Goal: Task Accomplishment & Management: Manage account settings

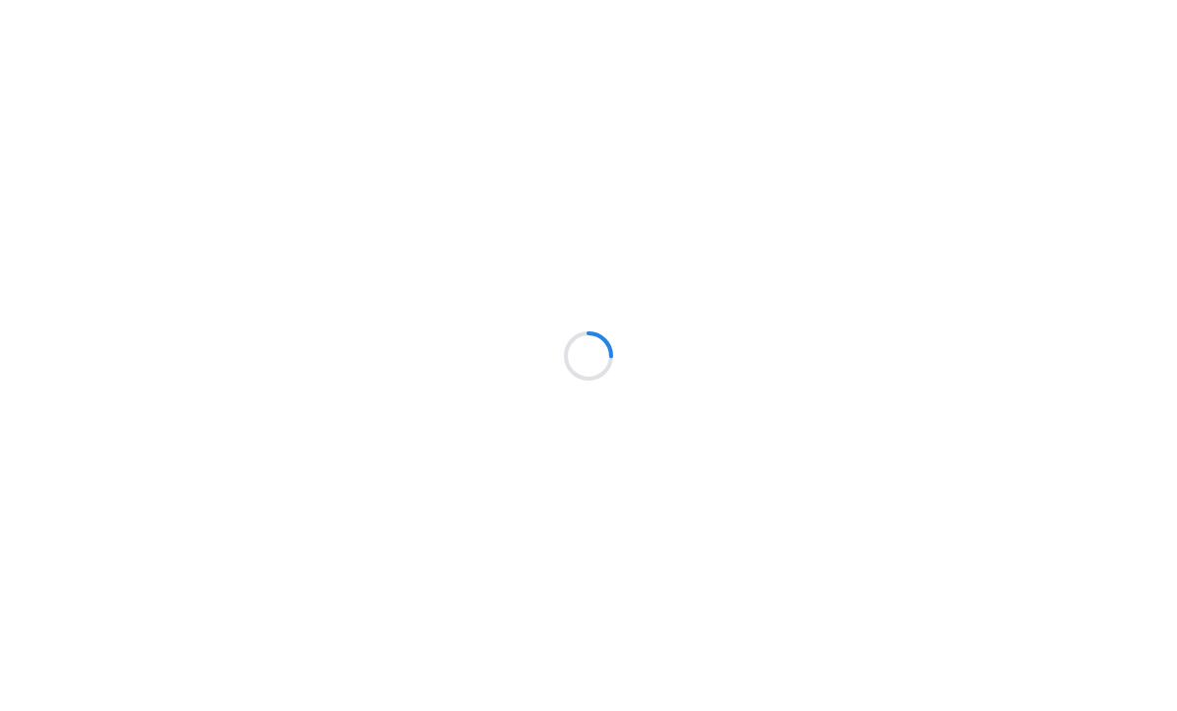
scroll to position [1, 0]
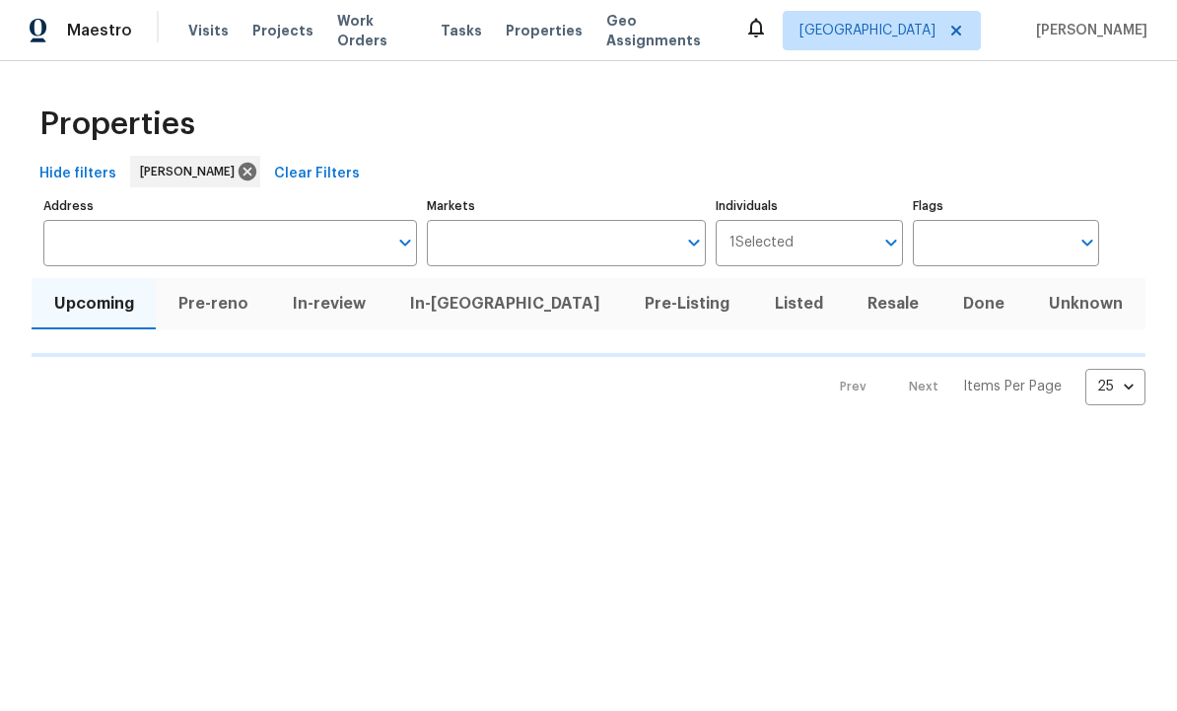
click at [621, 230] on input "text" at bounding box center [552, 244] width 250 height 46
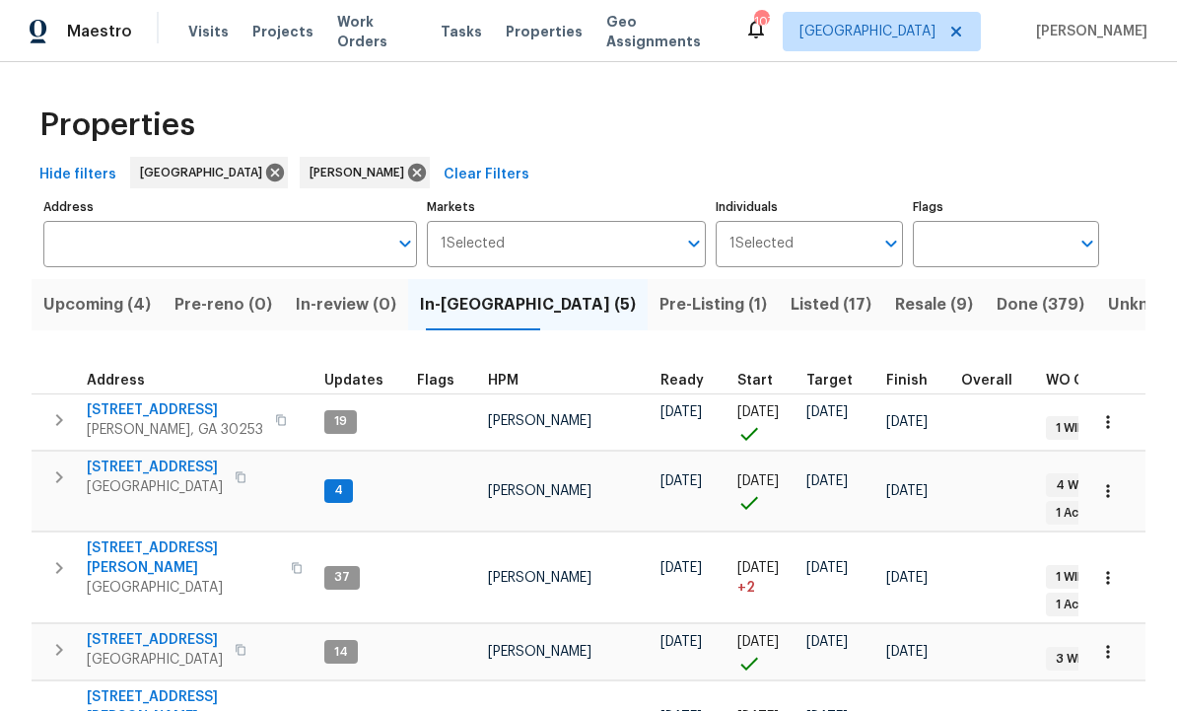
click at [659, 301] on span "Pre-Listing (1)" at bounding box center [712, 305] width 107 height 28
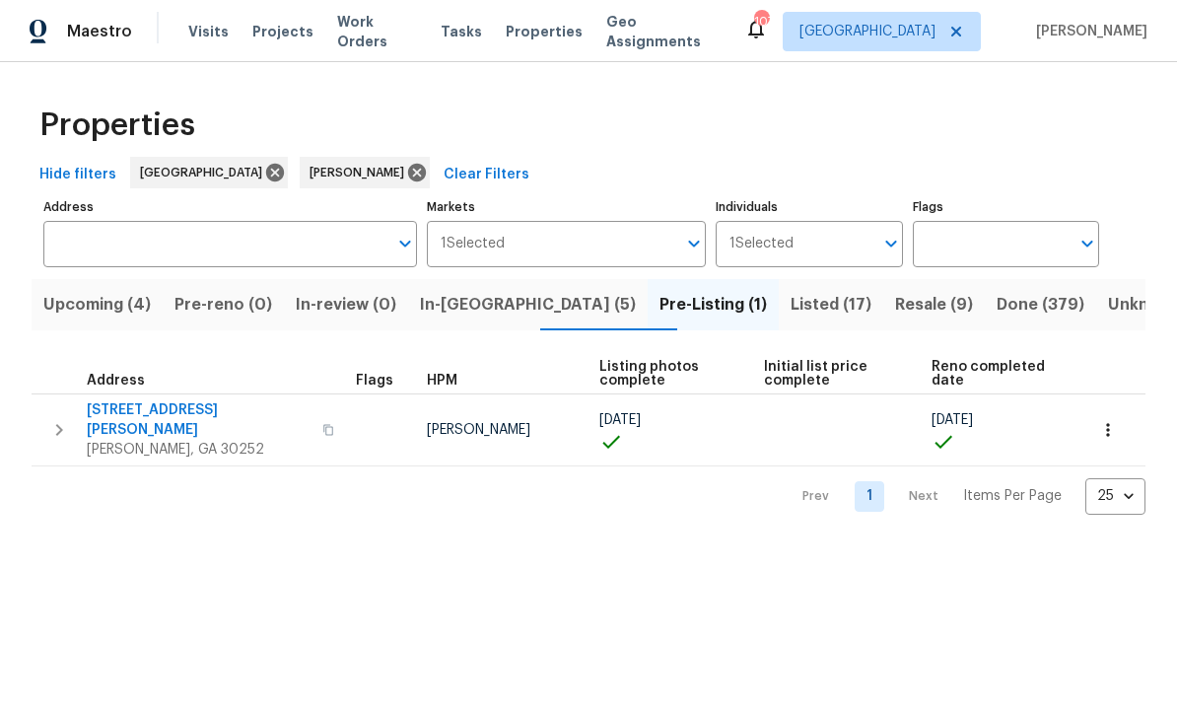
click at [173, 401] on span "111 Harper Rd" at bounding box center [199, 419] width 224 height 39
click at [60, 424] on icon "button" at bounding box center [59, 430] width 7 height 12
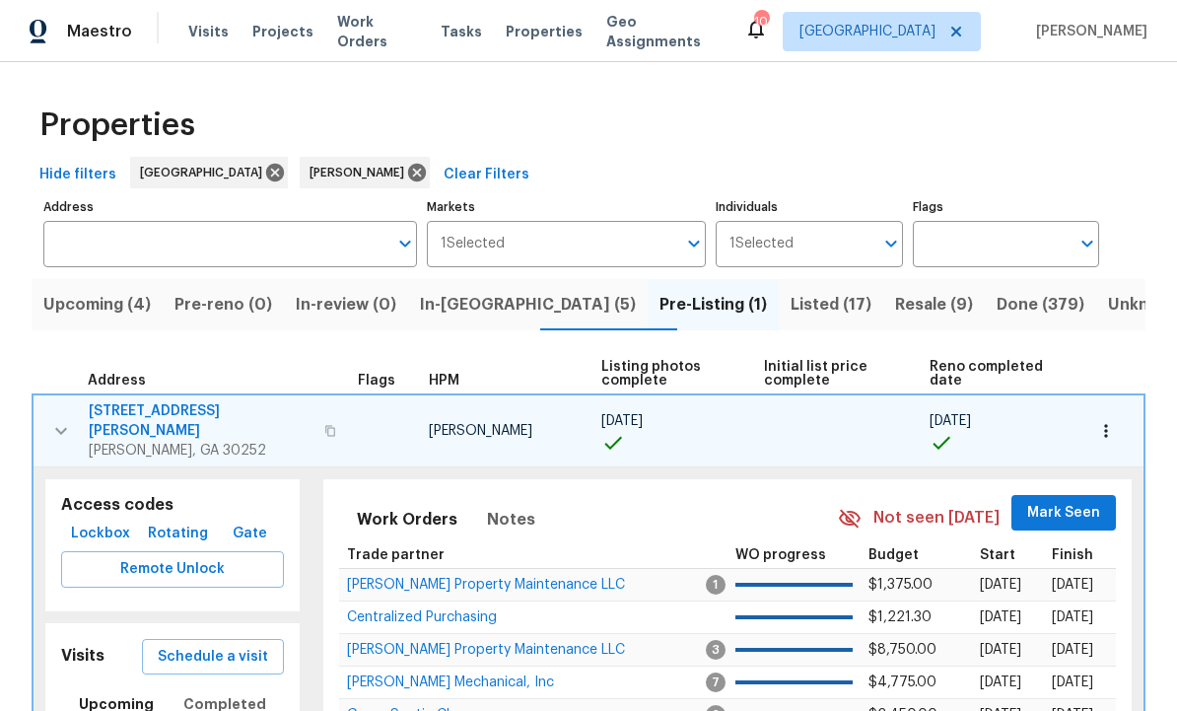
click at [236, 645] on span "Schedule a visit" at bounding box center [213, 657] width 110 height 25
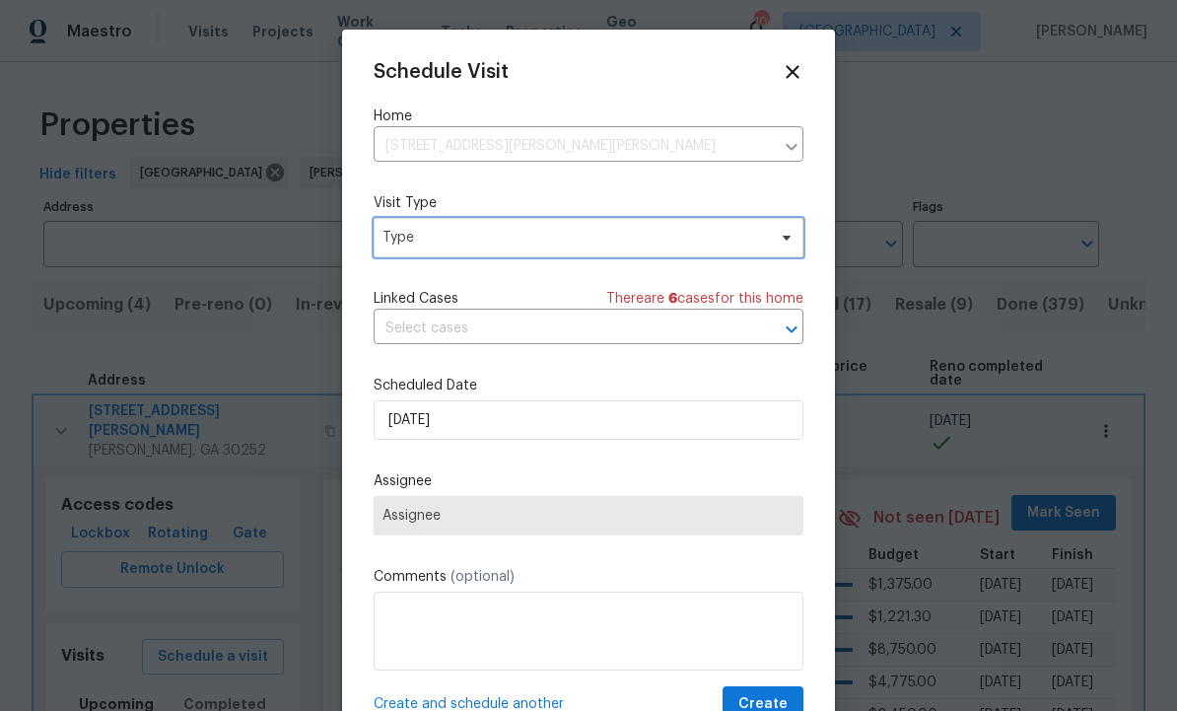
click at [608, 249] on span "Type" at bounding box center [589, 237] width 430 height 39
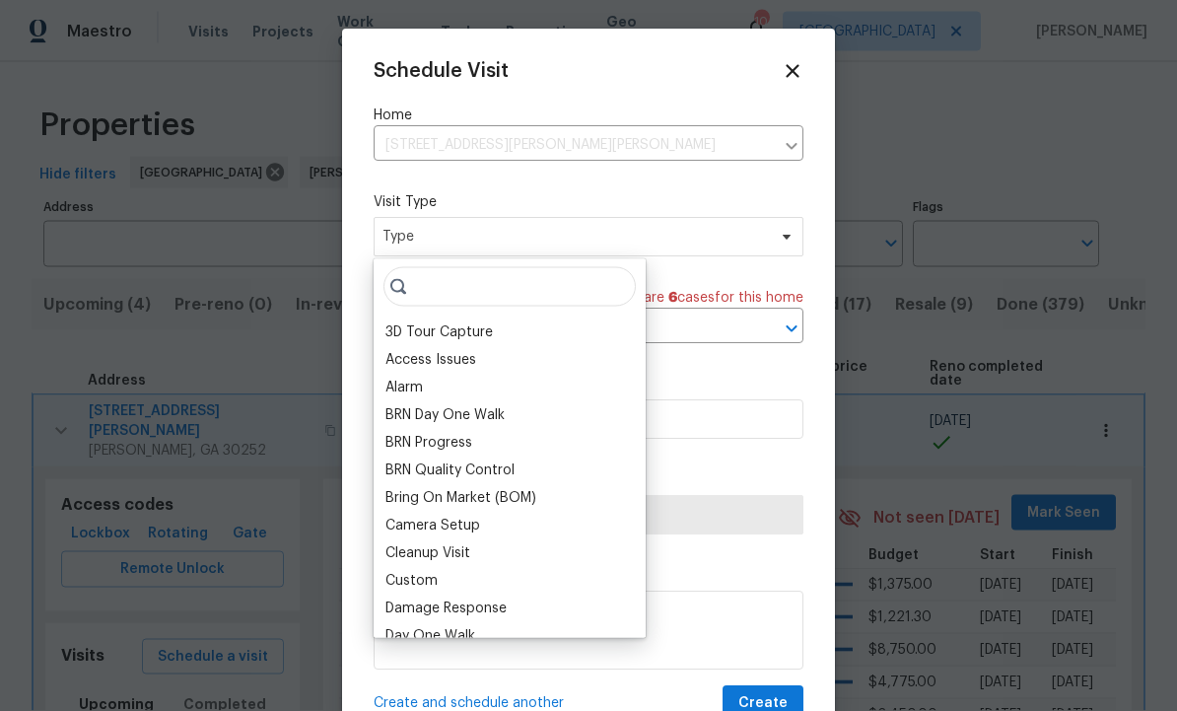
scroll to position [1, 0]
click at [489, 581] on div "Custom" at bounding box center [510, 581] width 260 height 28
click at [493, 583] on div "Custom" at bounding box center [510, 581] width 260 height 28
click at [415, 577] on div "Custom" at bounding box center [411, 581] width 52 height 20
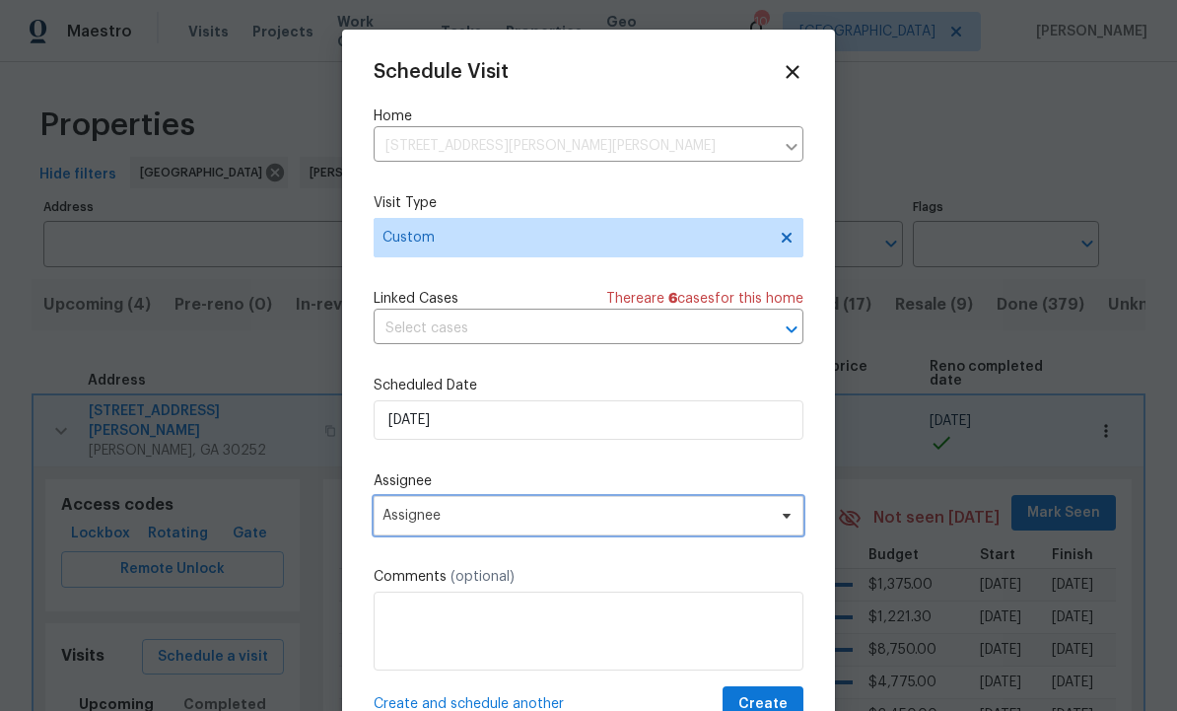
click at [500, 516] on span "Assignee" at bounding box center [575, 516] width 386 height 16
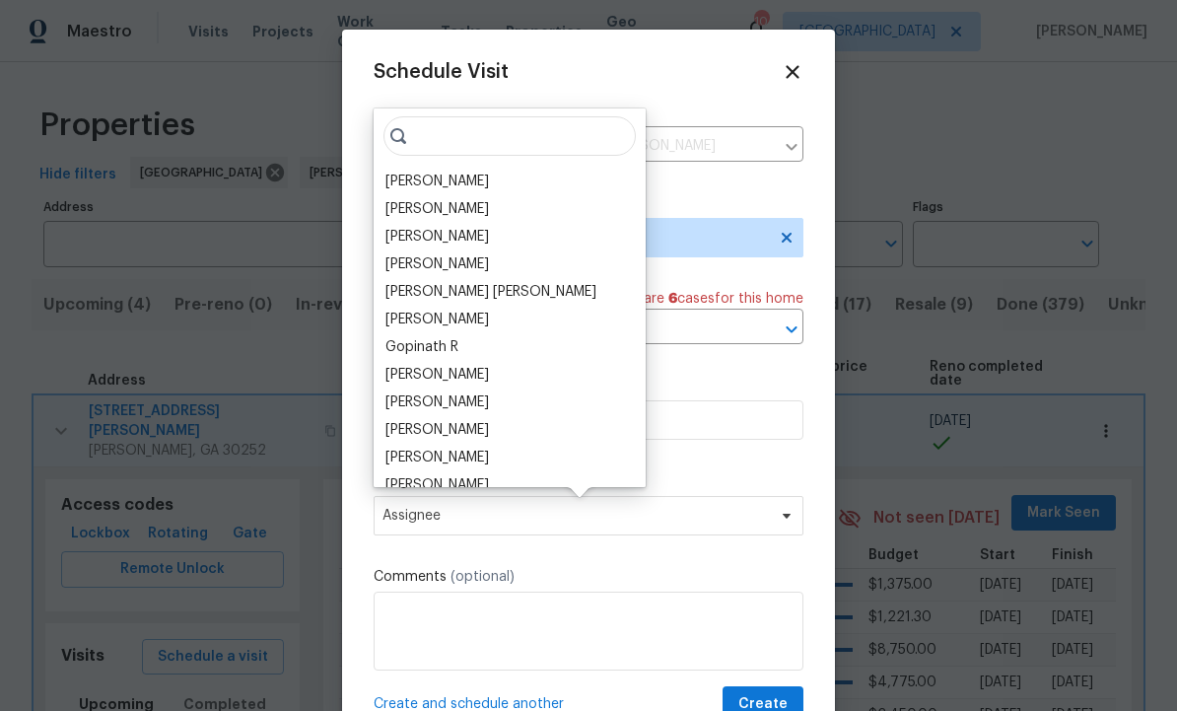
scroll to position [0, 0]
click at [477, 176] on div "[PERSON_NAME]" at bounding box center [437, 182] width 104 height 20
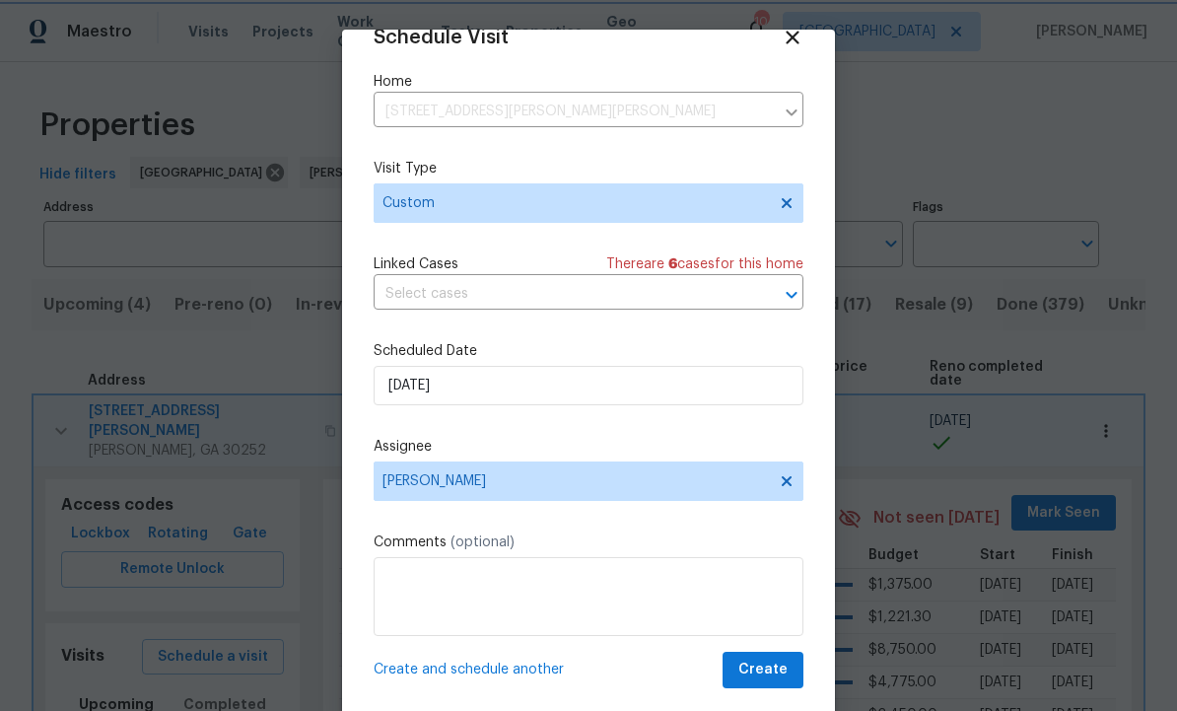
scroll to position [38, 0]
click at [749, 659] on span "Create" at bounding box center [762, 670] width 49 height 25
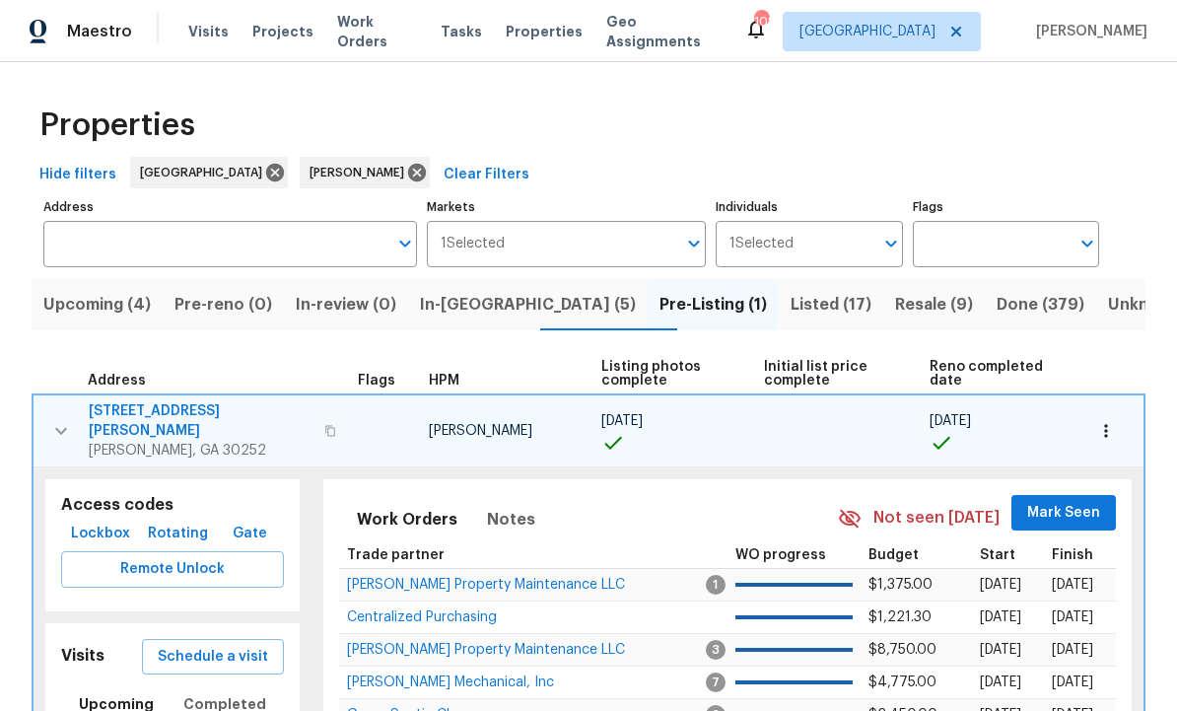
click at [57, 361] on th "Address" at bounding box center [191, 374] width 317 height 40
click at [46, 427] on button "button" at bounding box center [60, 430] width 39 height 59
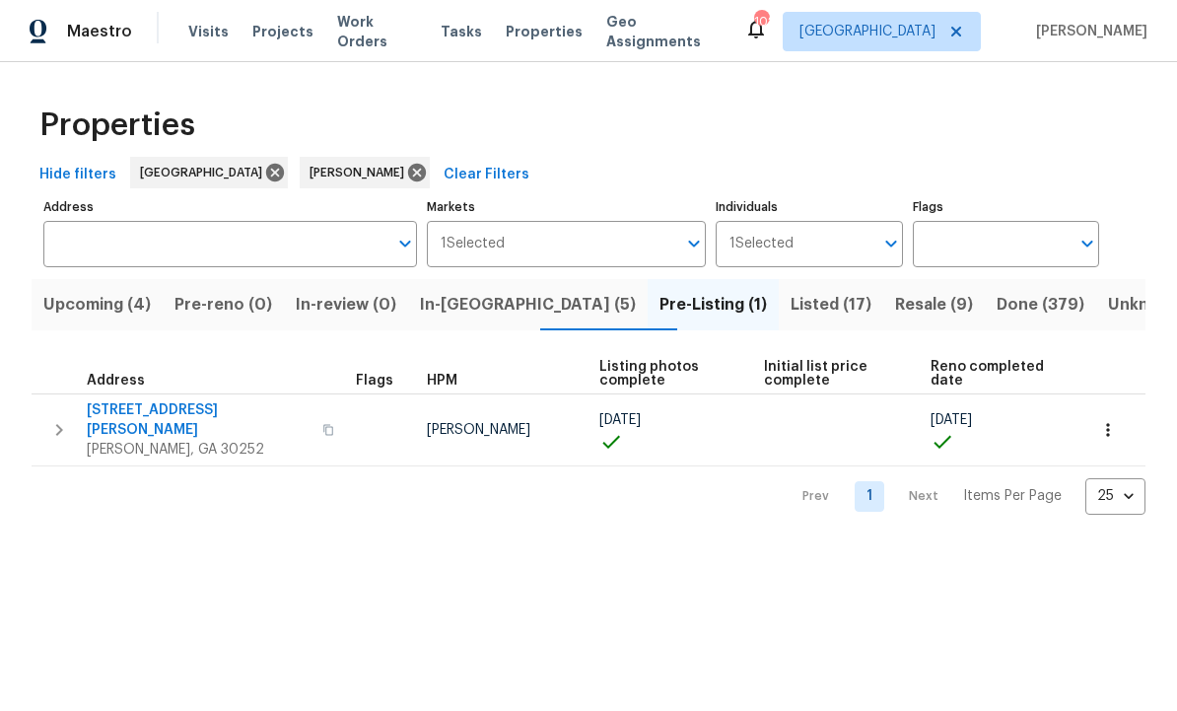
scroll to position [0, 0]
click at [1117, 420] on icon "button" at bounding box center [1108, 430] width 20 height 20
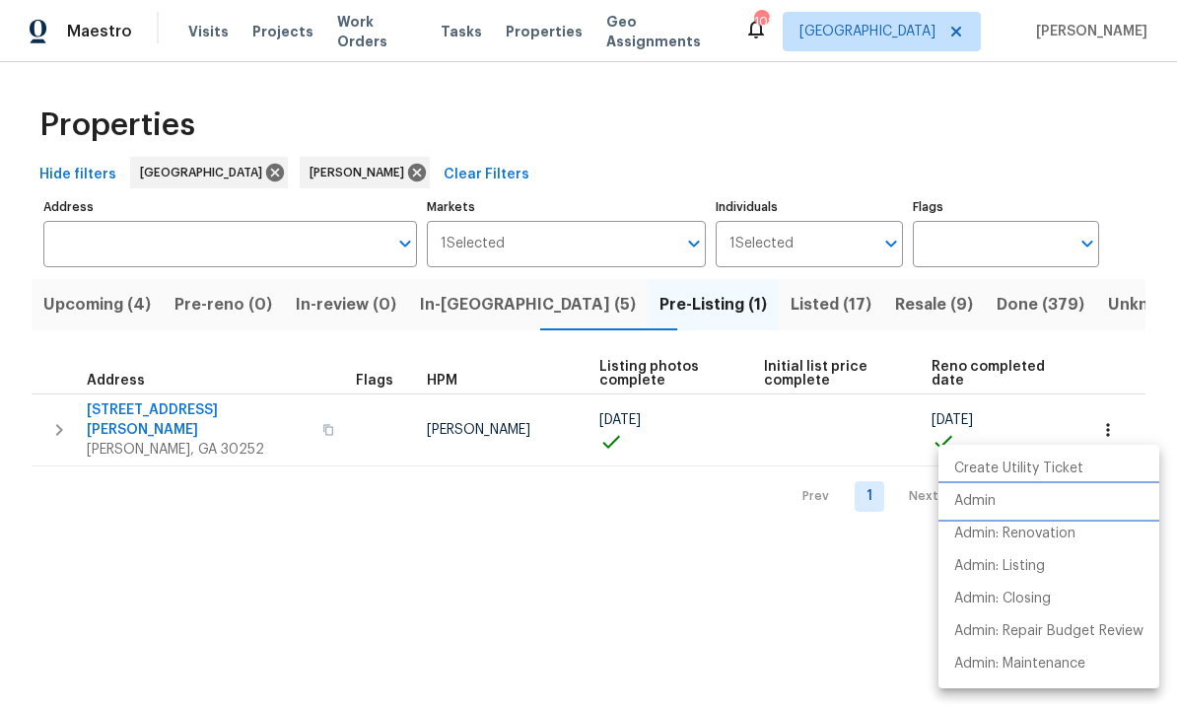
click at [1006, 506] on li "Admin" at bounding box center [1048, 501] width 221 height 33
click at [748, 310] on div at bounding box center [588, 355] width 1177 height 711
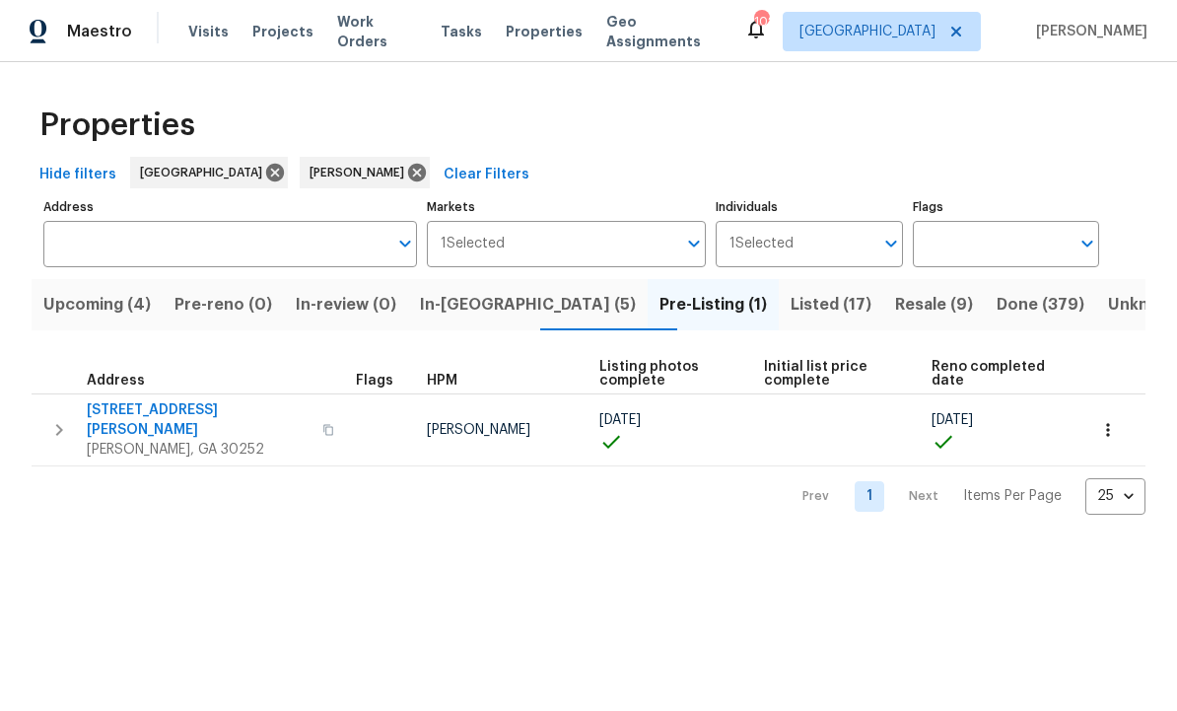
click at [791, 307] on span "Listed (17)" at bounding box center [831, 305] width 81 height 28
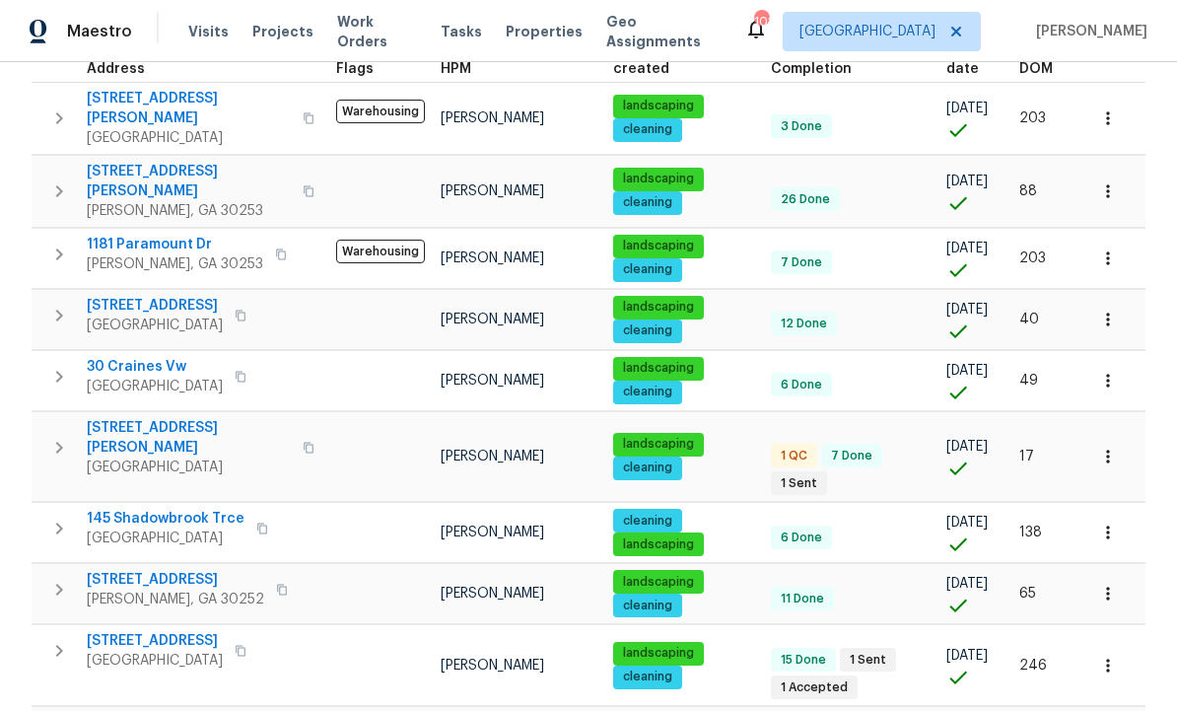
scroll to position [340, 0]
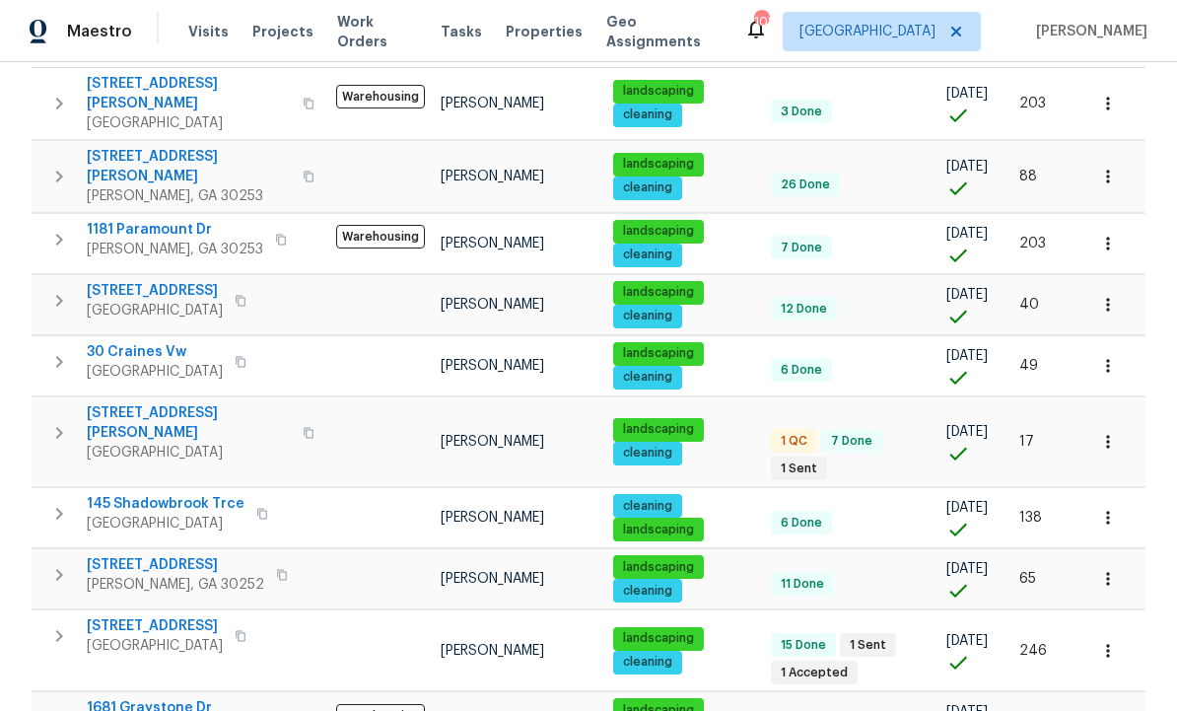
click at [144, 403] on span "45 Kendall Ln" at bounding box center [189, 422] width 204 height 39
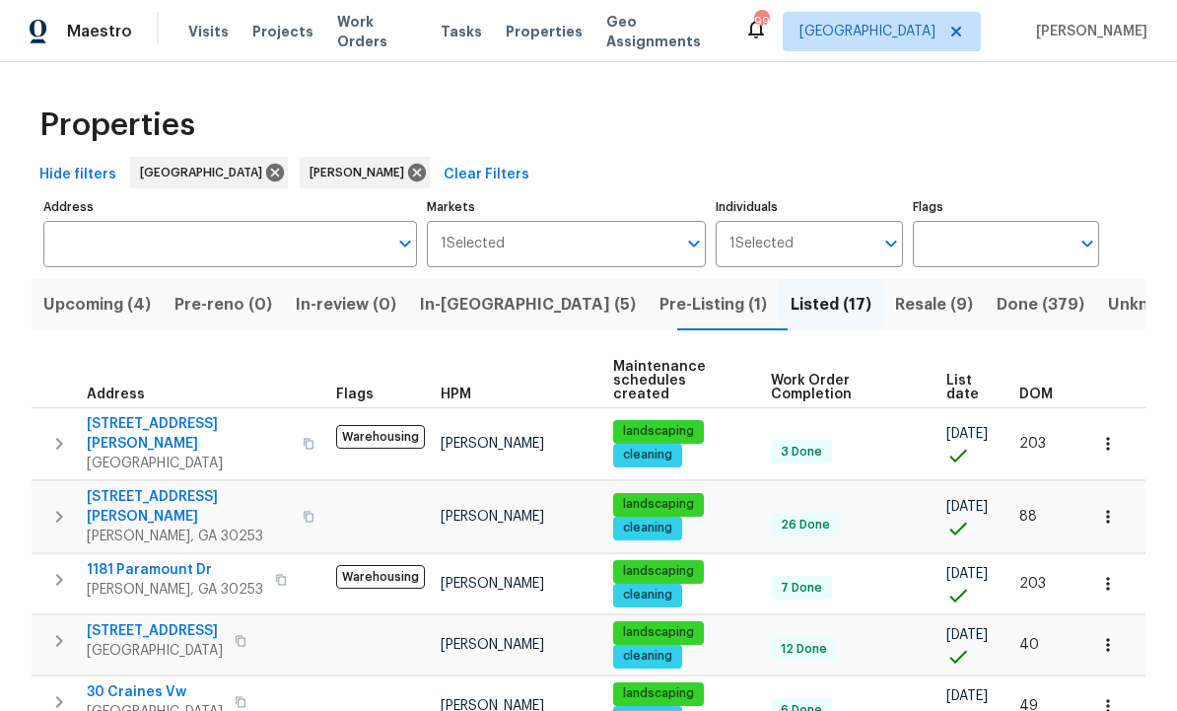
scroll to position [0, 0]
click at [659, 312] on span "Pre-Listing (1)" at bounding box center [712, 305] width 107 height 28
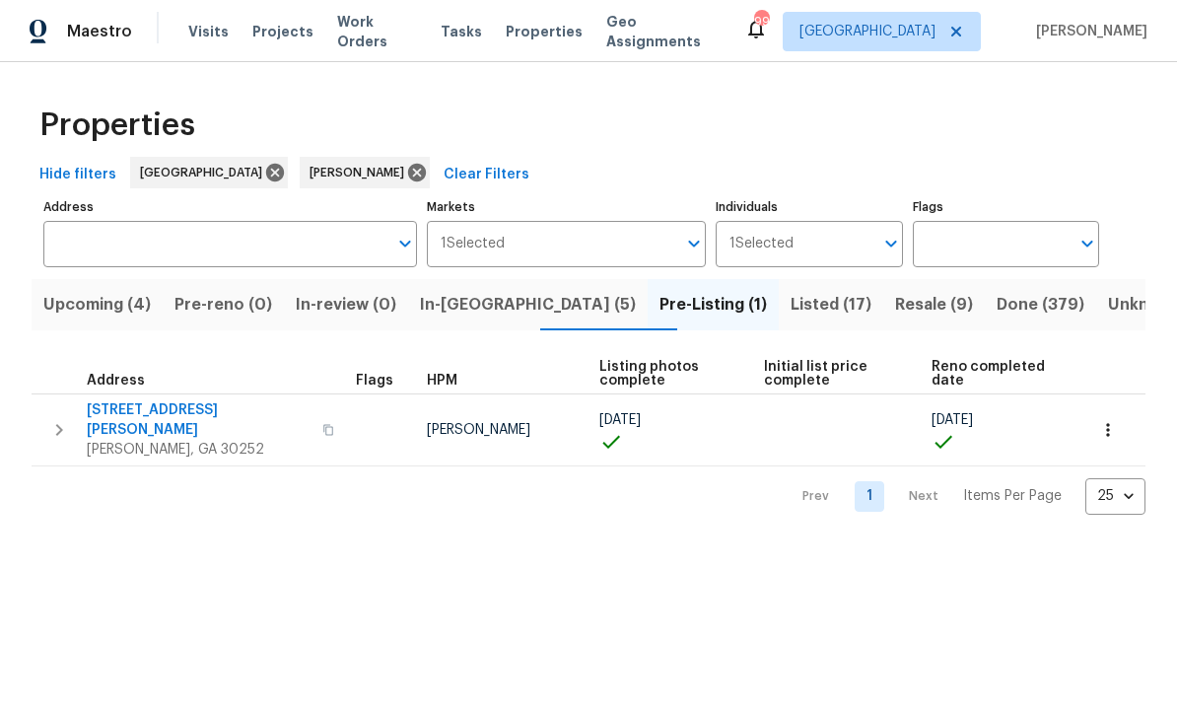
click at [144, 406] on span "111 Harper Rd" at bounding box center [199, 419] width 224 height 39
click at [143, 406] on span "111 Harper Rd" at bounding box center [199, 419] width 224 height 39
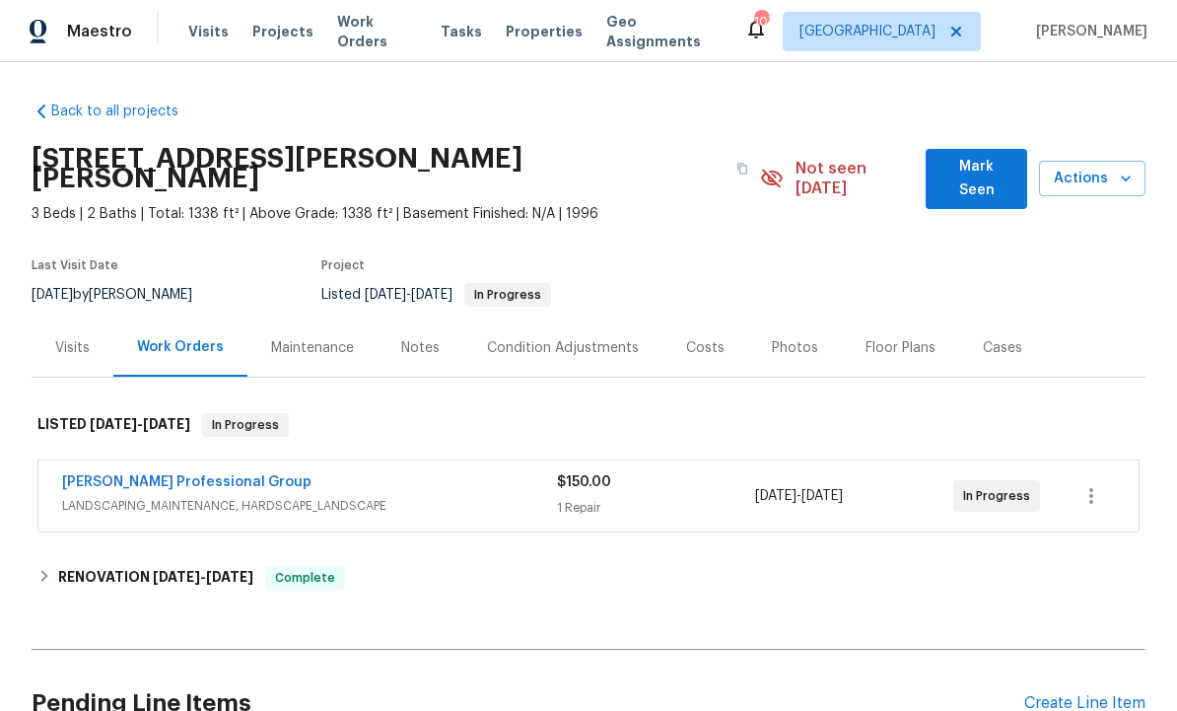
click at [798, 338] on div "Photos" at bounding box center [795, 348] width 46 height 20
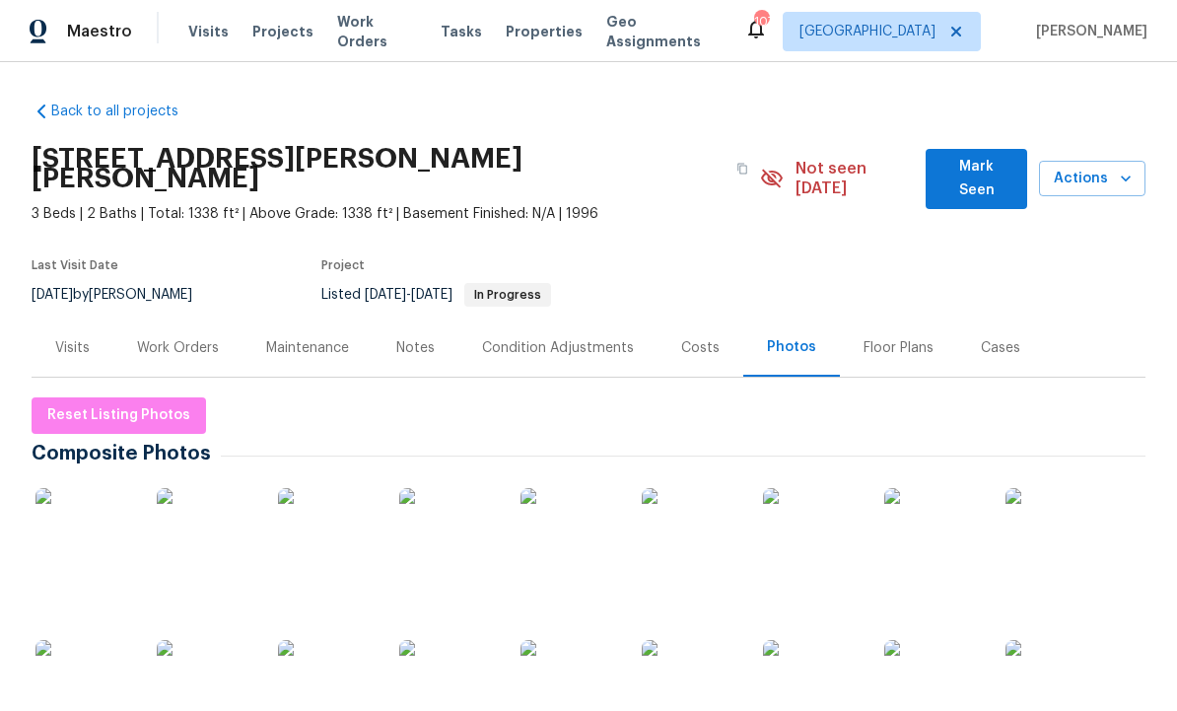
click at [103, 527] on img at bounding box center [84, 537] width 99 height 99
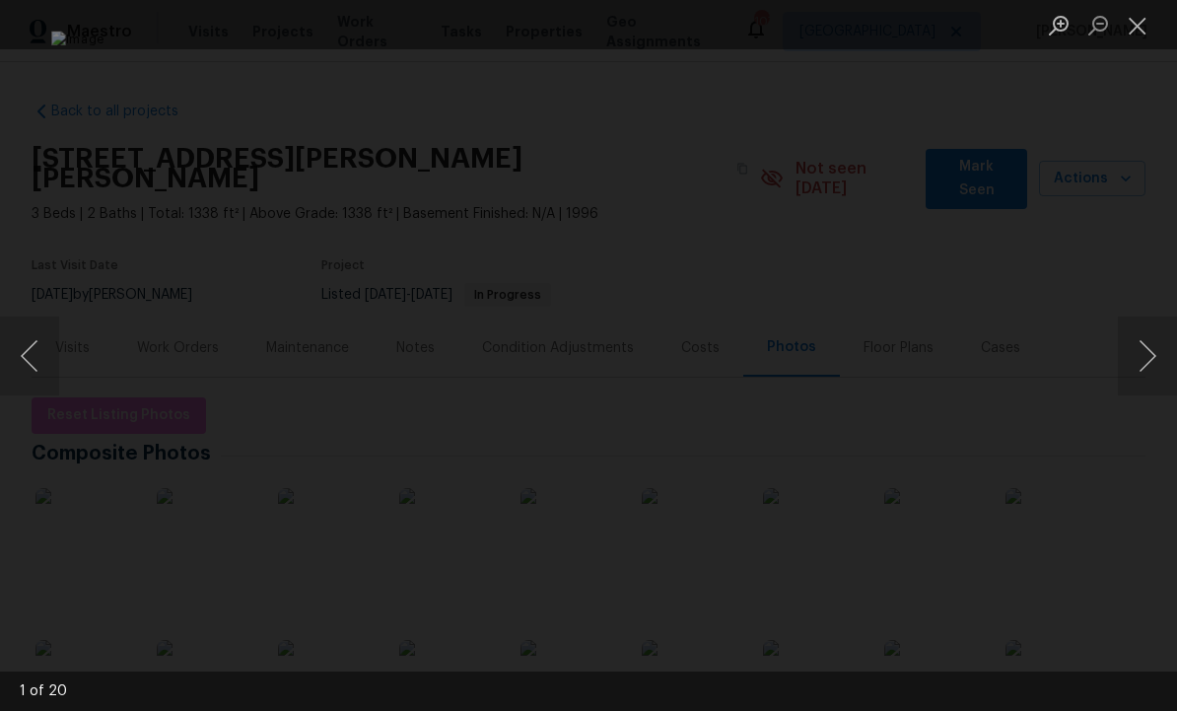
click at [1141, 359] on button "Next image" at bounding box center [1147, 355] width 59 height 79
click at [1136, 358] on button "Next image" at bounding box center [1147, 355] width 59 height 79
click at [1136, 356] on button "Next image" at bounding box center [1147, 355] width 59 height 79
click at [1134, 357] on button "Next image" at bounding box center [1147, 355] width 59 height 79
click at [1141, 356] on button "Next image" at bounding box center [1147, 355] width 59 height 79
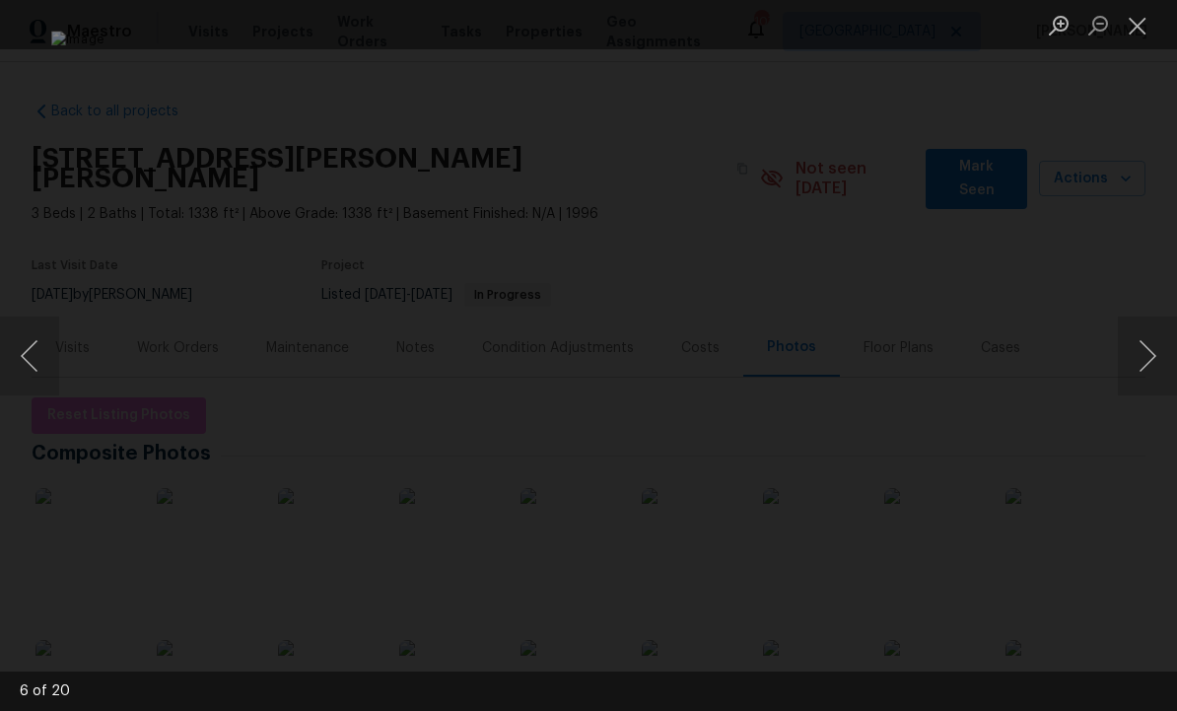
click at [1145, 355] on button "Next image" at bounding box center [1147, 355] width 59 height 79
click at [1146, 356] on button "Next image" at bounding box center [1147, 355] width 59 height 79
click at [1145, 356] on button "Next image" at bounding box center [1147, 355] width 59 height 79
click at [1140, 363] on button "Next image" at bounding box center [1147, 355] width 59 height 79
click at [1145, 359] on button "Next image" at bounding box center [1147, 355] width 59 height 79
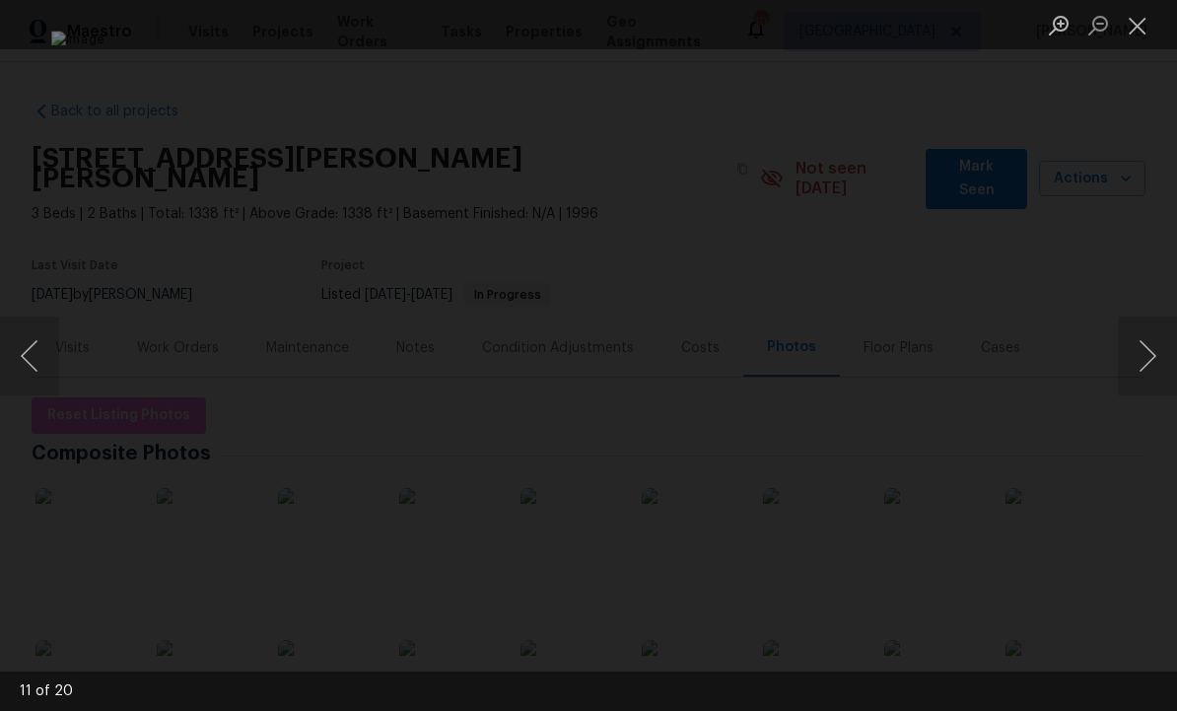
click at [1148, 358] on button "Next image" at bounding box center [1147, 355] width 59 height 79
click at [1146, 358] on button "Next image" at bounding box center [1147, 355] width 59 height 79
click at [1138, 366] on button "Next image" at bounding box center [1147, 355] width 59 height 79
click at [1145, 363] on button "Next image" at bounding box center [1147, 355] width 59 height 79
click at [1143, 362] on button "Next image" at bounding box center [1147, 355] width 59 height 79
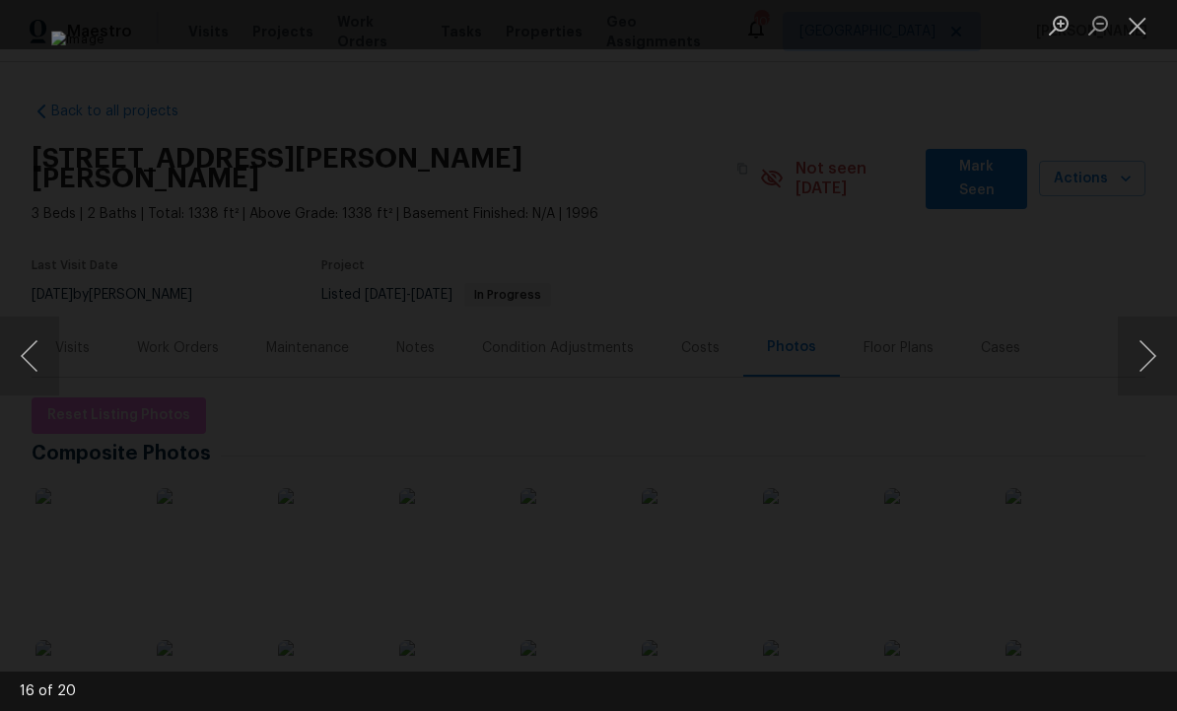
click at [1143, 362] on button "Next image" at bounding box center [1147, 355] width 59 height 79
click at [1147, 358] on button "Next image" at bounding box center [1147, 355] width 59 height 79
click at [1146, 358] on button "Next image" at bounding box center [1147, 355] width 59 height 79
click at [1141, 357] on button "Next image" at bounding box center [1147, 355] width 59 height 79
click at [1145, 356] on button "Next image" at bounding box center [1147, 355] width 59 height 79
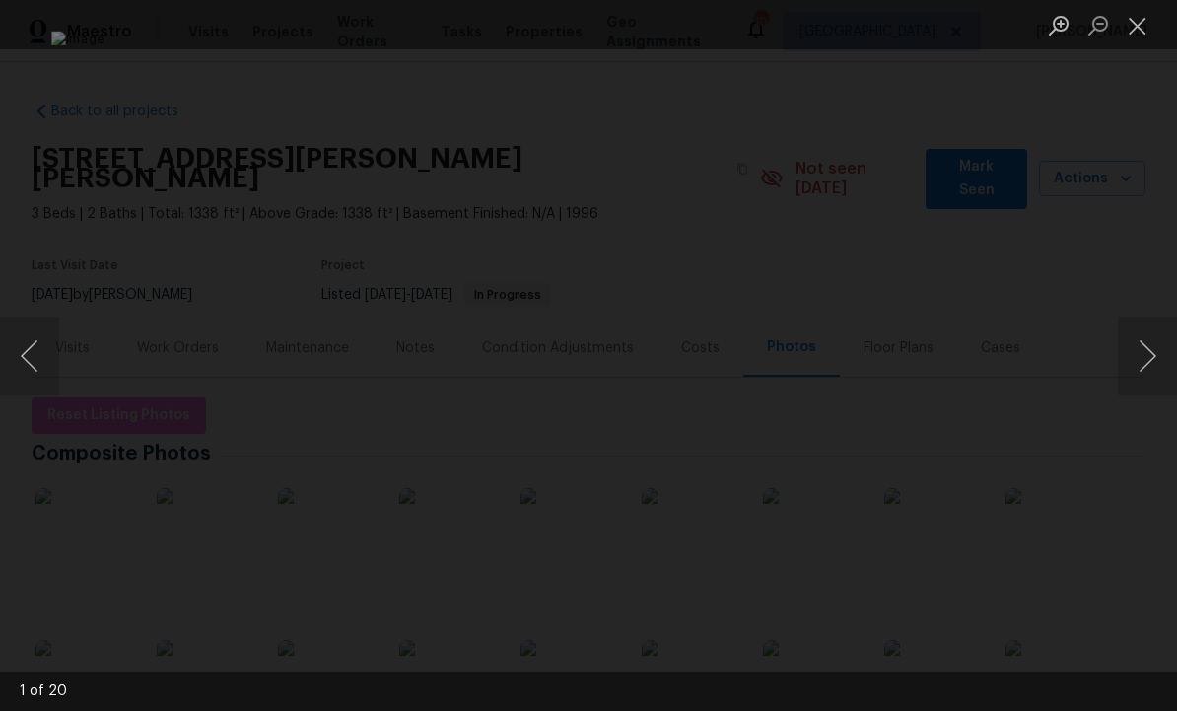
click at [1146, 354] on button "Next image" at bounding box center [1147, 355] width 59 height 79
click at [1142, 355] on button "Next image" at bounding box center [1147, 355] width 59 height 79
click at [1144, 349] on button "Next image" at bounding box center [1147, 355] width 59 height 79
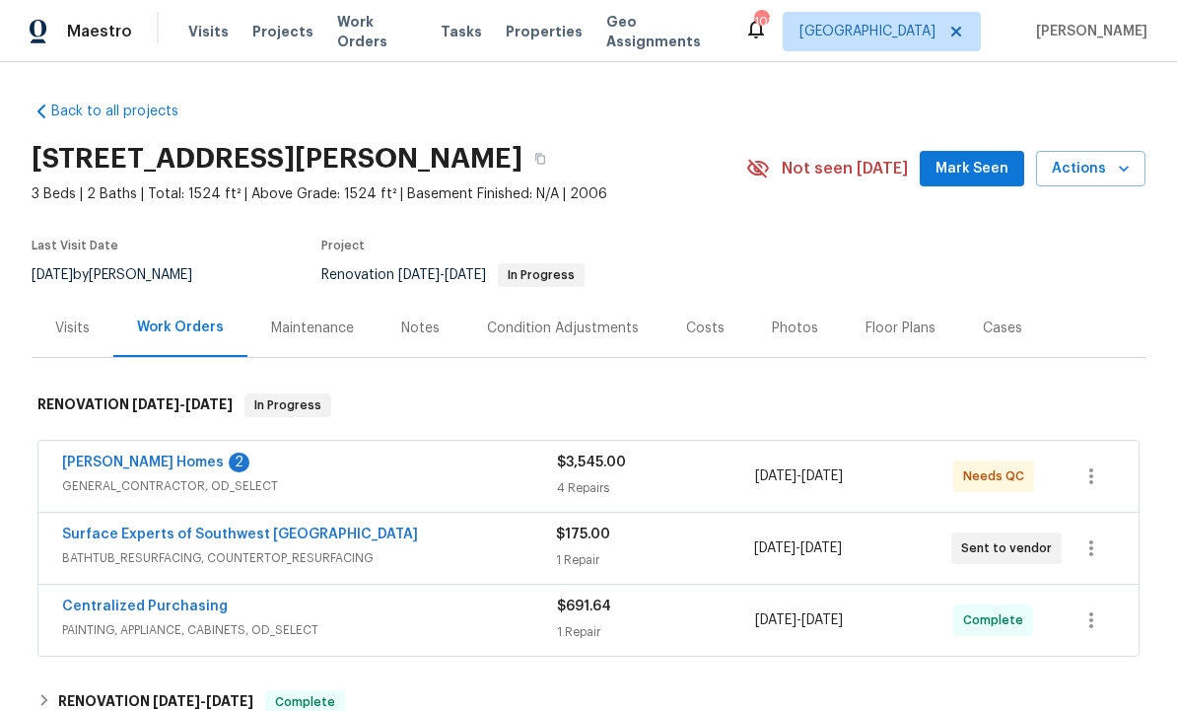
click at [975, 157] on span "Mark Seen" at bounding box center [972, 169] width 73 height 25
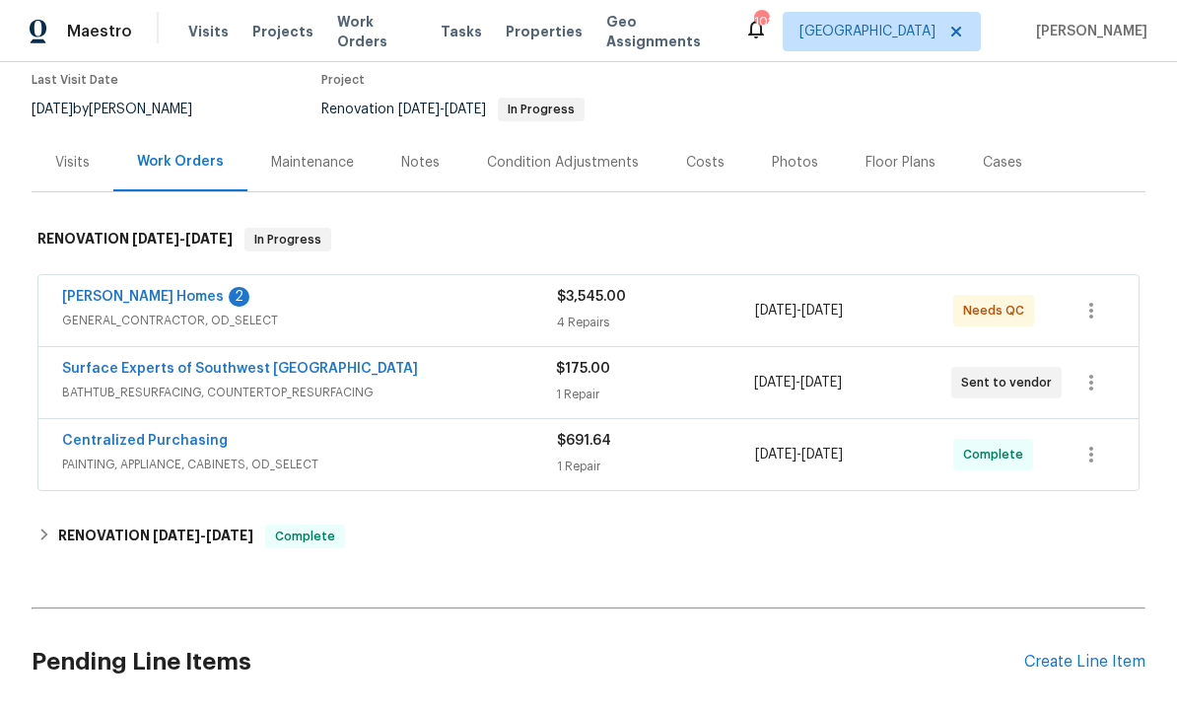
scroll to position [167, 0]
click at [283, 365] on link "Surface Experts of Southwest Atlanta" at bounding box center [240, 368] width 356 height 14
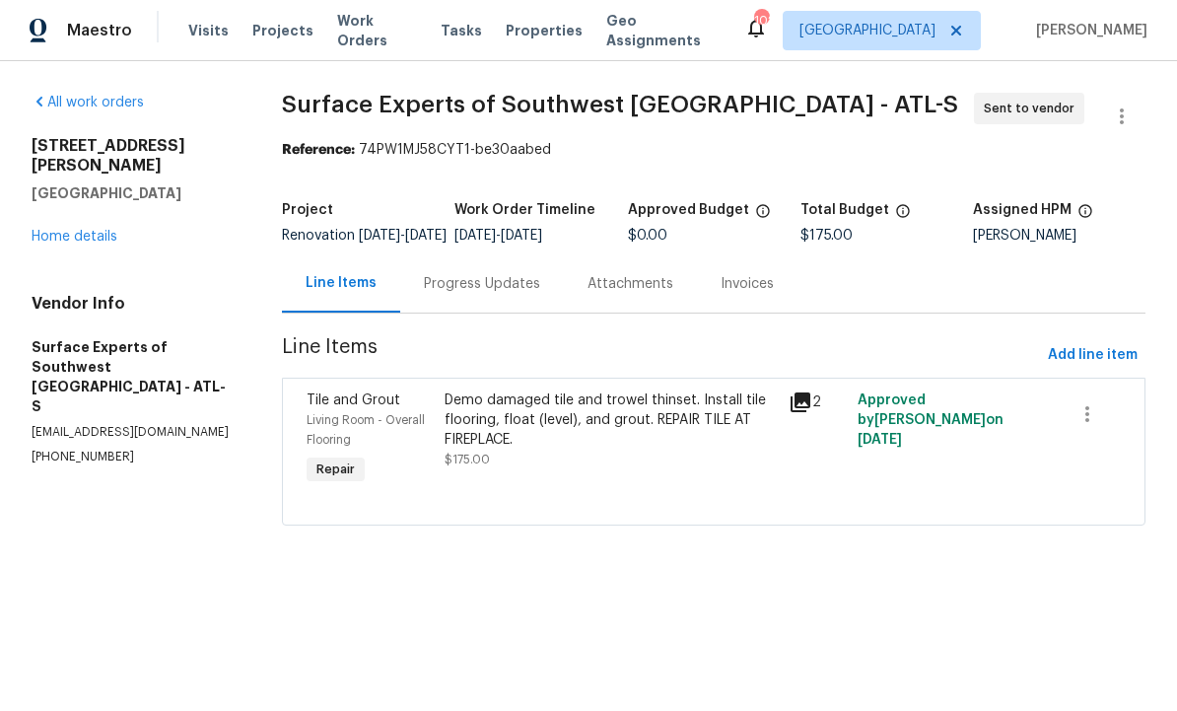
click at [501, 293] on div "Progress Updates" at bounding box center [482, 285] width 116 height 20
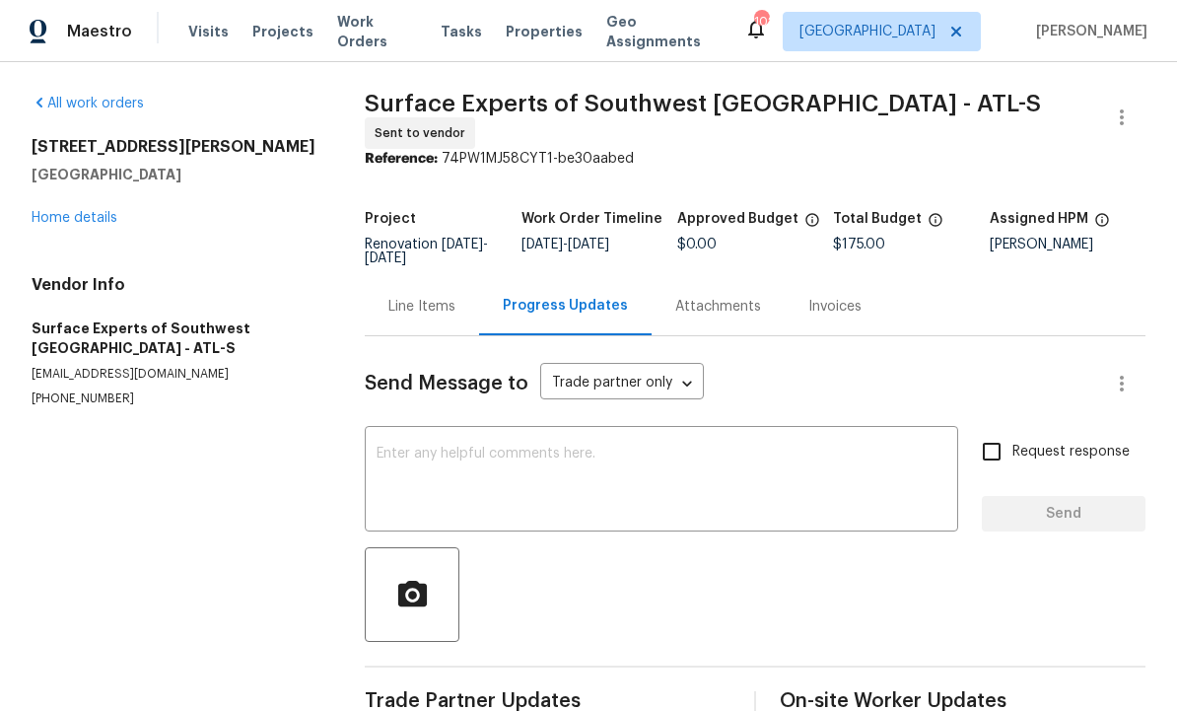
click at [449, 297] on div "Line Items" at bounding box center [421, 307] width 67 height 20
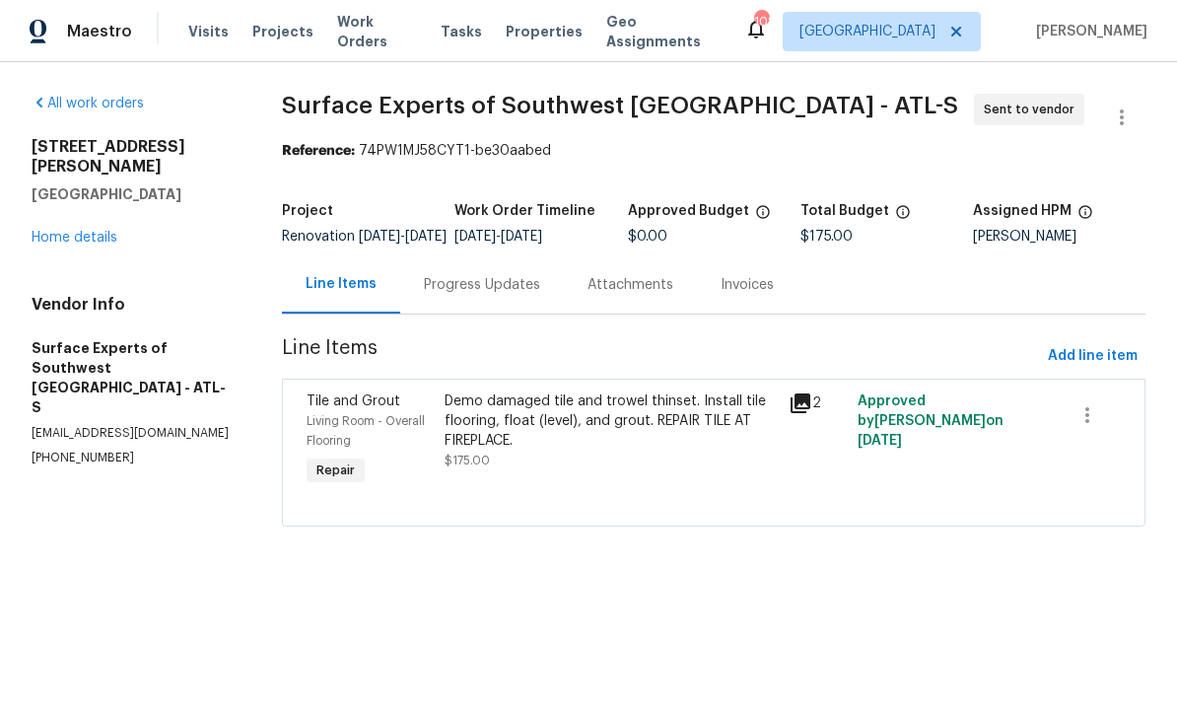
click at [808, 411] on icon at bounding box center [801, 403] width 20 height 20
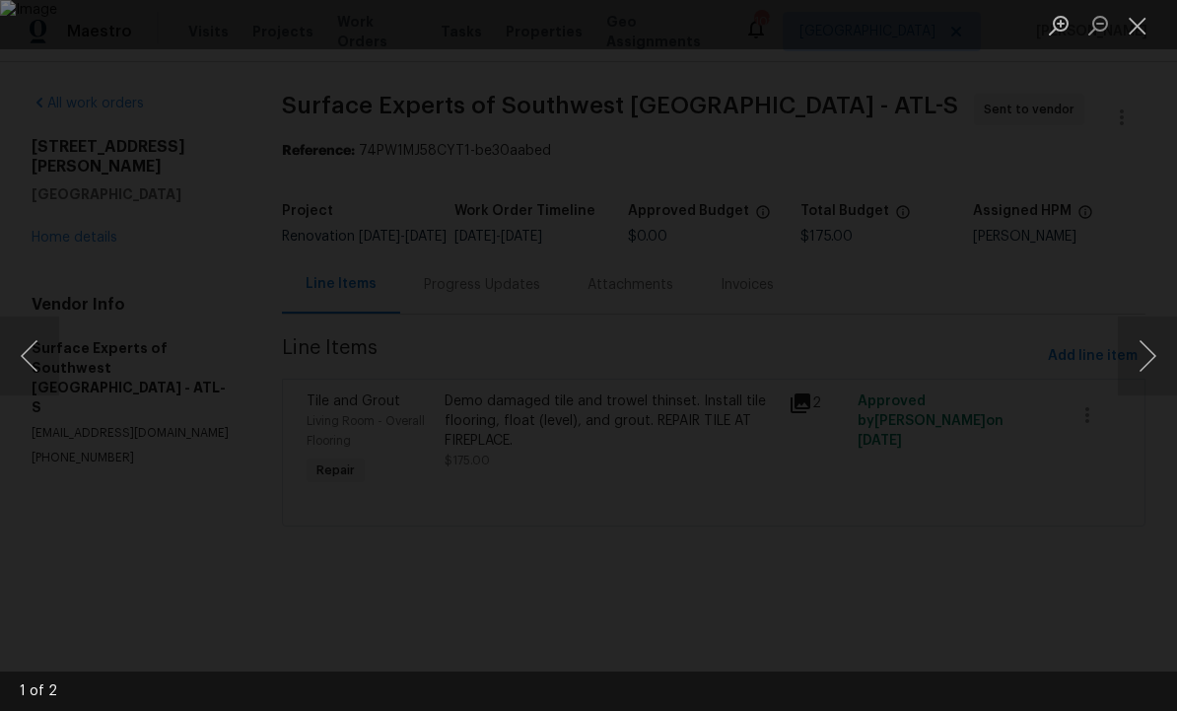
click at [1153, 354] on button "Next image" at bounding box center [1147, 355] width 59 height 79
click at [1152, 14] on button "Close lightbox" at bounding box center [1137, 25] width 39 height 35
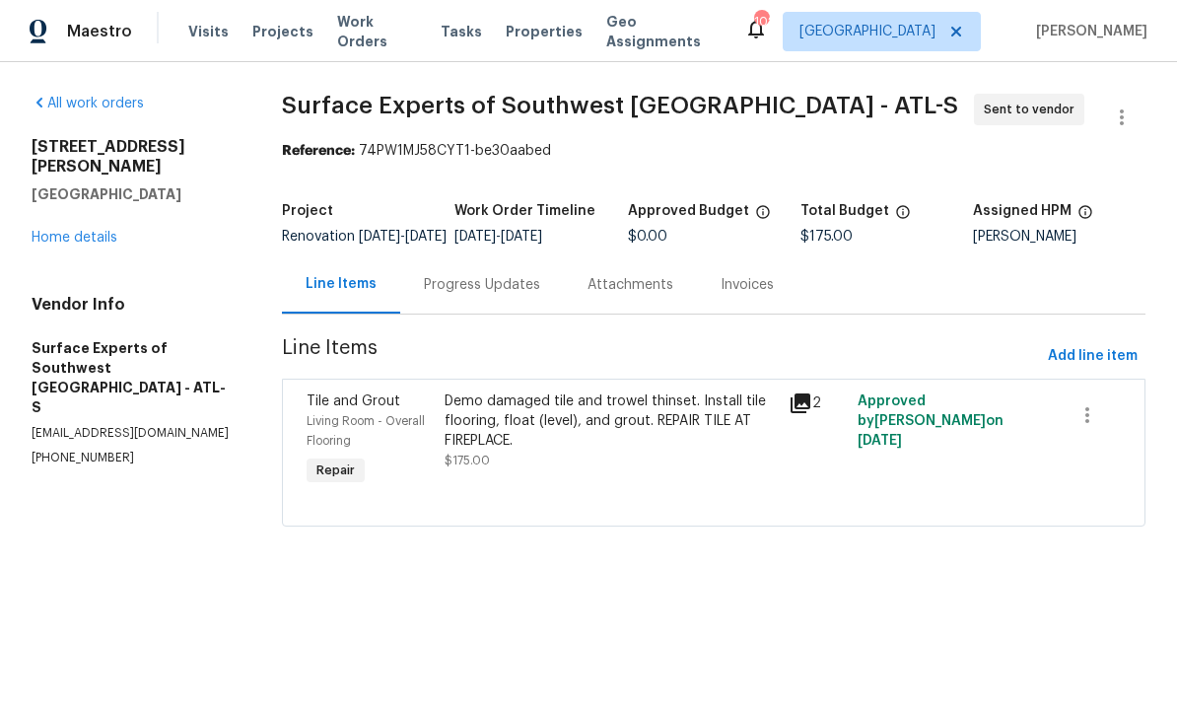
click at [481, 295] on div "Progress Updates" at bounding box center [482, 285] width 116 height 20
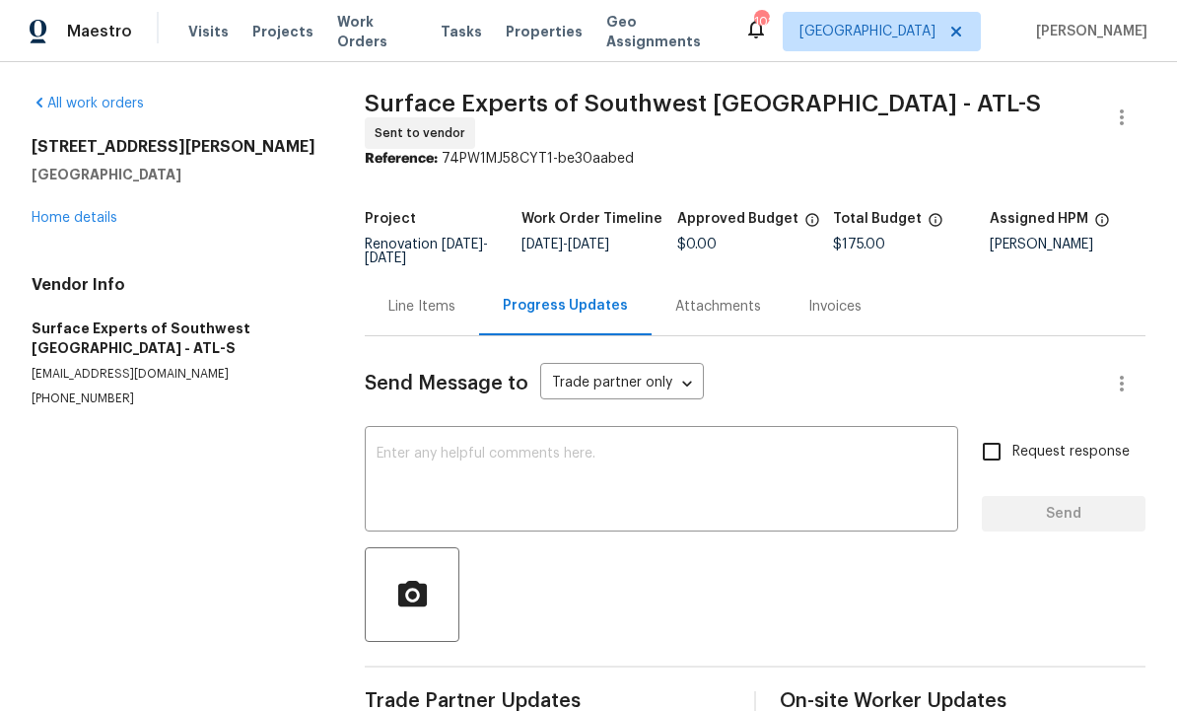
click at [447, 287] on div "Line Items" at bounding box center [422, 306] width 114 height 58
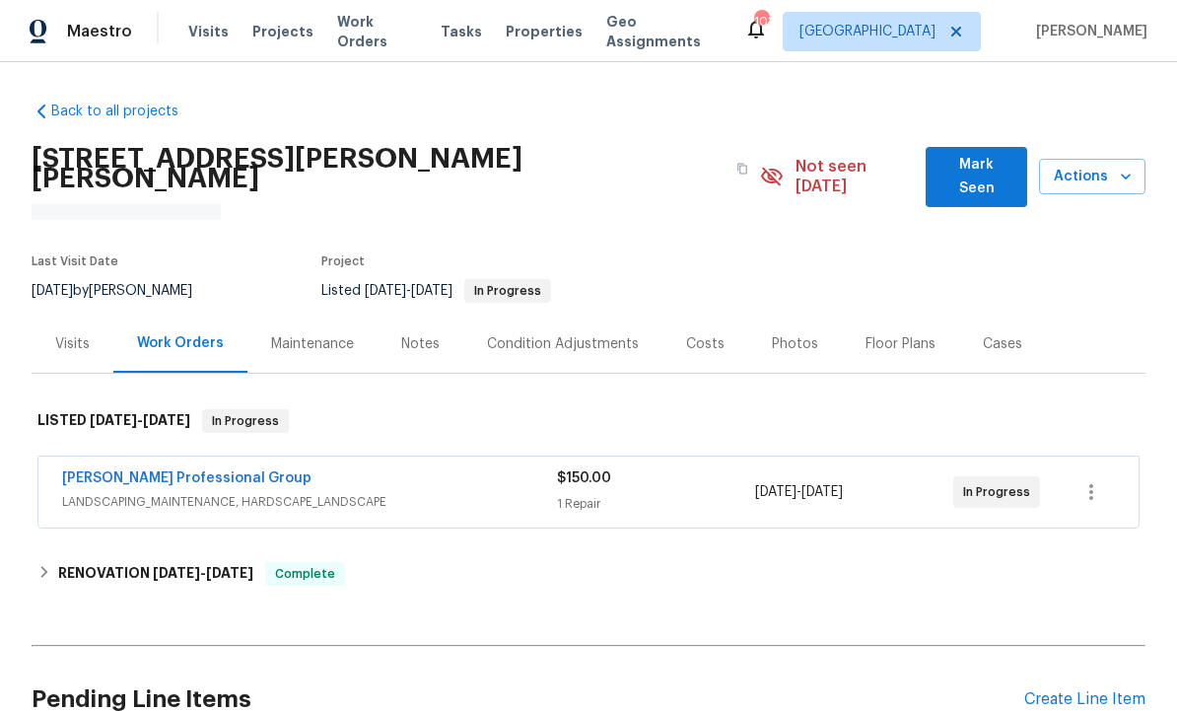
click at [792, 334] on div "Photos" at bounding box center [795, 344] width 46 height 20
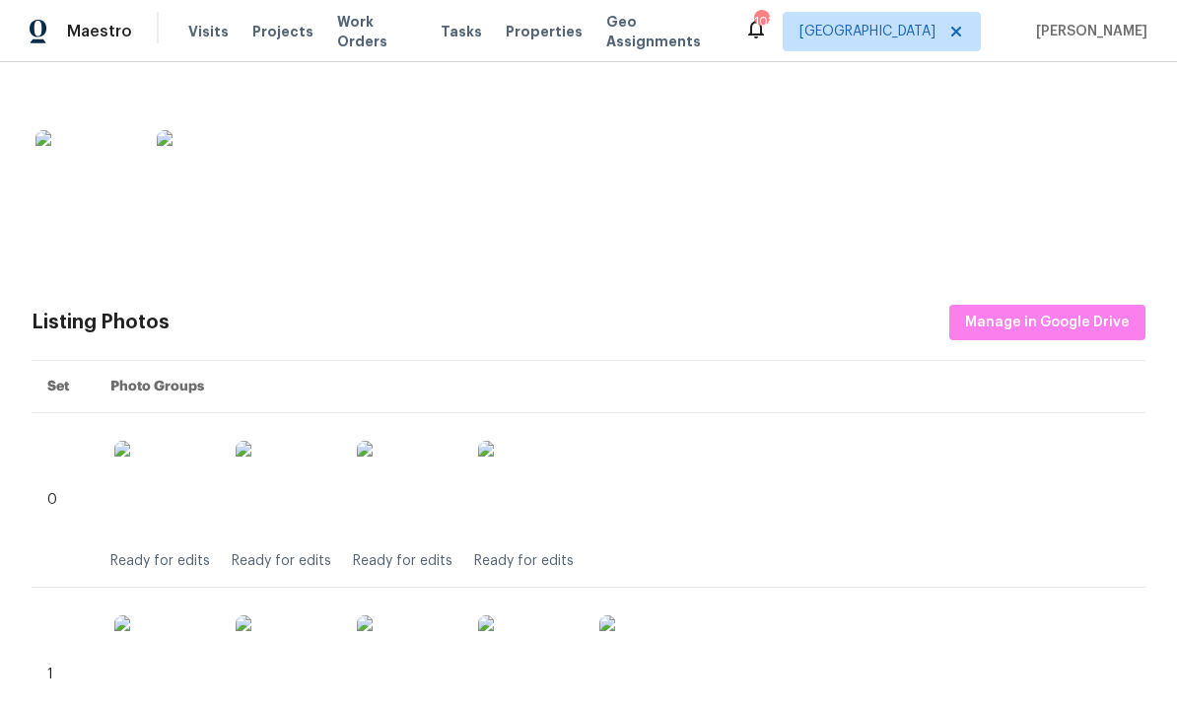
scroll to position [655, 0]
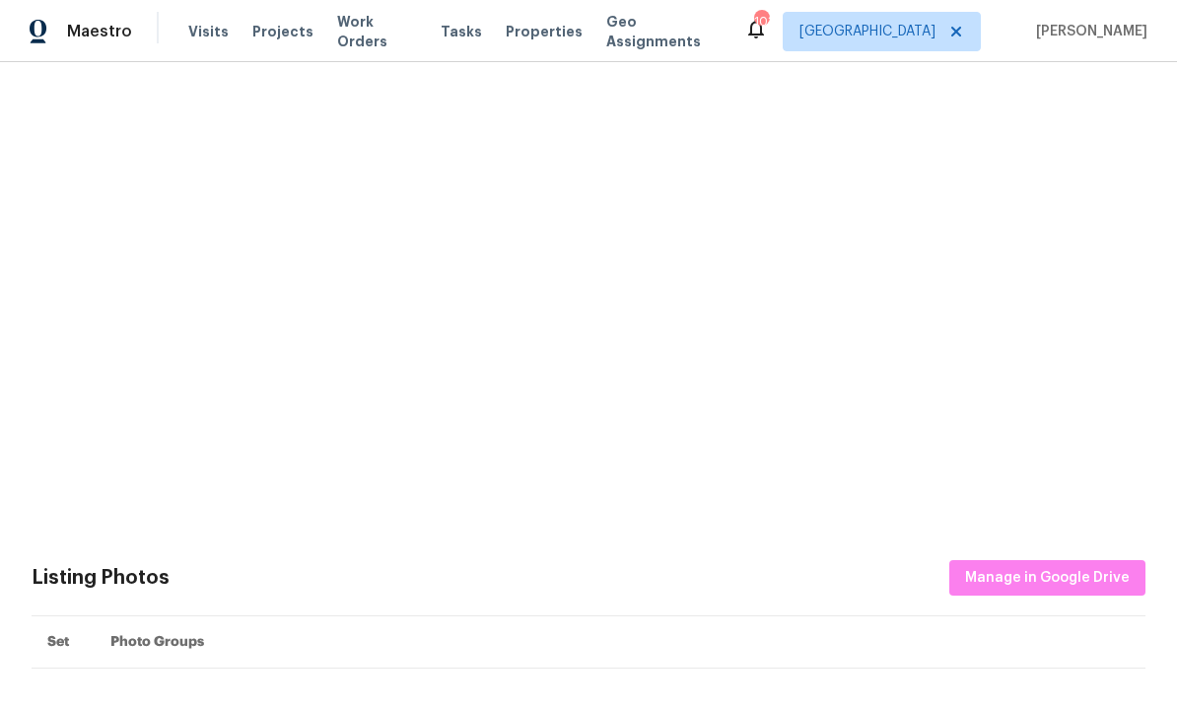
scroll to position [401, 0]
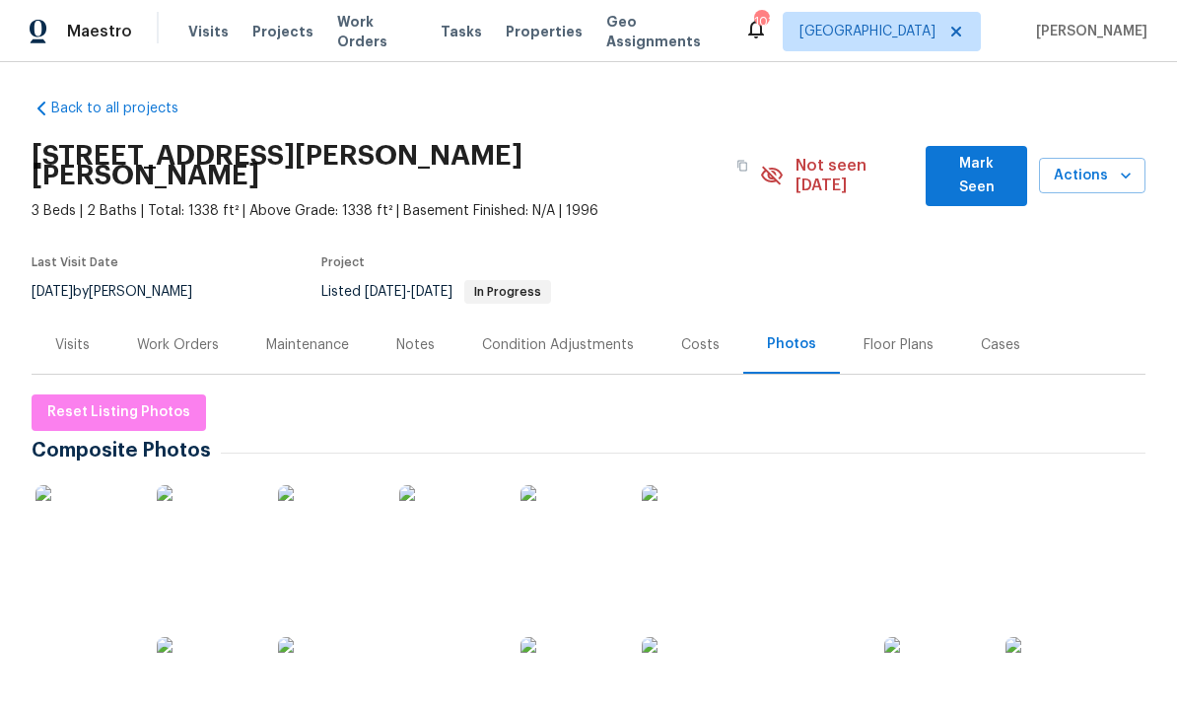
scroll to position [-2, 0]
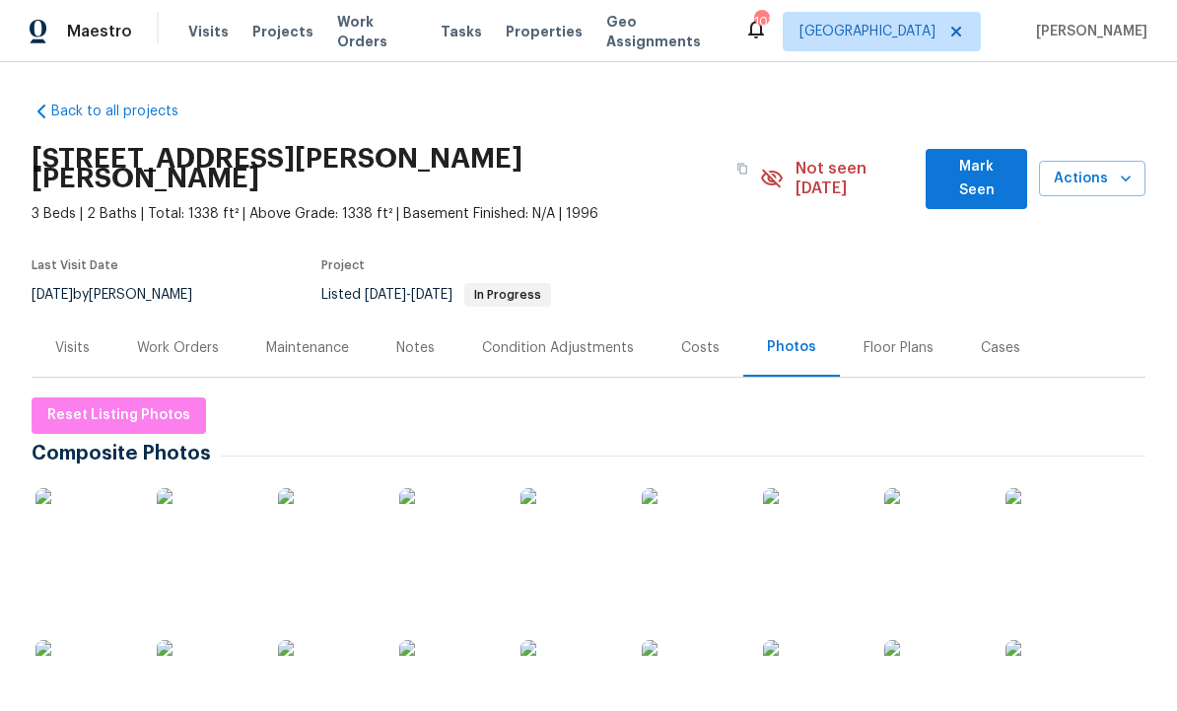
click at [970, 168] on span "Mark Seen" at bounding box center [976, 179] width 70 height 48
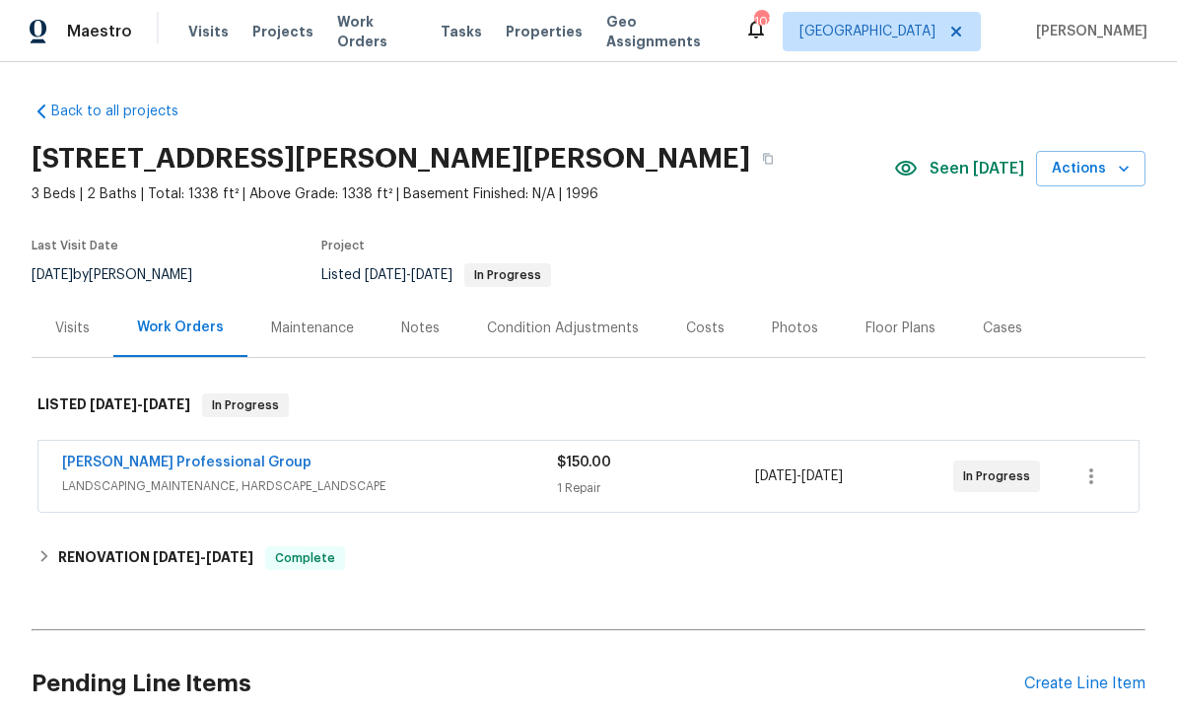
click at [793, 333] on div "Photos" at bounding box center [795, 328] width 46 height 20
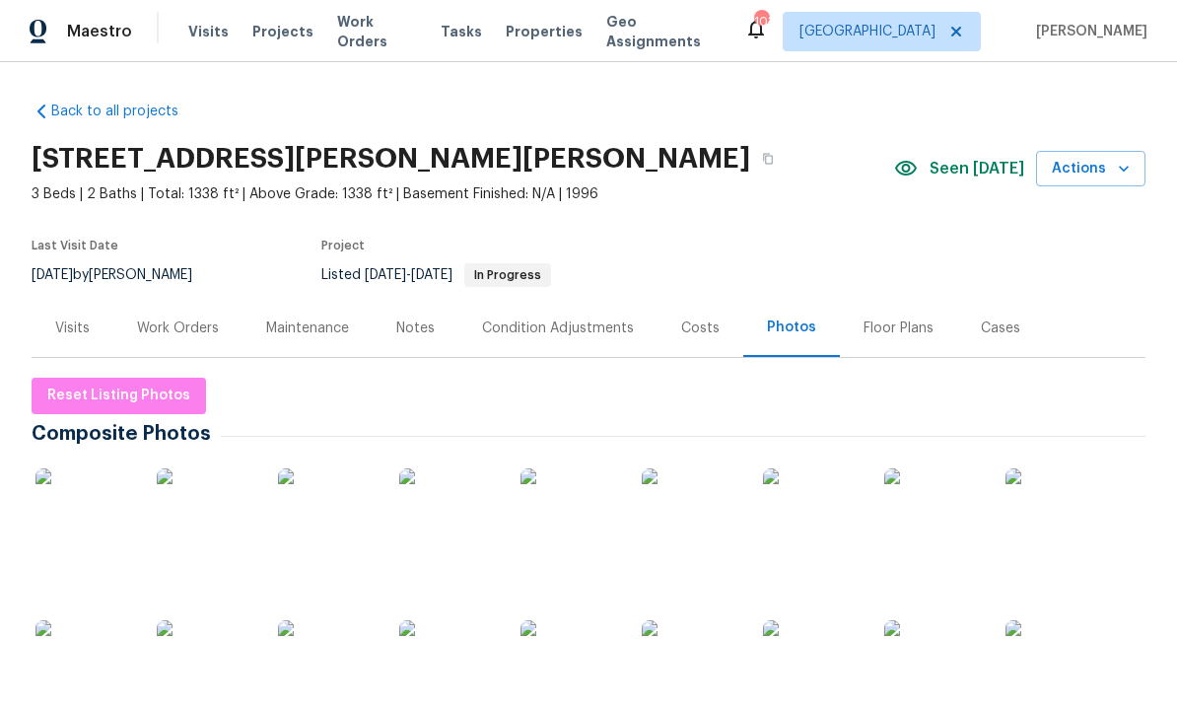
click at [263, 4] on div "Maestro Visits Projects Work Orders Tasks Properties Geo Assignments 103 Atlant…" at bounding box center [588, 31] width 1177 height 62
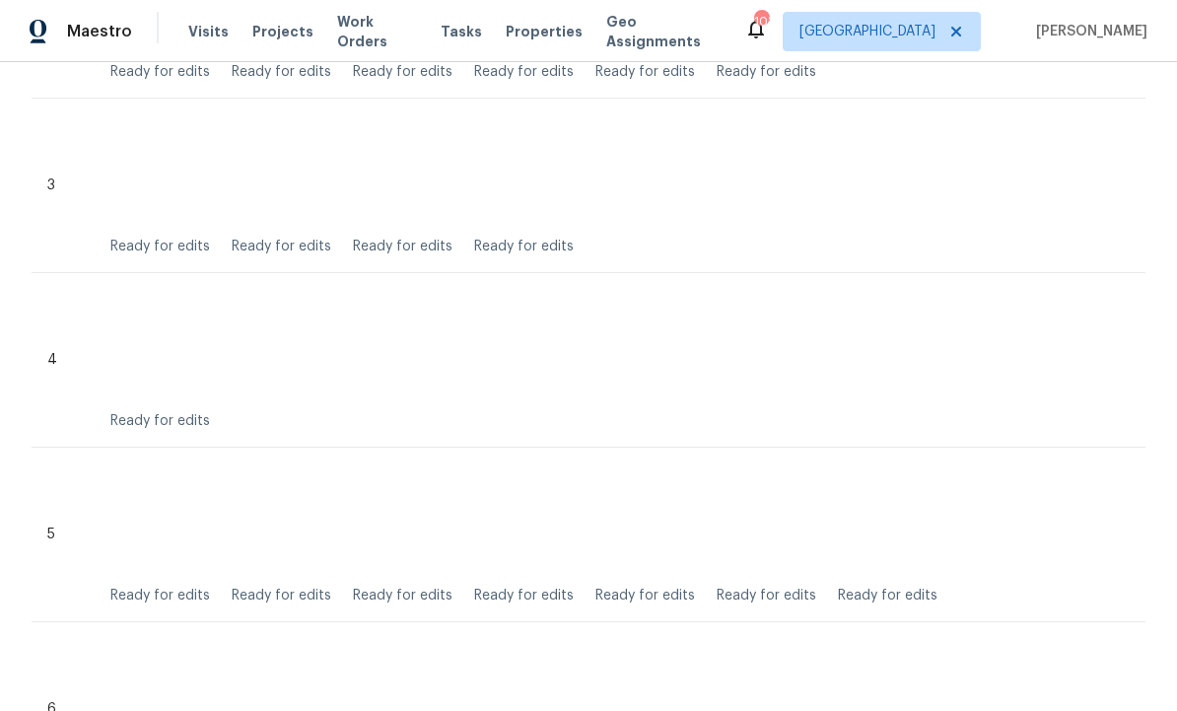
scroll to position [1454, 0]
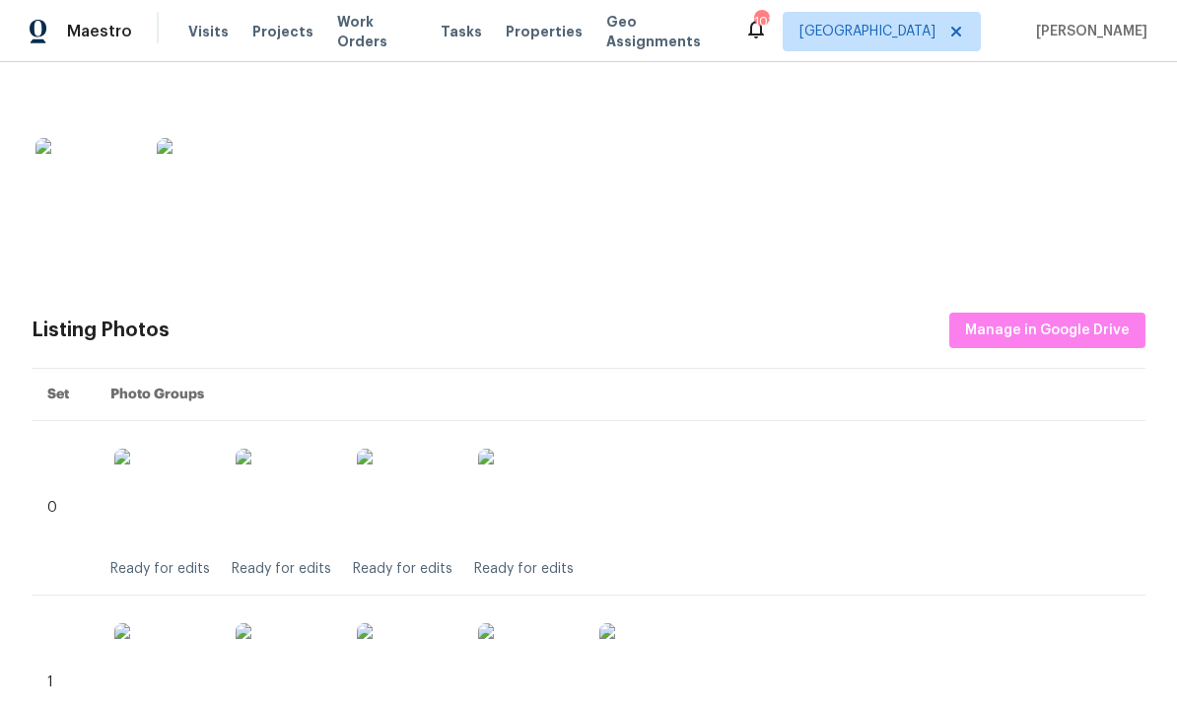
scroll to position [644, 0]
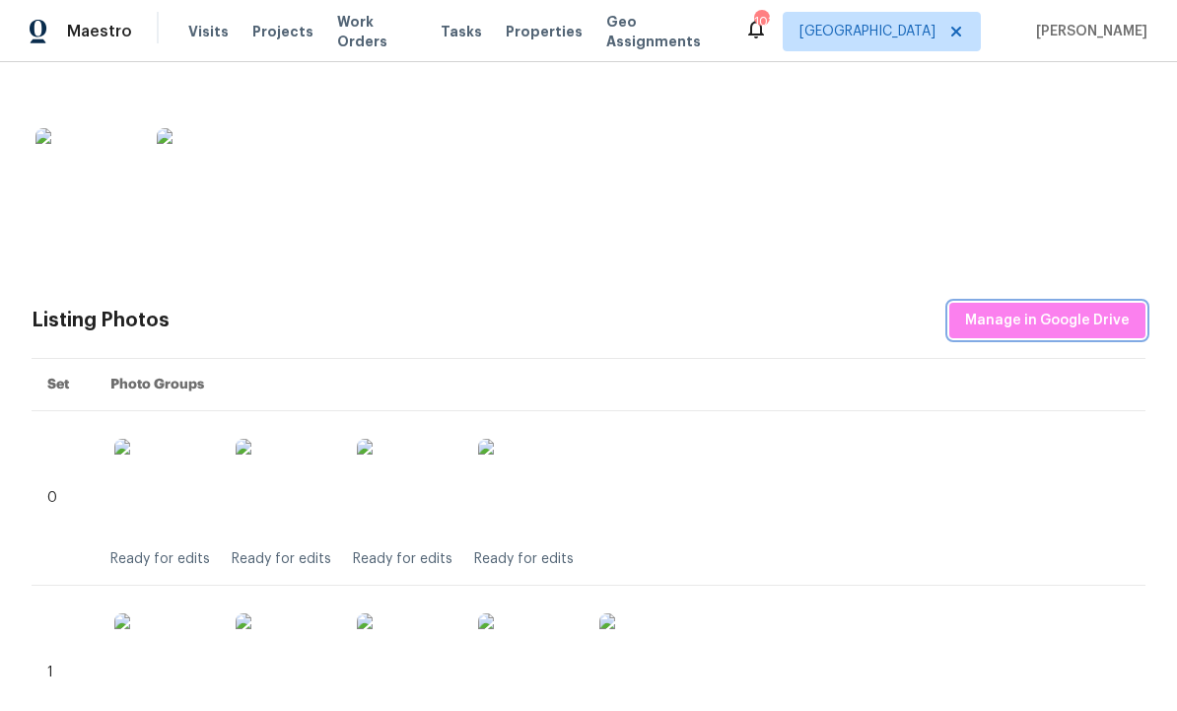
click at [1031, 316] on span "Manage in Google Drive" at bounding box center [1047, 321] width 165 height 25
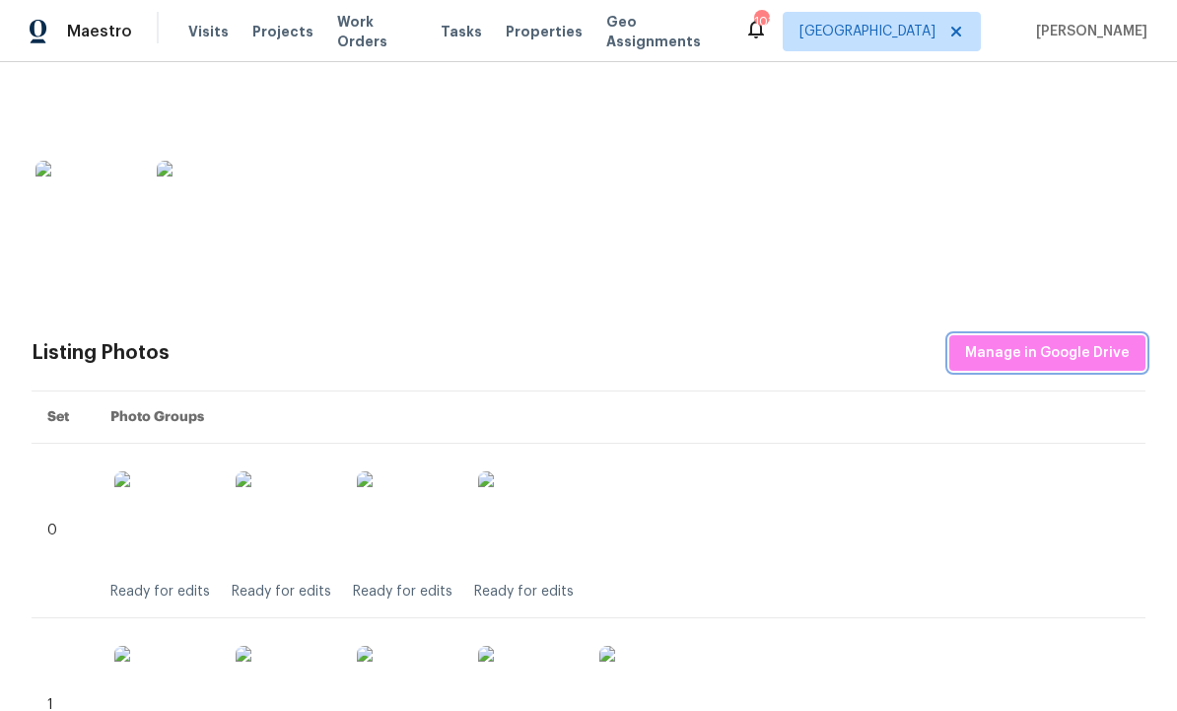
scroll to position [607, 0]
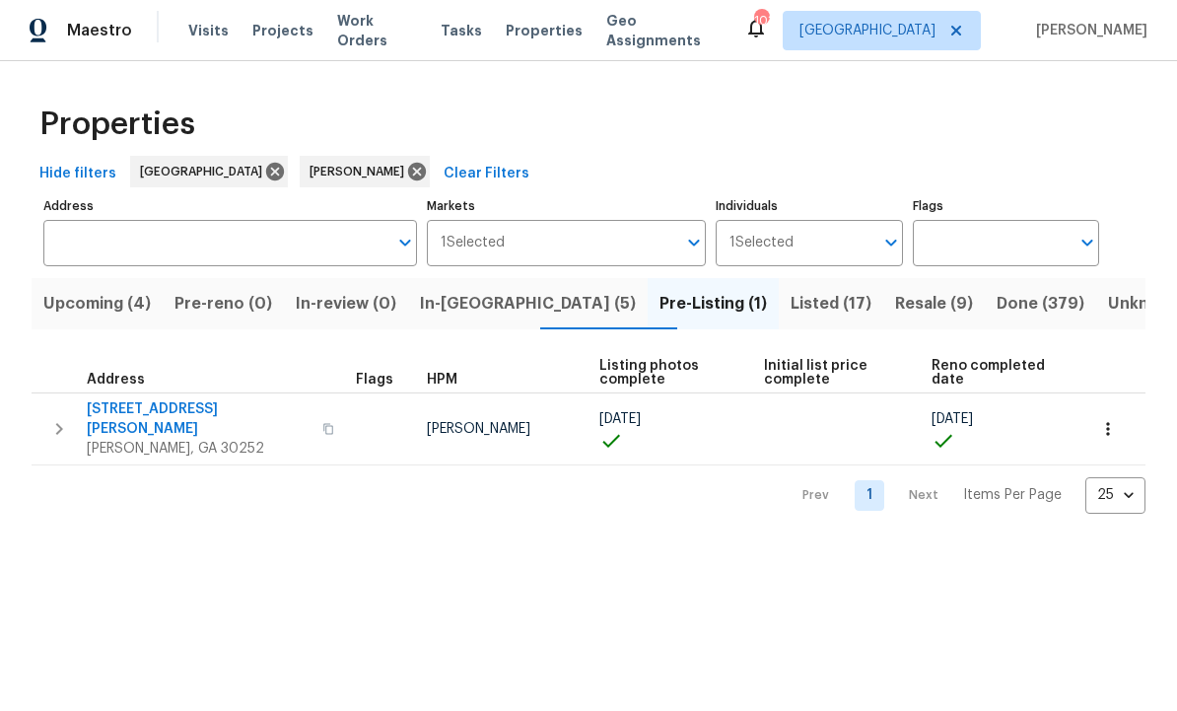
click at [165, 408] on span "[STREET_ADDRESS][PERSON_NAME]" at bounding box center [199, 419] width 224 height 39
click at [791, 296] on span "Listed (17)" at bounding box center [831, 305] width 81 height 28
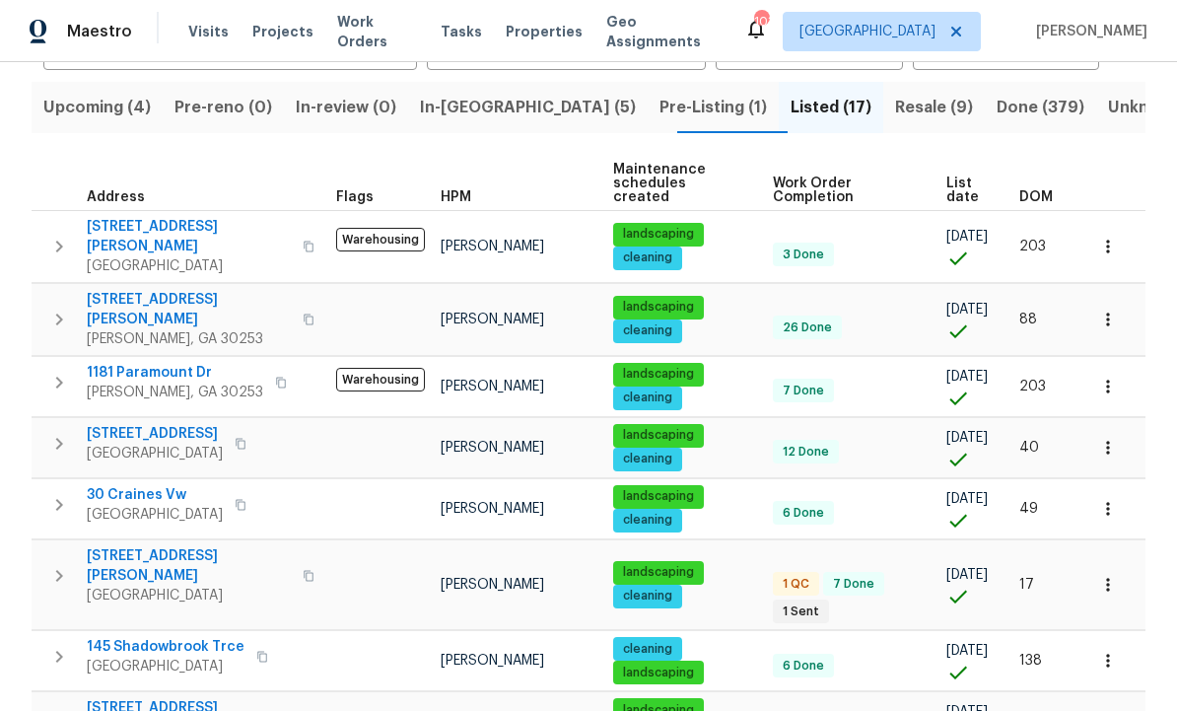
scroll to position [202, 0]
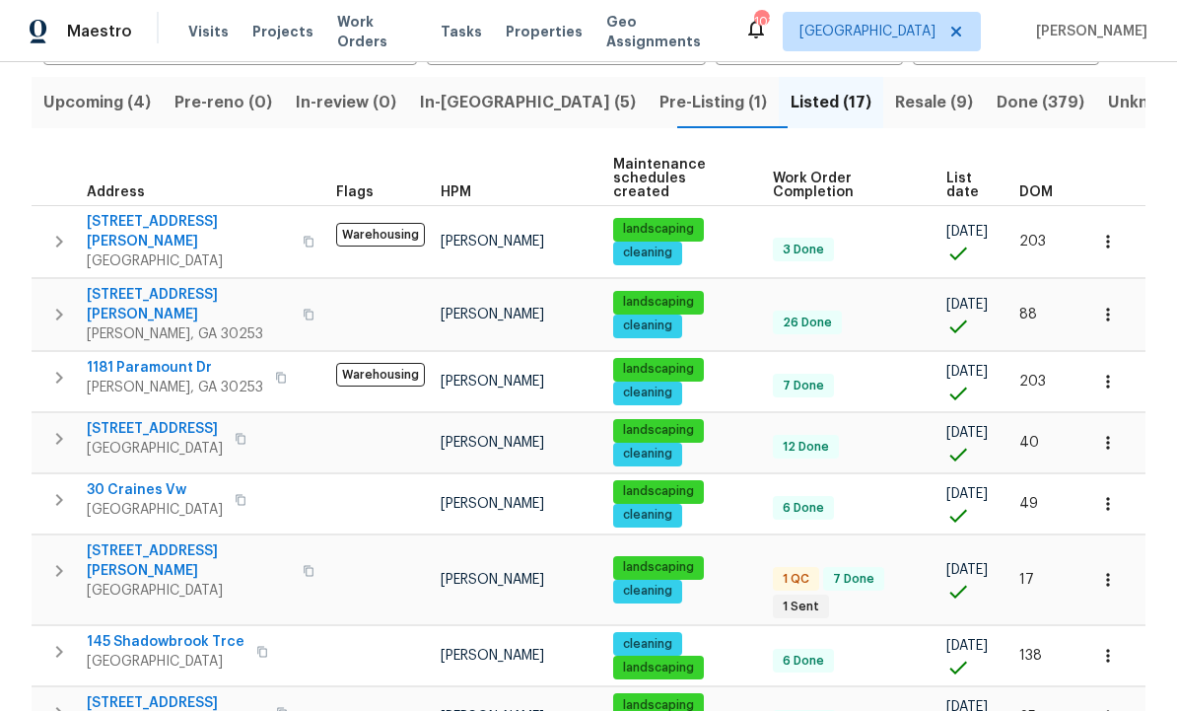
click at [1152, 159] on div "Properties Hide filters Atlanta Wesley Brooks Clear Filters Address Address Mar…" at bounding box center [588, 642] width 1177 height 1565
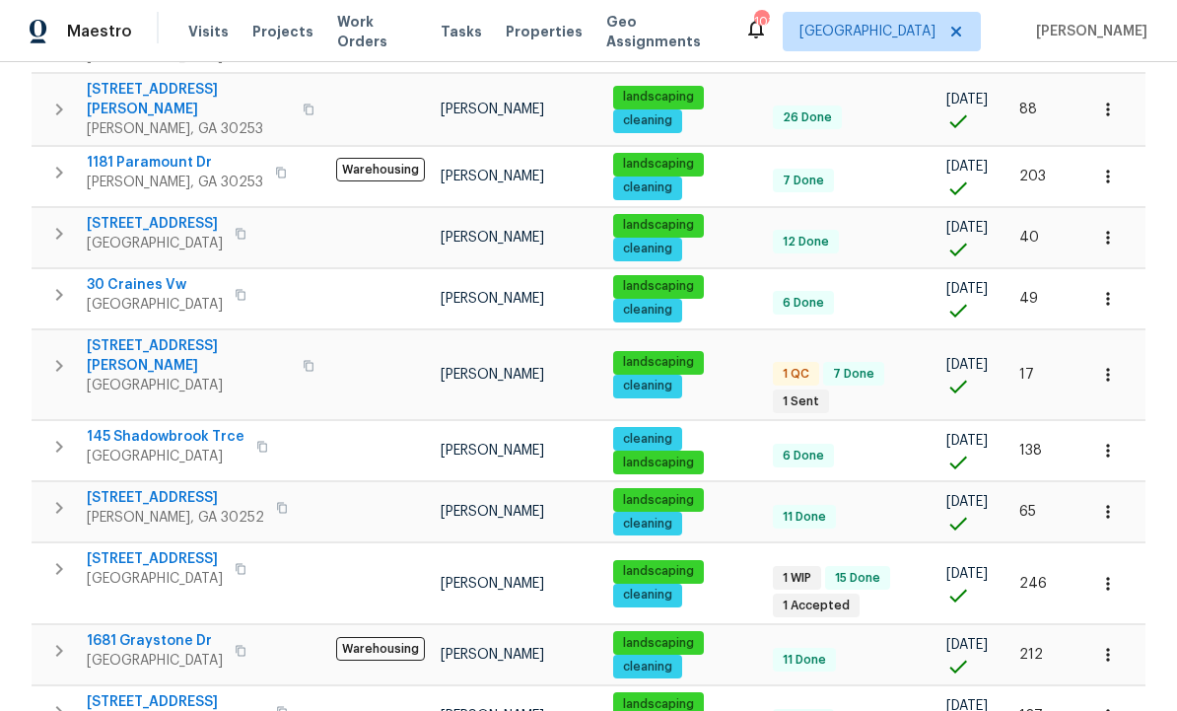
scroll to position [403, 0]
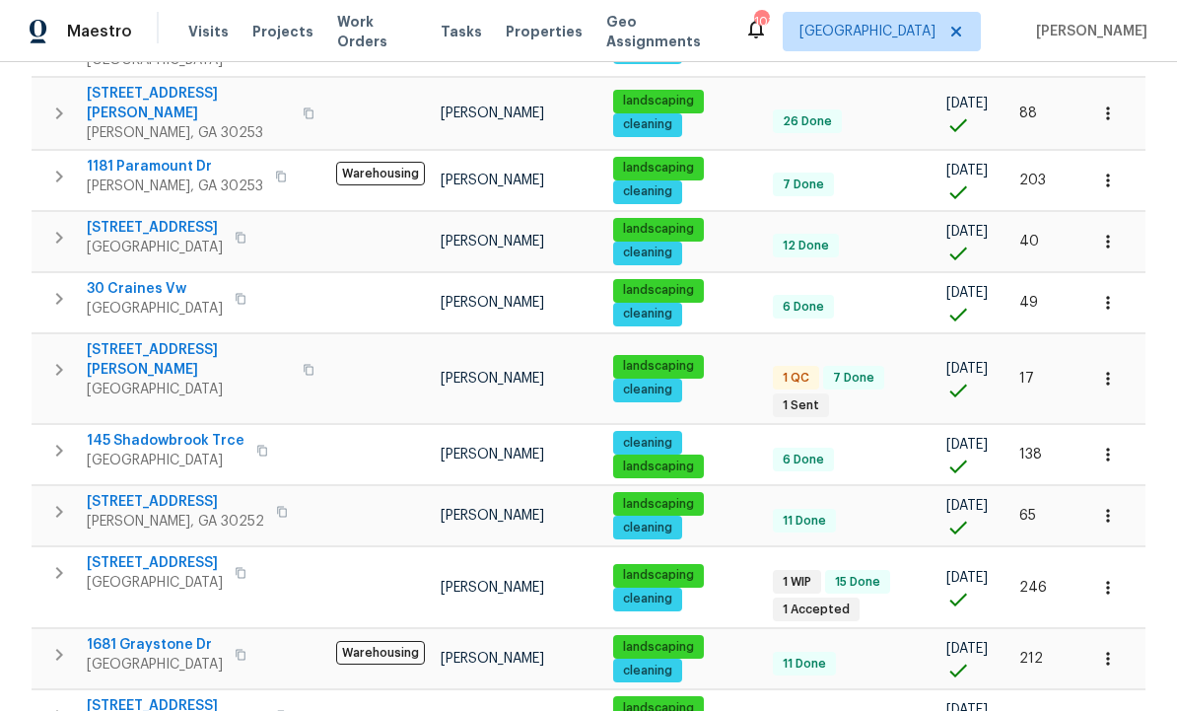
click at [135, 340] on span "45 Kendall Ln" at bounding box center [189, 359] width 204 height 39
click at [60, 364] on icon "button" at bounding box center [59, 370] width 7 height 12
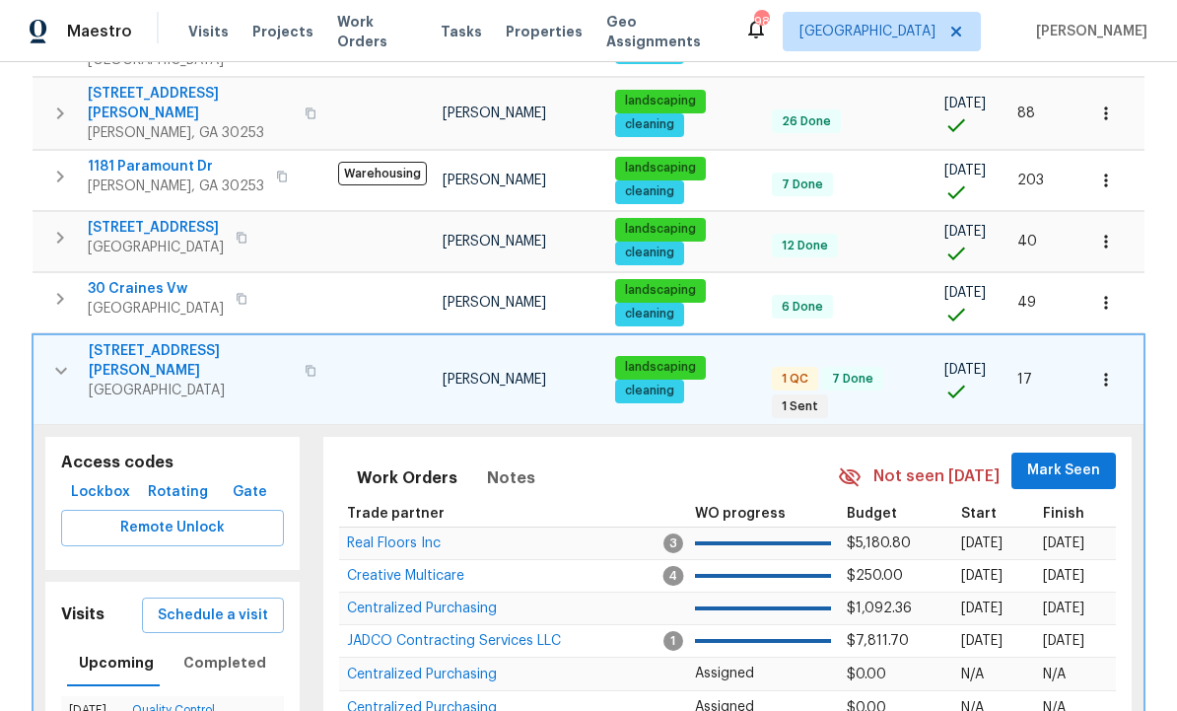
click at [241, 603] on span "Schedule a visit" at bounding box center [213, 615] width 110 height 25
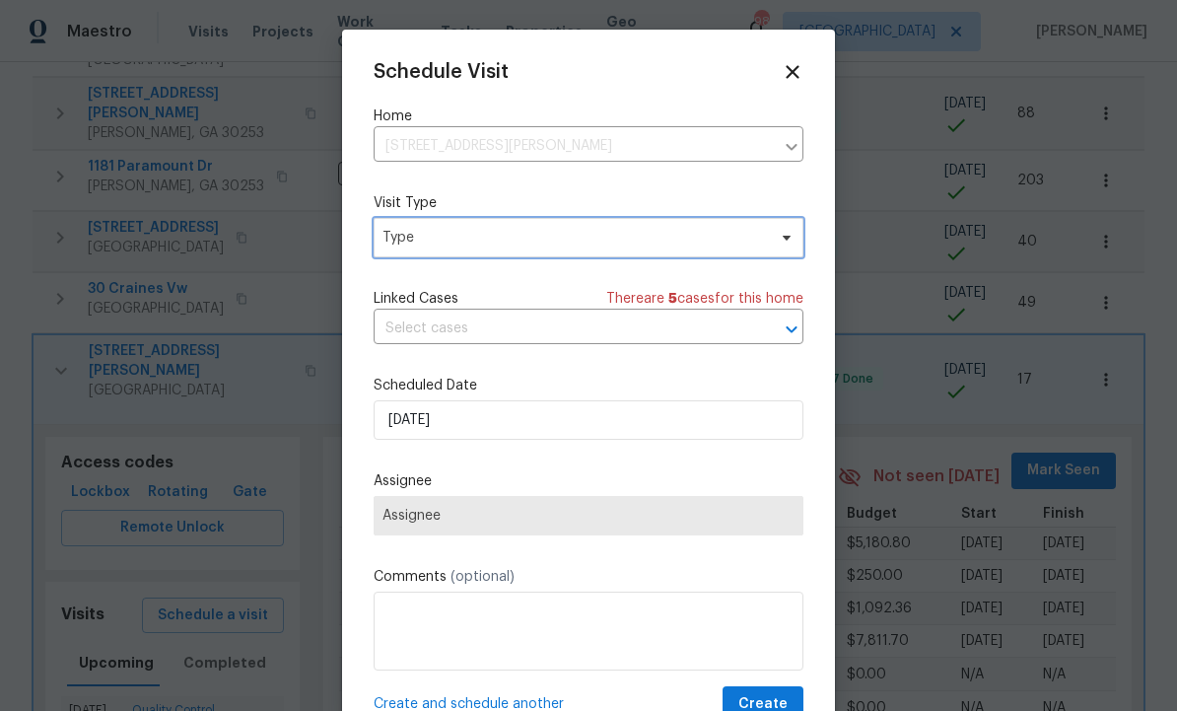
click at [460, 236] on span "Type" at bounding box center [573, 238] width 383 height 20
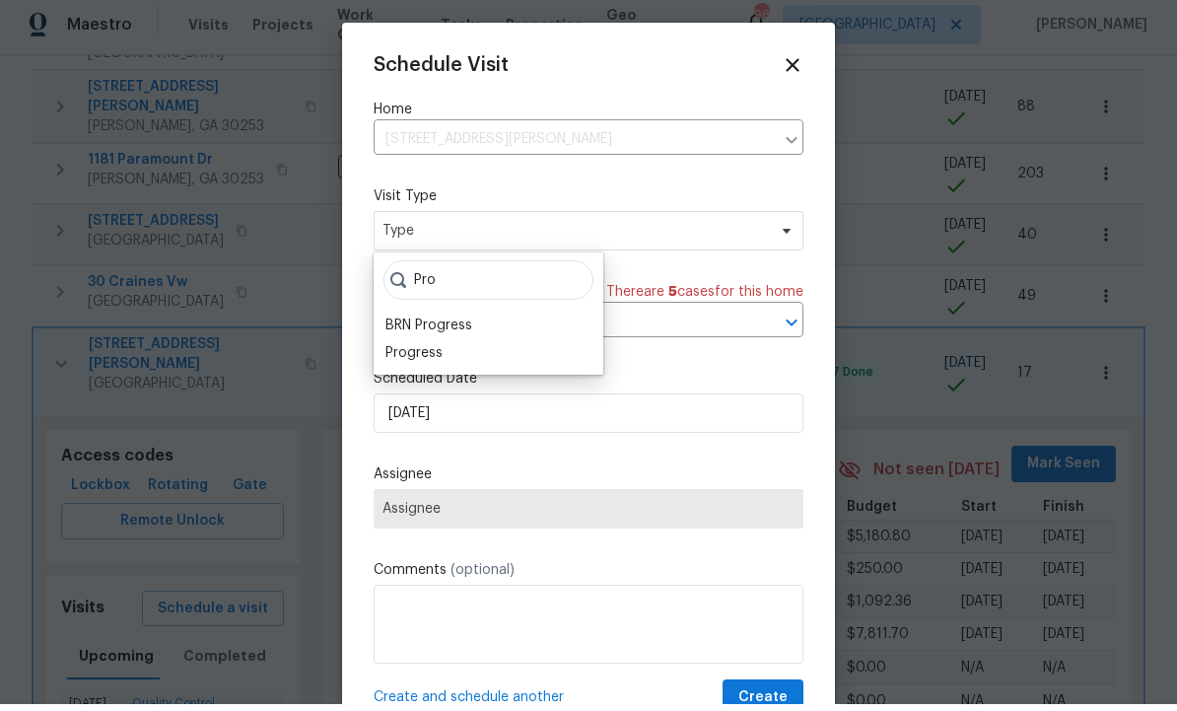
scroll to position [7, 0]
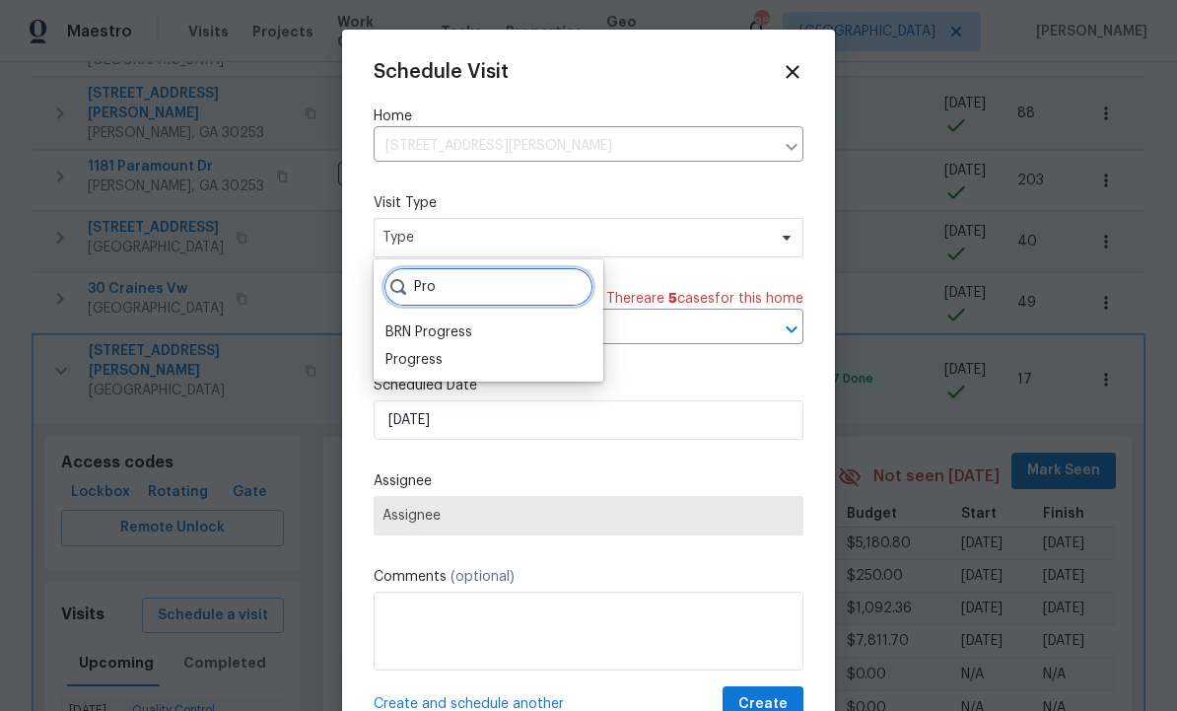
type input "Pro"
click at [440, 354] on div "Progress" at bounding box center [413, 360] width 57 height 20
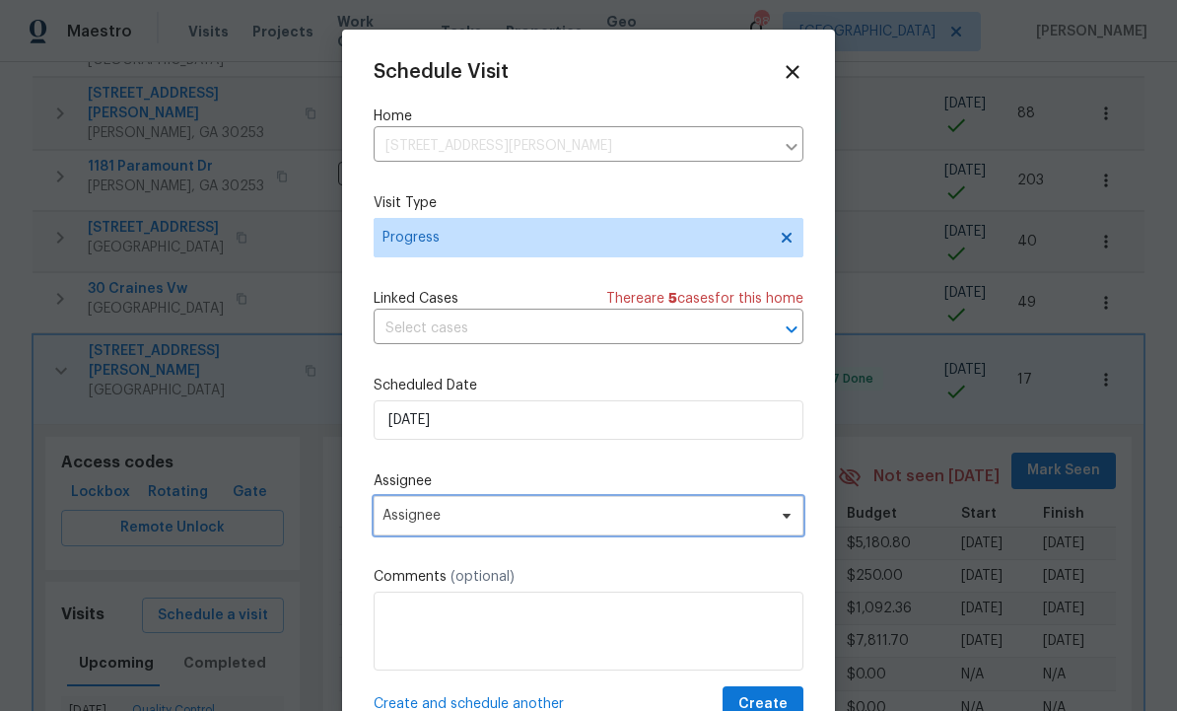
click at [546, 521] on span "Assignee" at bounding box center [575, 516] width 386 height 16
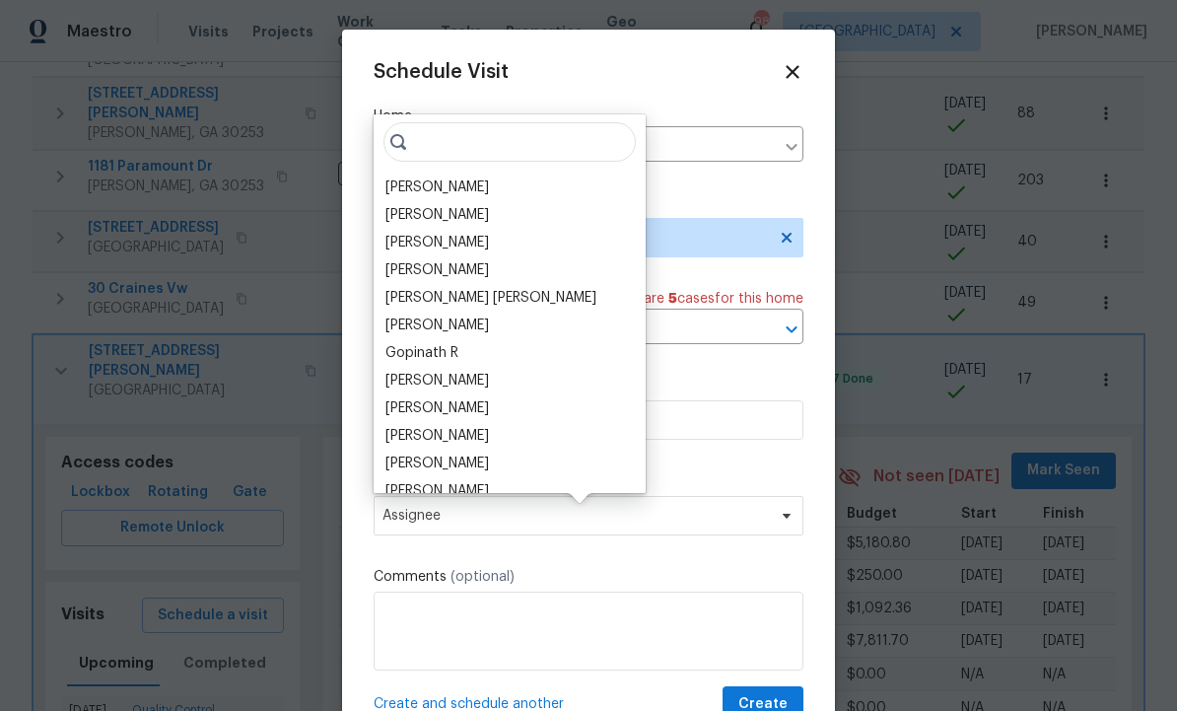
scroll to position [6, 0]
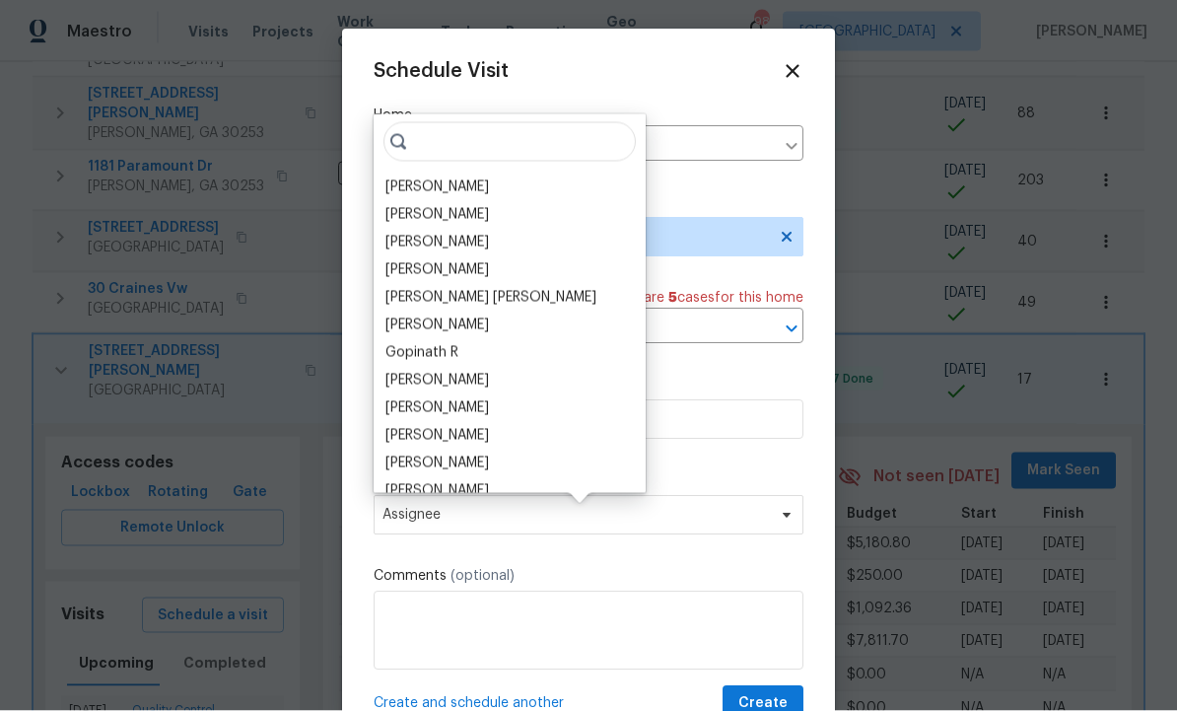
click at [478, 177] on div "[PERSON_NAME]" at bounding box center [437, 187] width 104 height 20
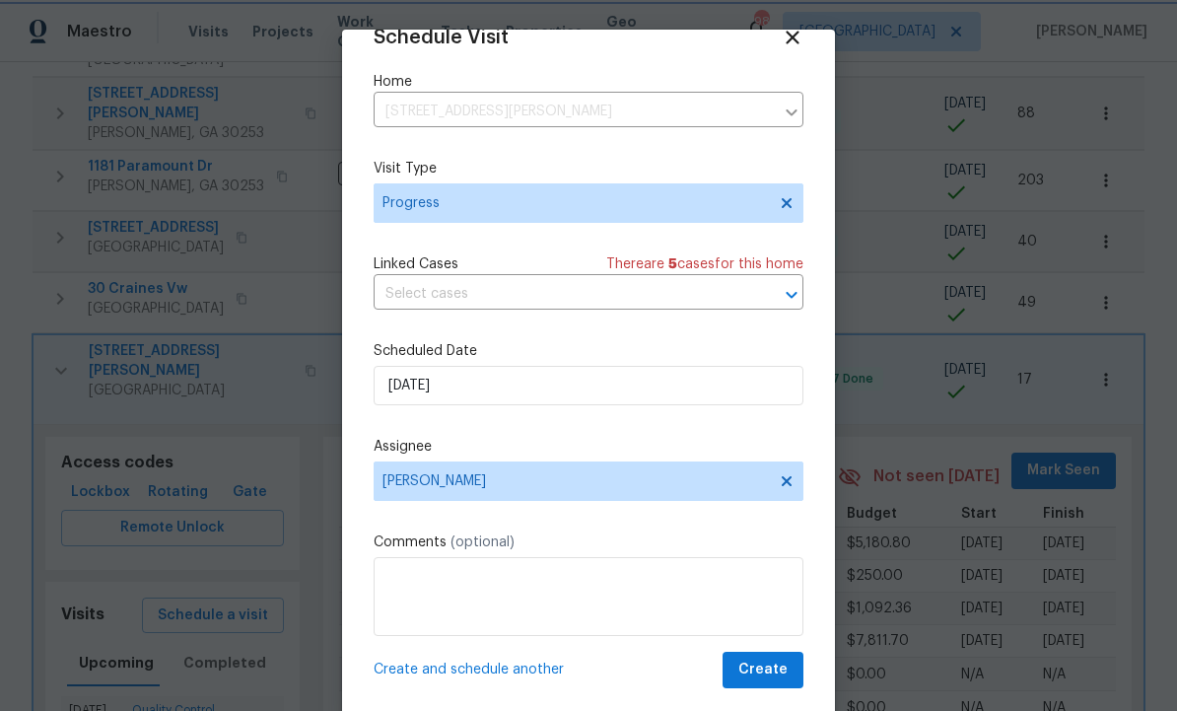
scroll to position [38, 0]
click at [769, 675] on span "Create" at bounding box center [762, 670] width 49 height 25
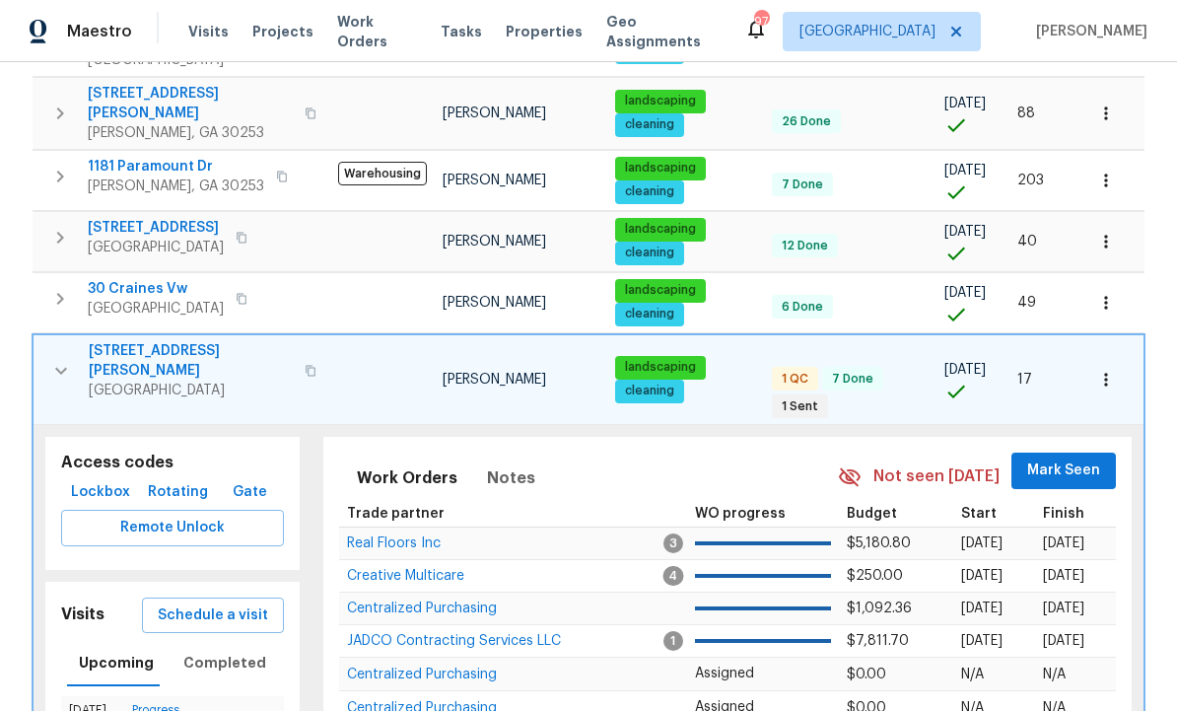
click at [148, 341] on span "45 Kendall Ln" at bounding box center [191, 360] width 204 height 39
click at [58, 359] on icon "button" at bounding box center [61, 371] width 24 height 24
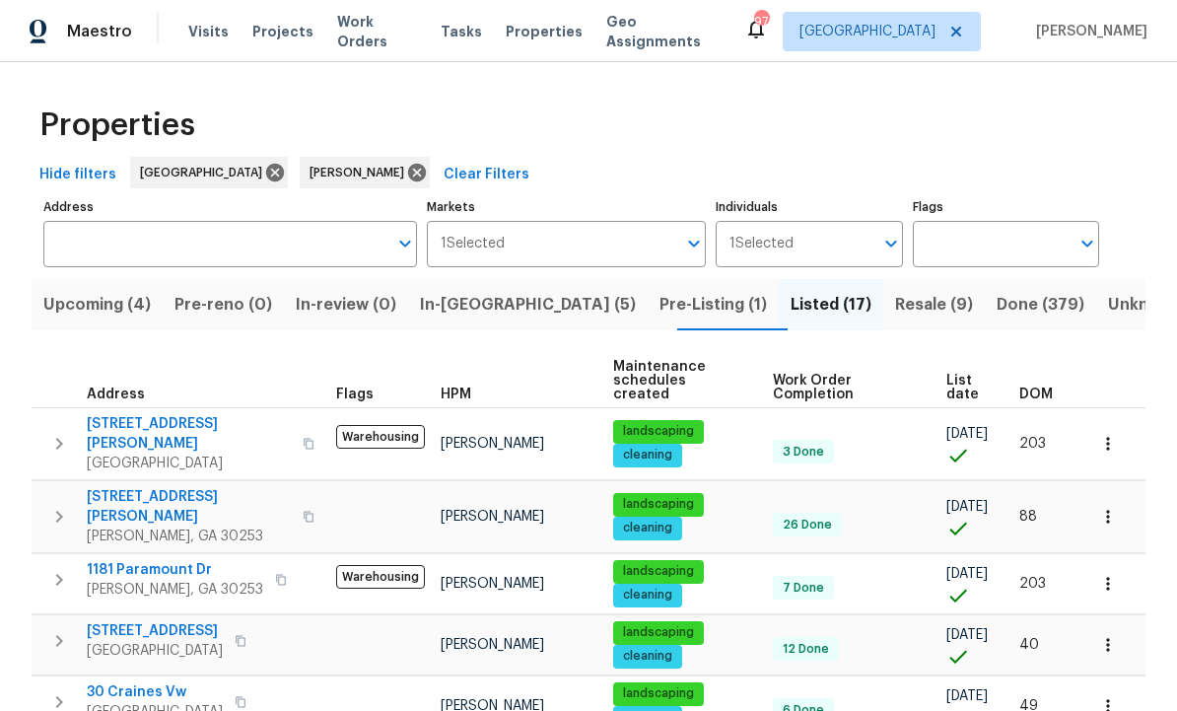
scroll to position [0, 0]
click at [659, 291] on span "Pre-Listing (1)" at bounding box center [712, 305] width 107 height 28
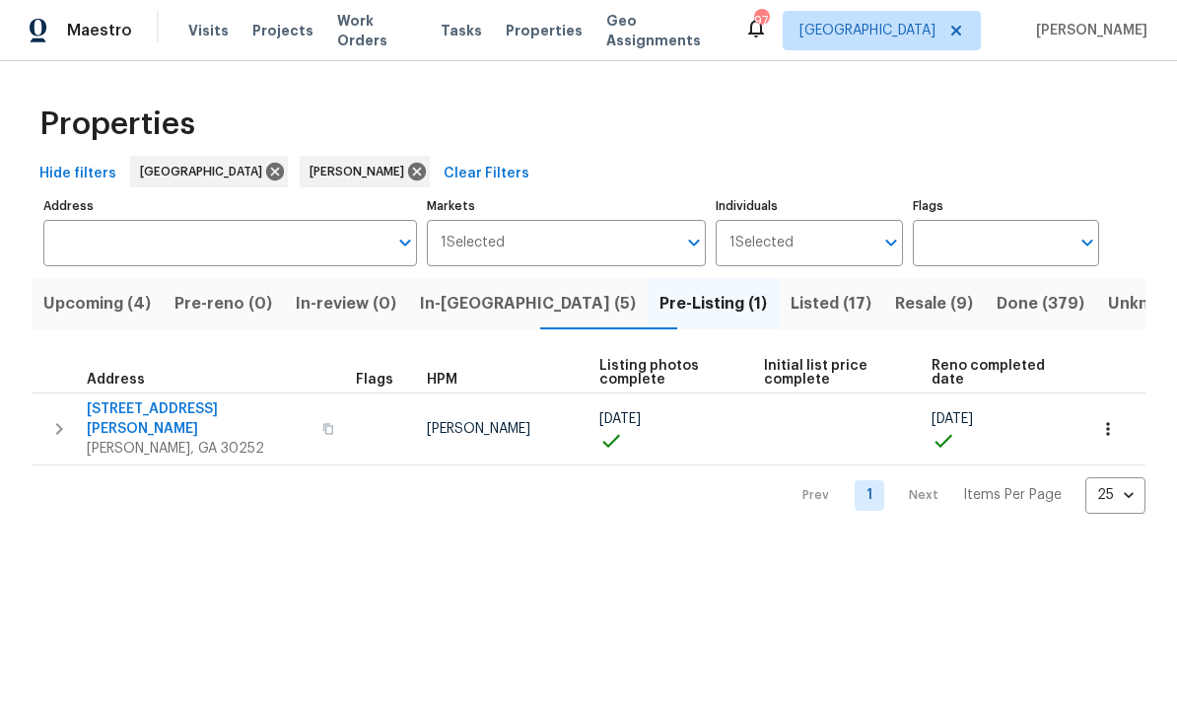
click at [152, 402] on span "111 Harper Rd" at bounding box center [199, 419] width 224 height 39
click at [489, 297] on span "In-reno (5)" at bounding box center [528, 305] width 216 height 28
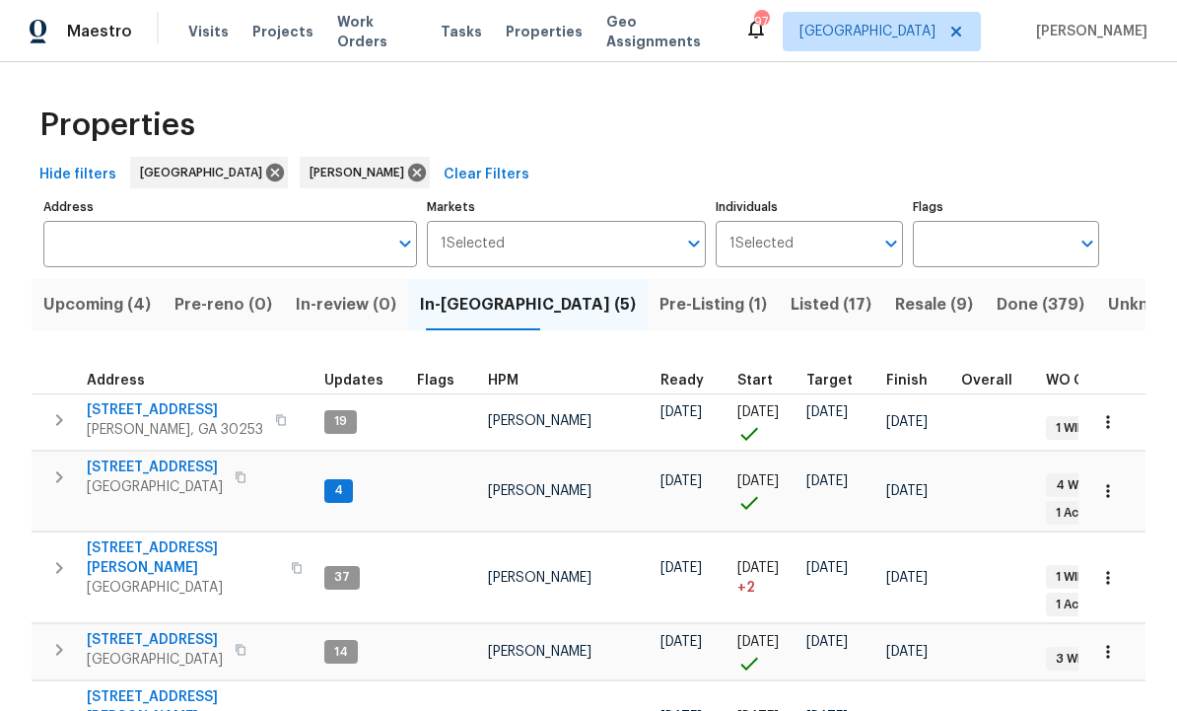
click at [148, 687] on span "195 Sampson Ct" at bounding box center [183, 706] width 192 height 39
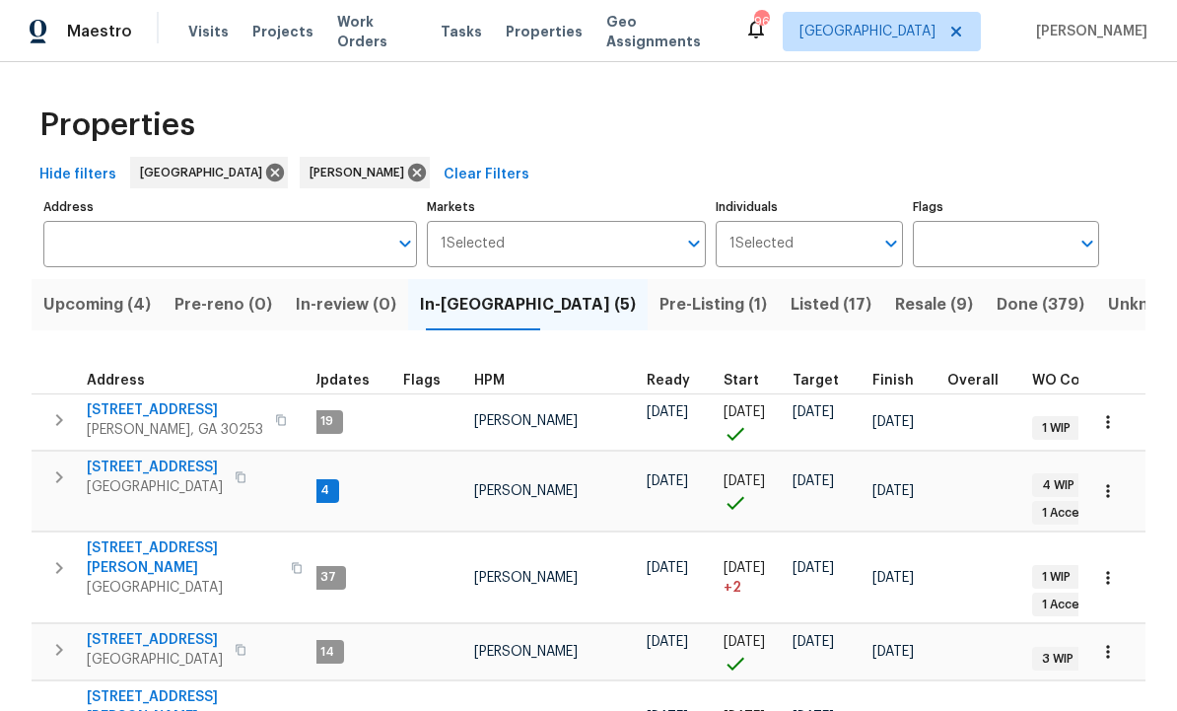
scroll to position [0, 17]
click at [791, 309] on span "Listed (17)" at bounding box center [831, 305] width 81 height 28
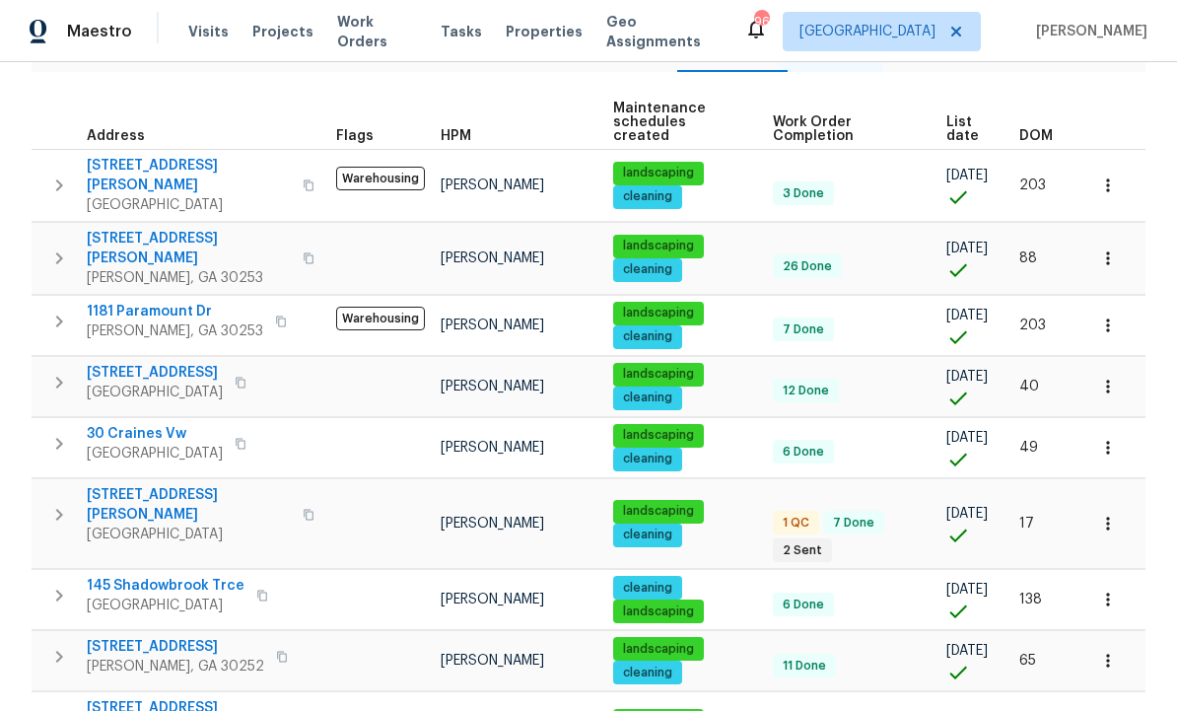
scroll to position [293, 0]
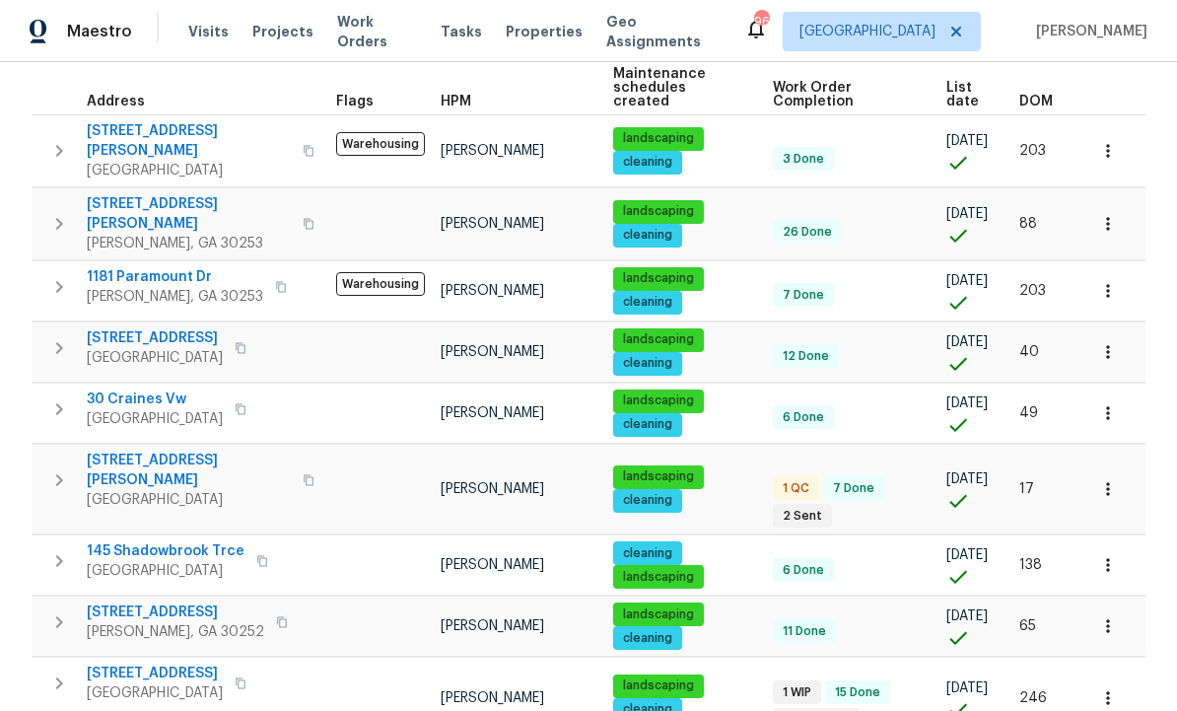
click at [144, 451] on span "45 Kendall Ln" at bounding box center [189, 470] width 204 height 39
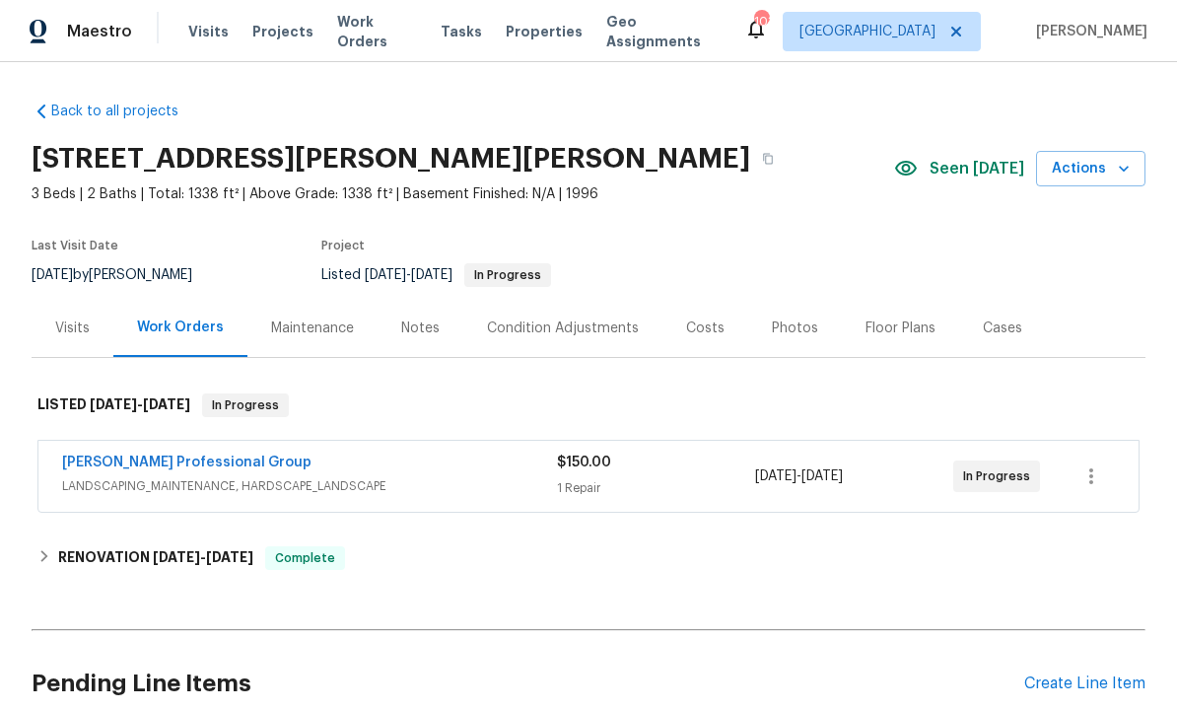
click at [789, 326] on div "Photos" at bounding box center [795, 328] width 46 height 20
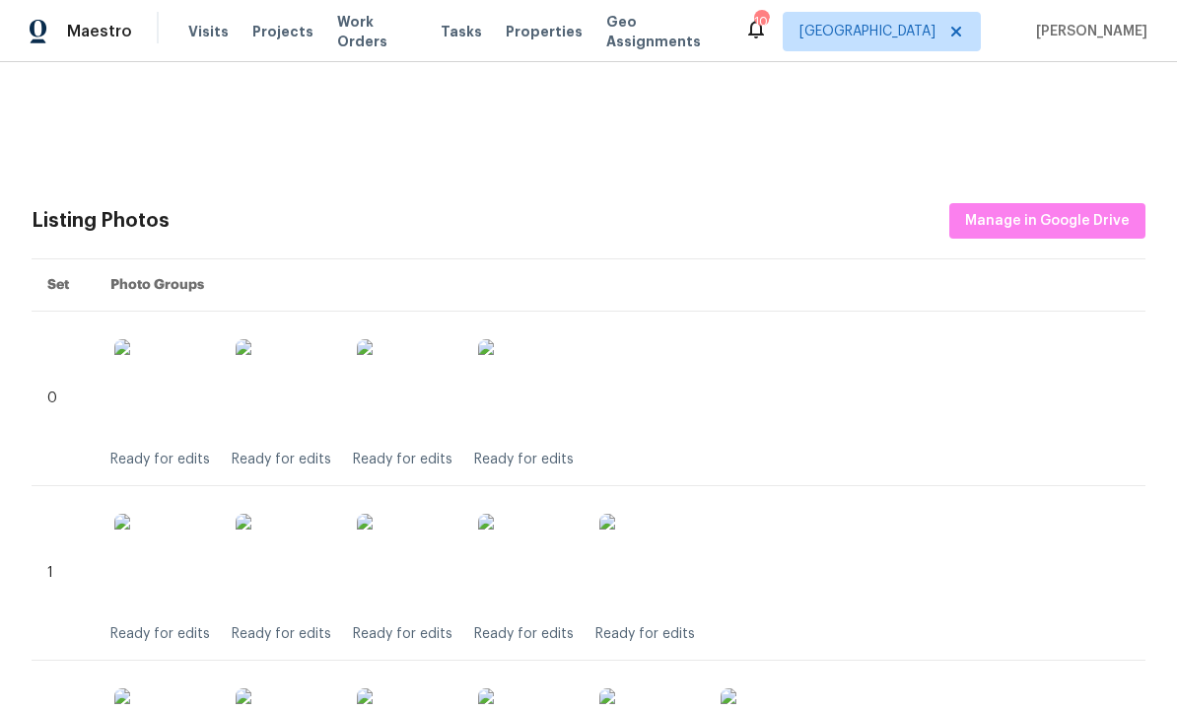
click at [925, 464] on div "Ready for edits Ready for edits Ready for edits Ready for edits" at bounding box center [619, 398] width 1019 height 142
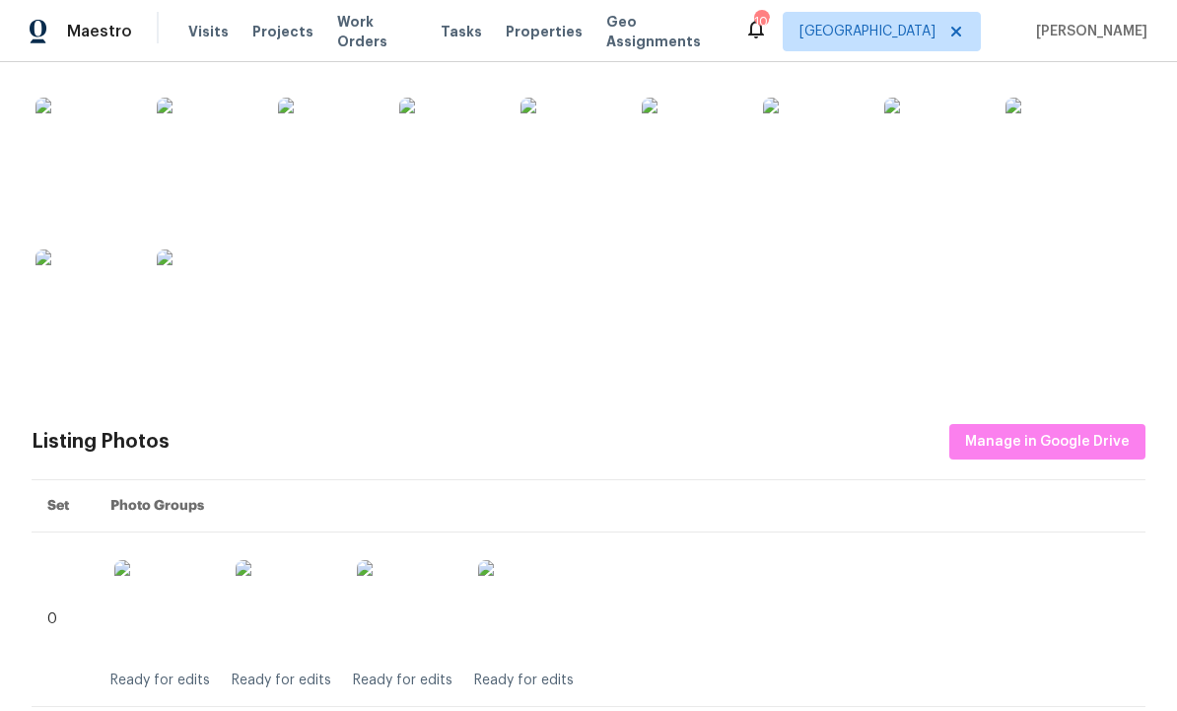
scroll to position [516, 0]
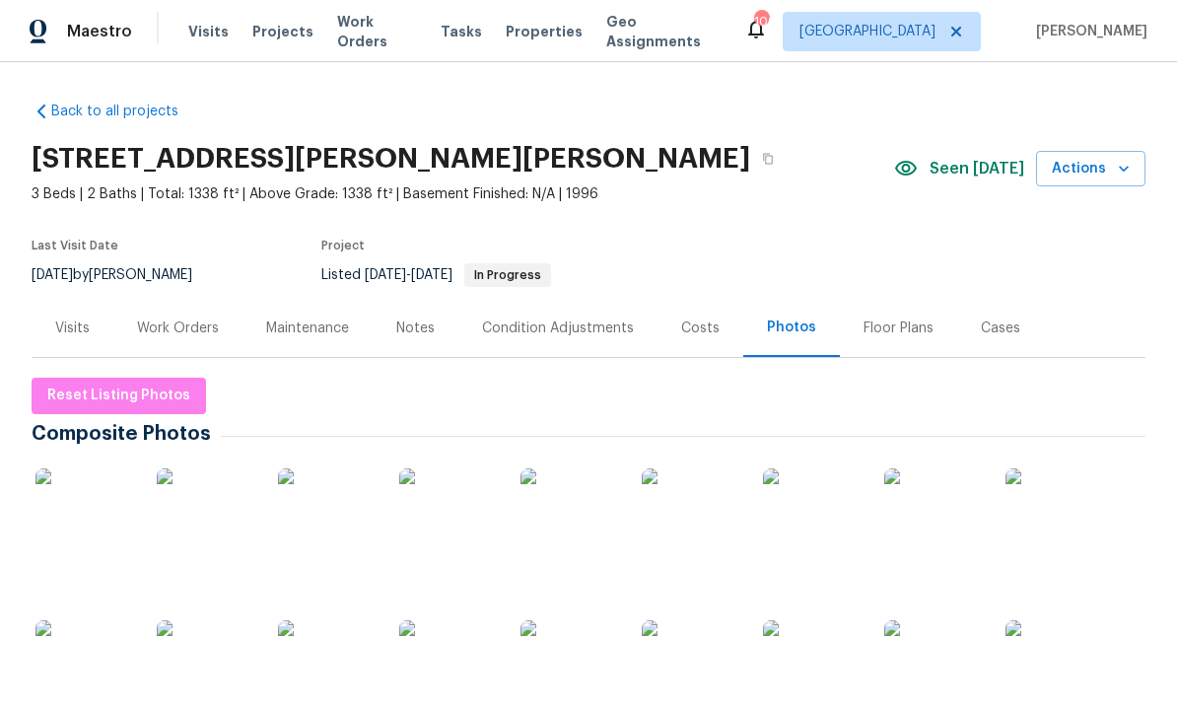
click at [569, 323] on div "Condition Adjustments" at bounding box center [558, 328] width 152 height 20
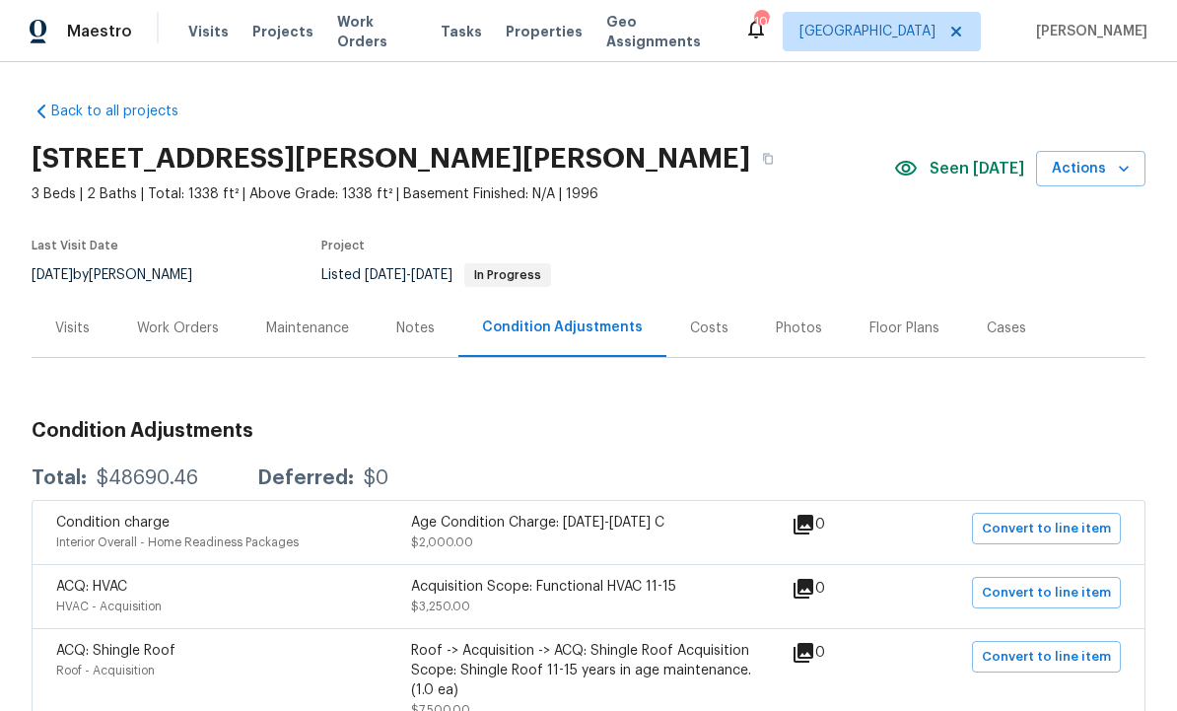
click at [703, 322] on div "Costs" at bounding box center [709, 328] width 38 height 20
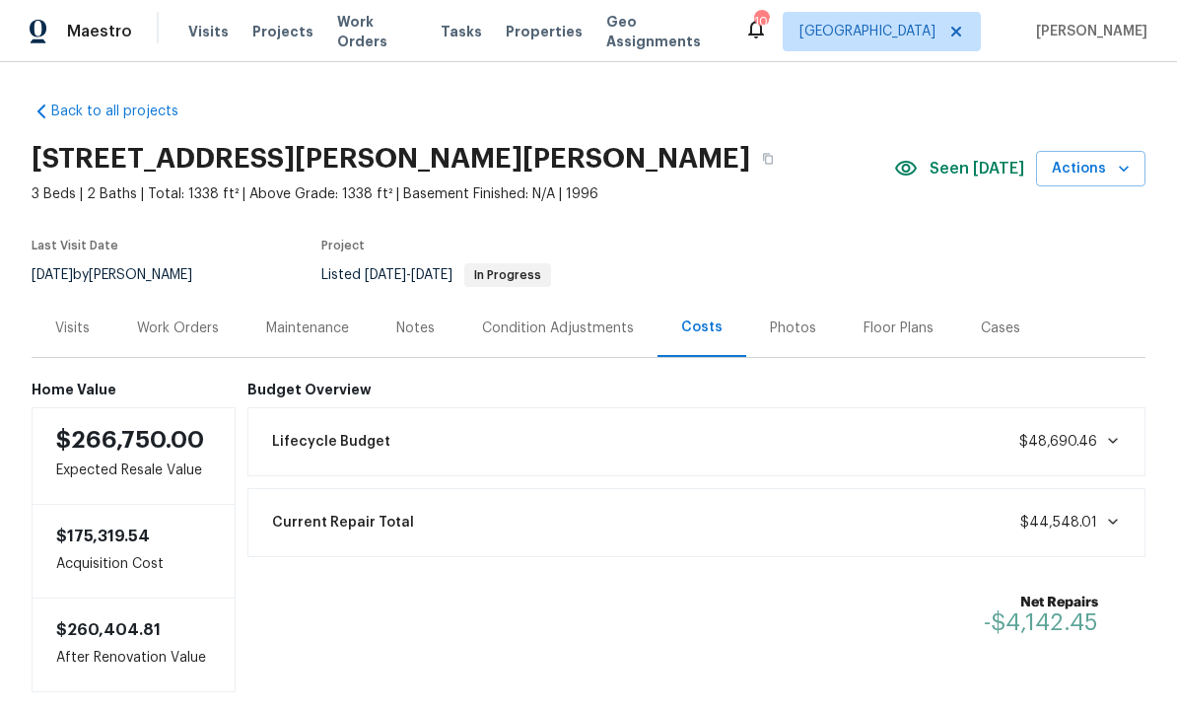
click at [77, 337] on div "Visits" at bounding box center [72, 328] width 35 height 20
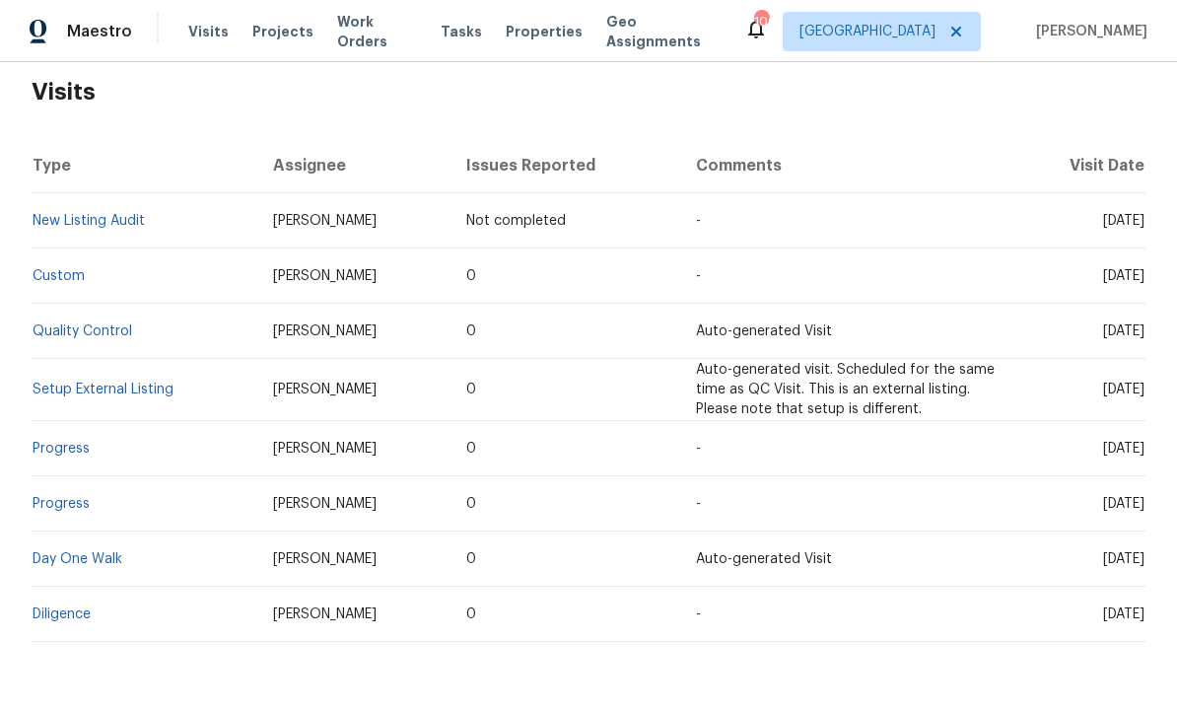
scroll to position [311, 0]
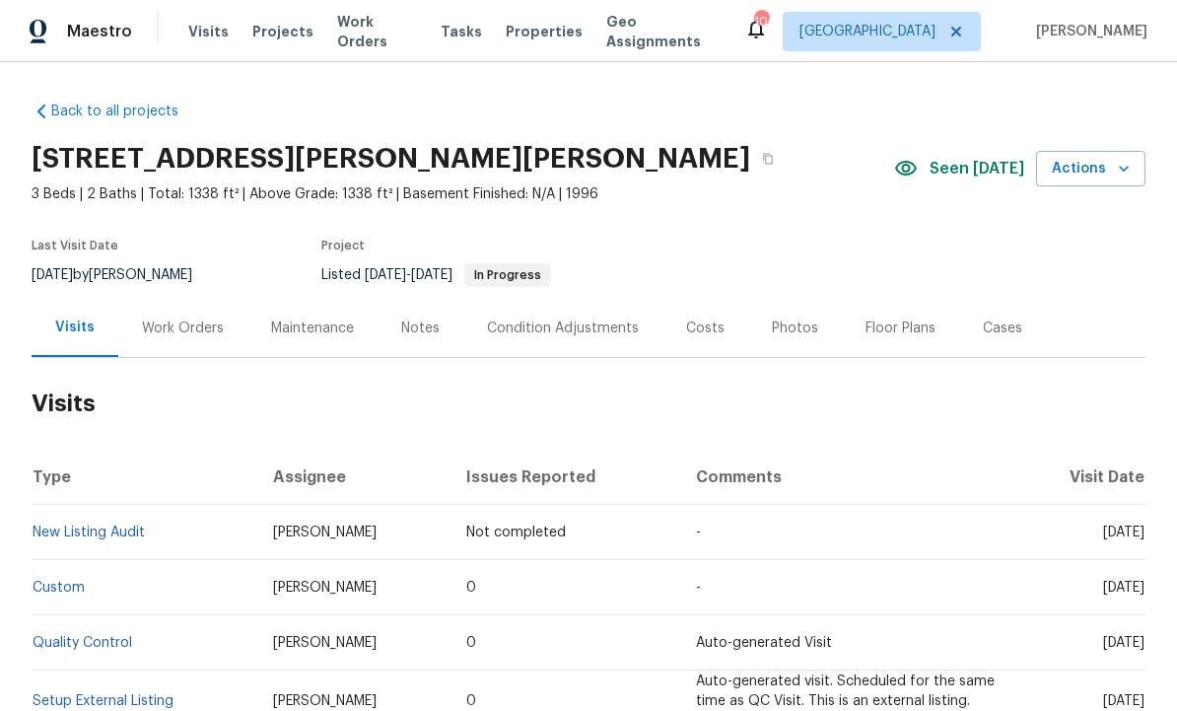
click at [782, 316] on div "Photos" at bounding box center [795, 328] width 94 height 58
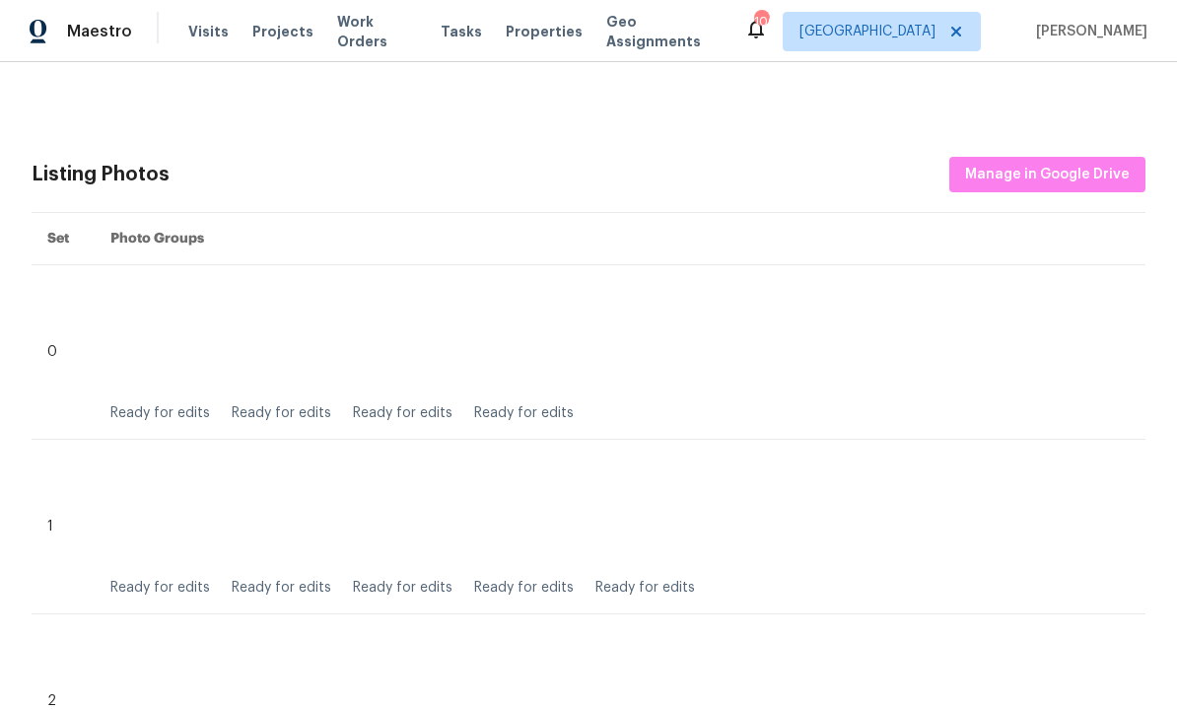
scroll to position [789, 0]
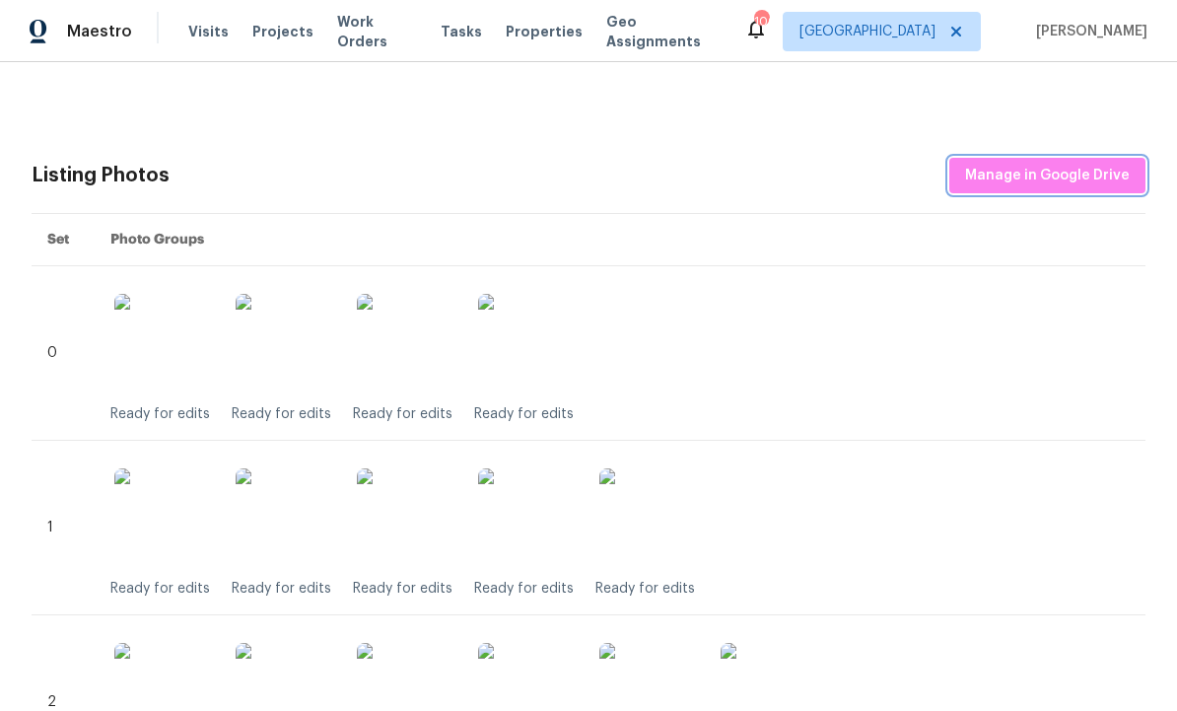
click at [1041, 171] on span "Manage in Google Drive" at bounding box center [1047, 176] width 165 height 25
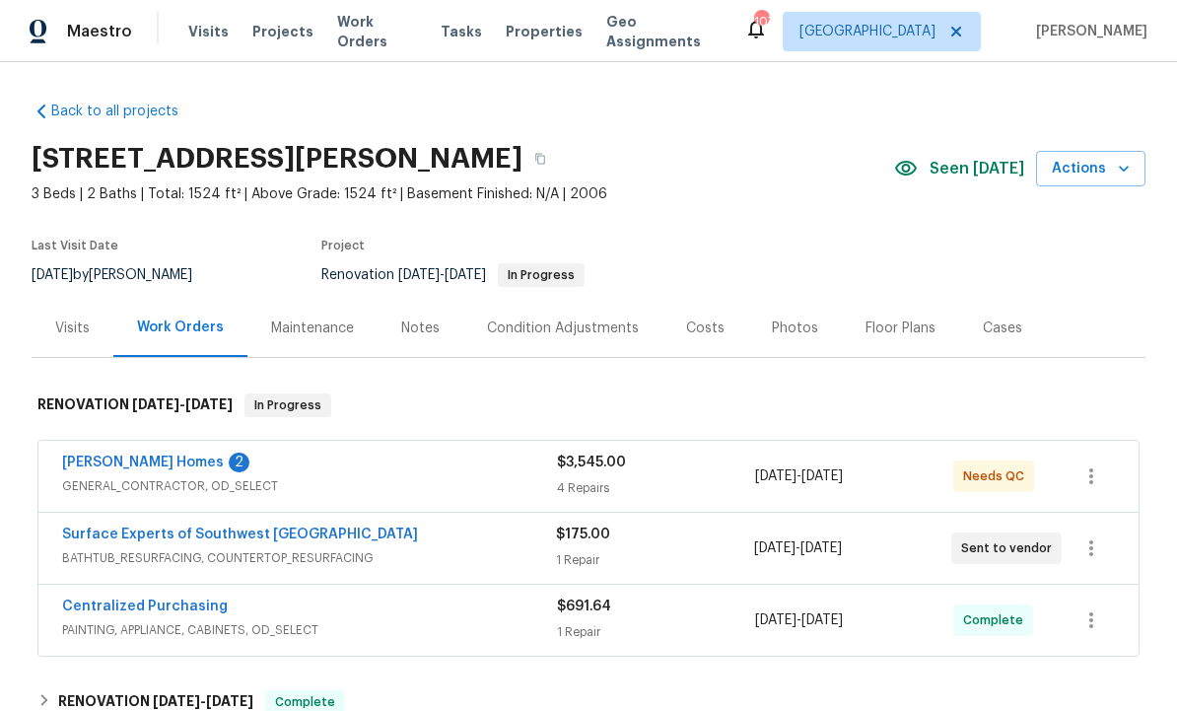
click at [149, 456] on link "[PERSON_NAME] Homes" at bounding box center [143, 462] width 162 height 14
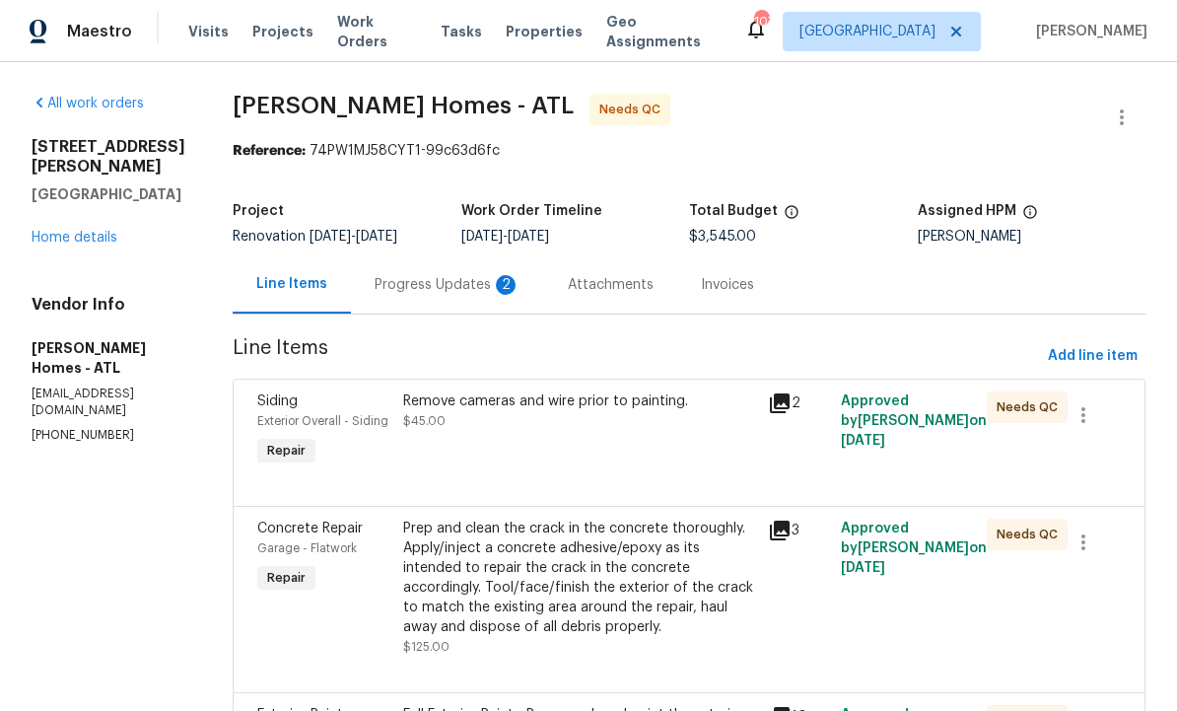
click at [440, 281] on div "Progress Updates 2" at bounding box center [448, 285] width 146 height 20
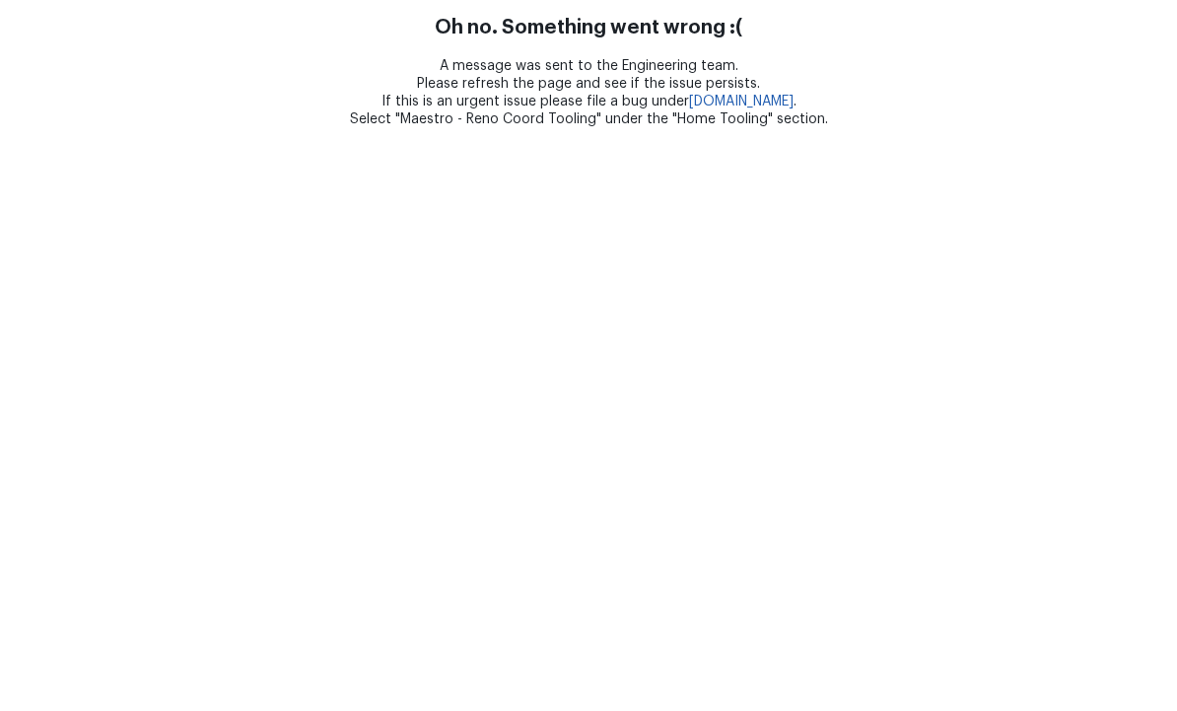
click at [1073, 128] on html "Oh no. Something went wrong :( A message was sent to the Engineering team. Plea…" at bounding box center [588, 64] width 1177 height 128
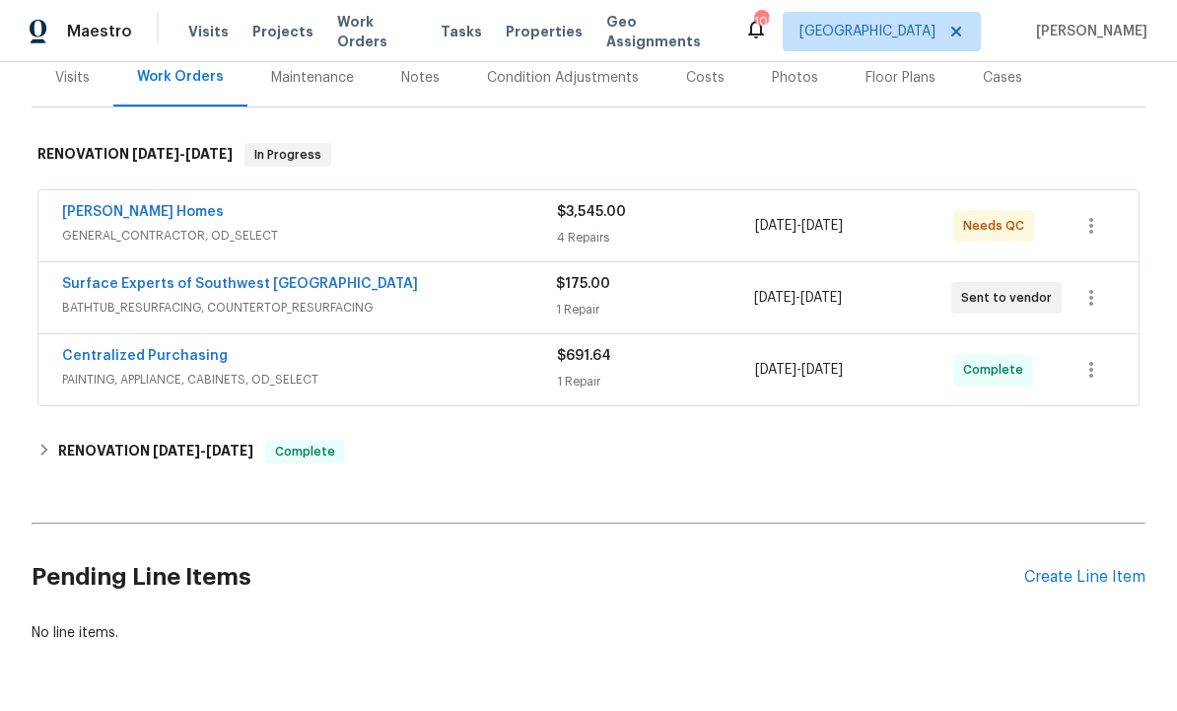
scroll to position [249, 0]
click at [1072, 585] on div "Create Line Item" at bounding box center [1084, 578] width 121 height 19
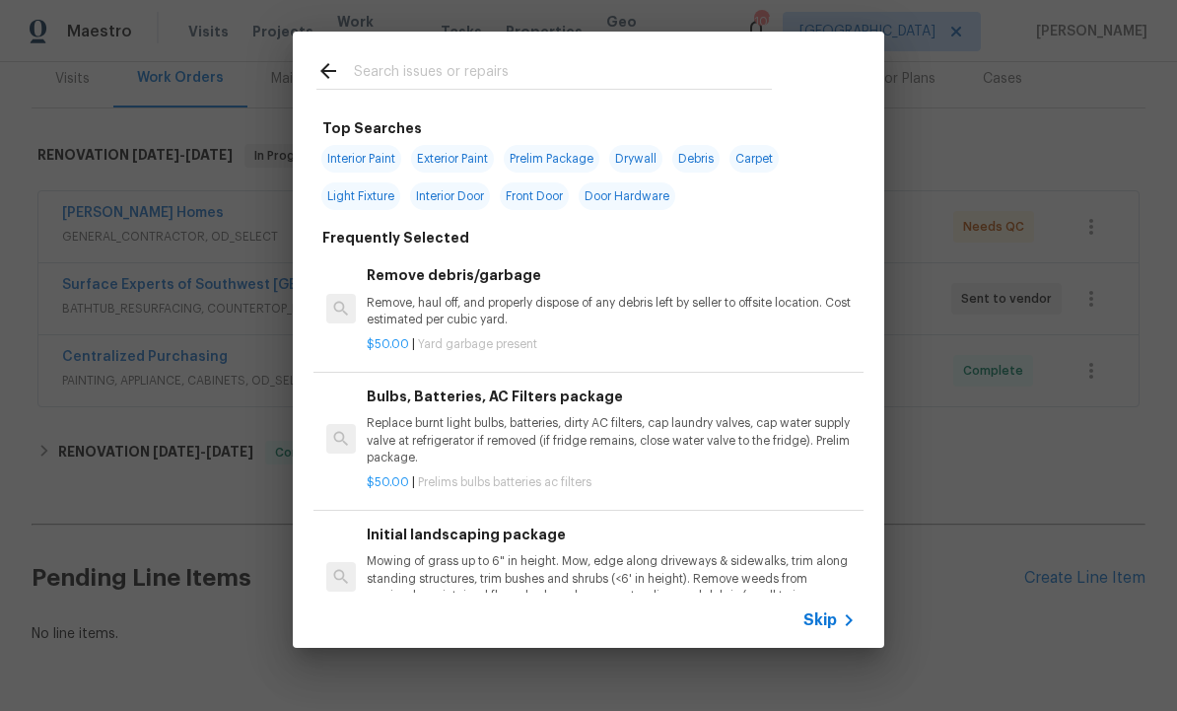
click at [425, 84] on input "text" at bounding box center [563, 74] width 418 height 30
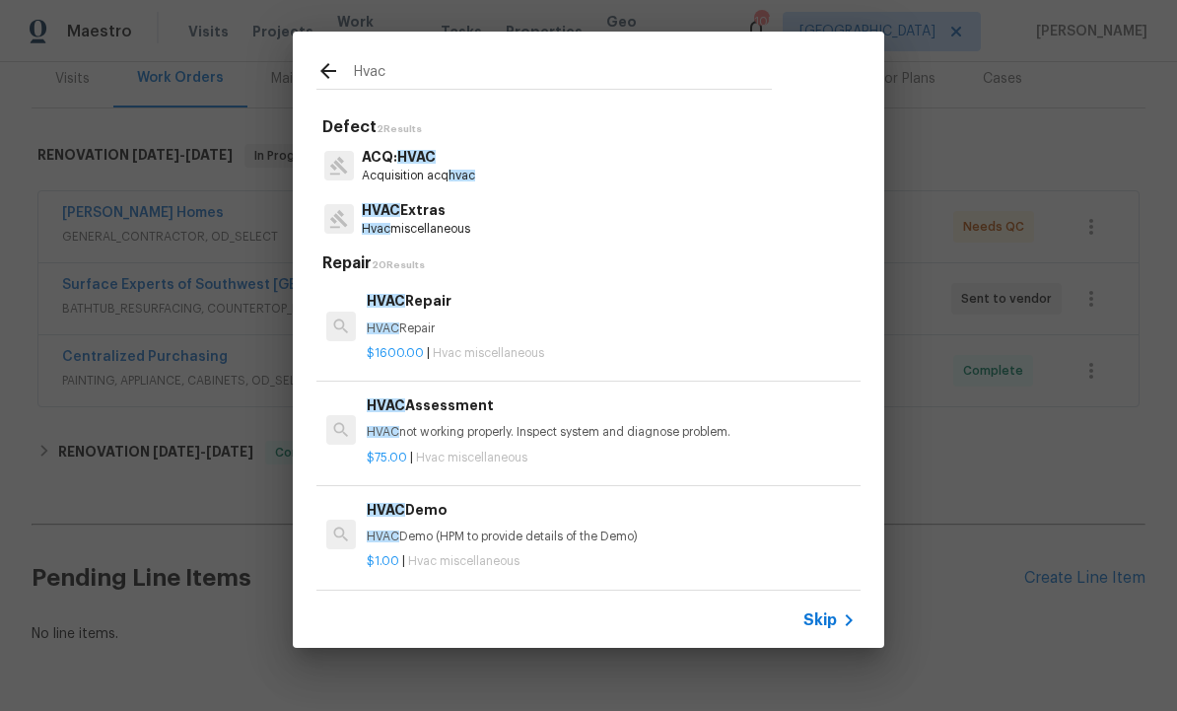
type input "HVAC"
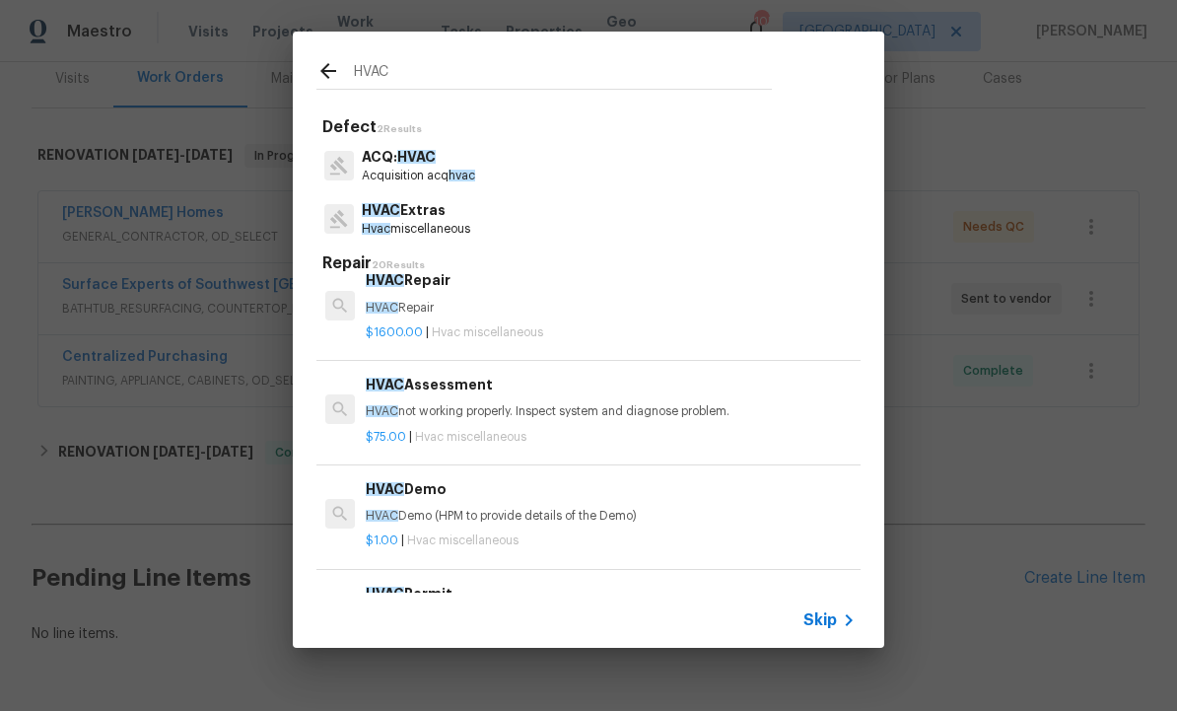
scroll to position [27, 1]
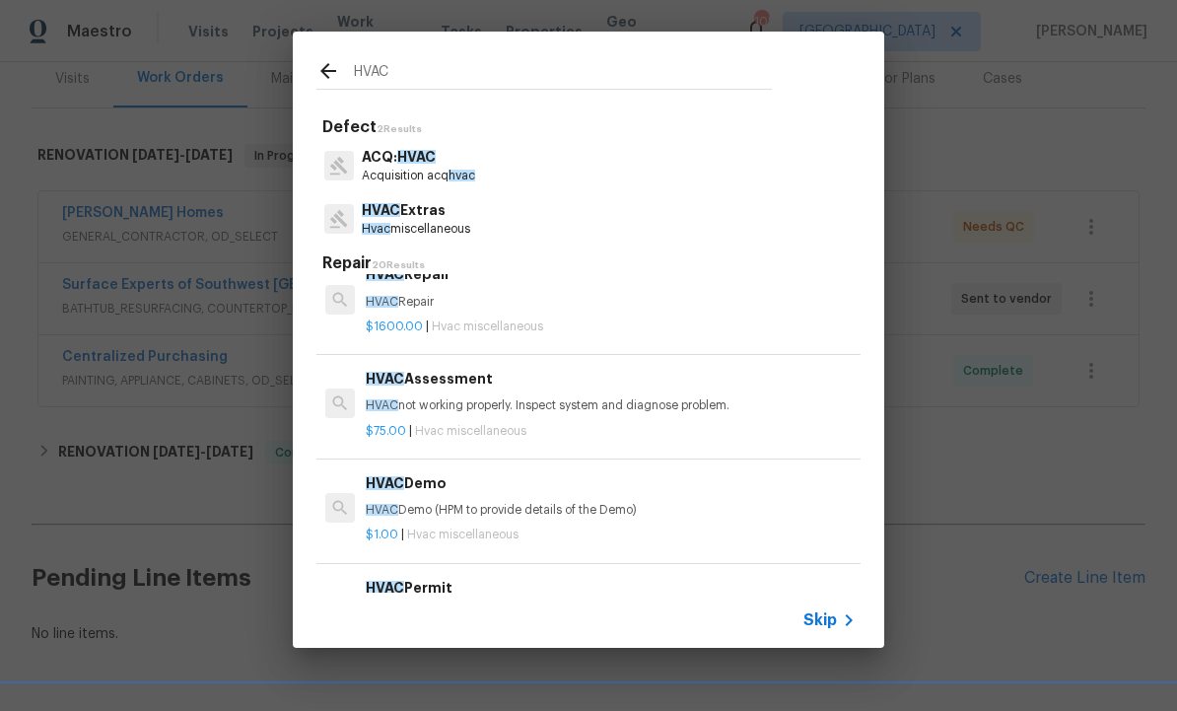
click at [443, 382] on h6 "HVAC Assessment" at bounding box center [610, 379] width 489 height 22
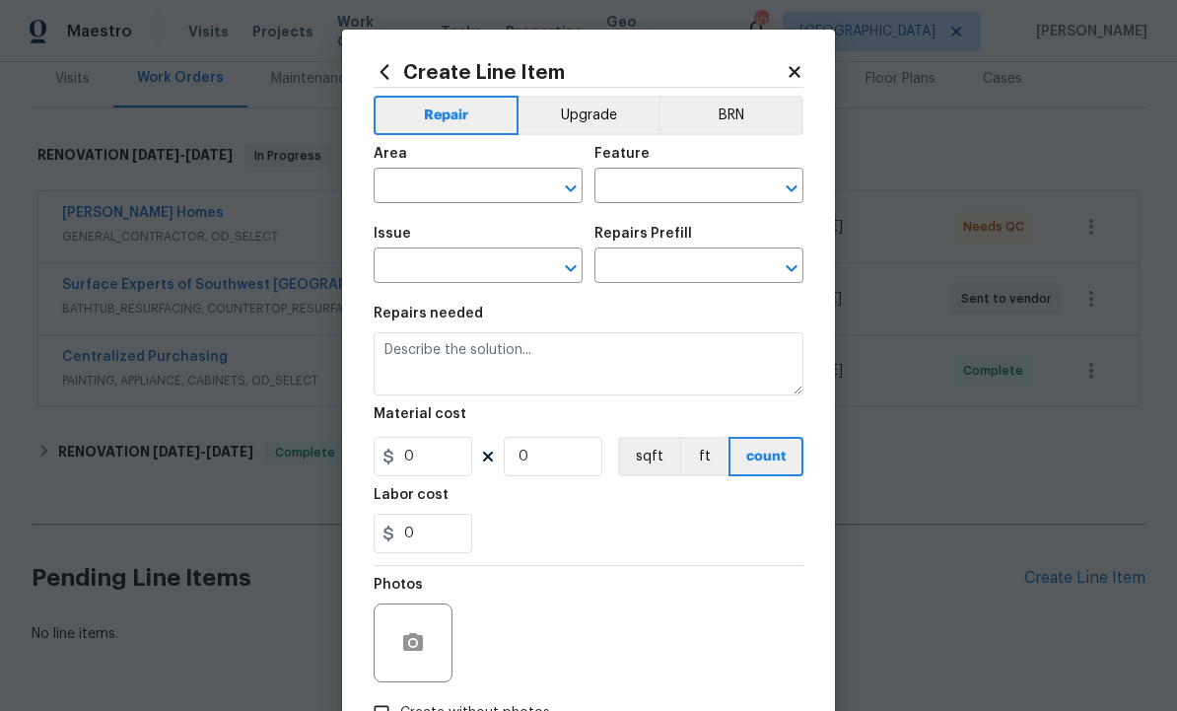
type input "HVAC"
type input "HVAC Extras"
type input "HVAC Assessment $75.00"
type textarea "HVAC not working properly. Inspect system and diagnose problem."
type input "75"
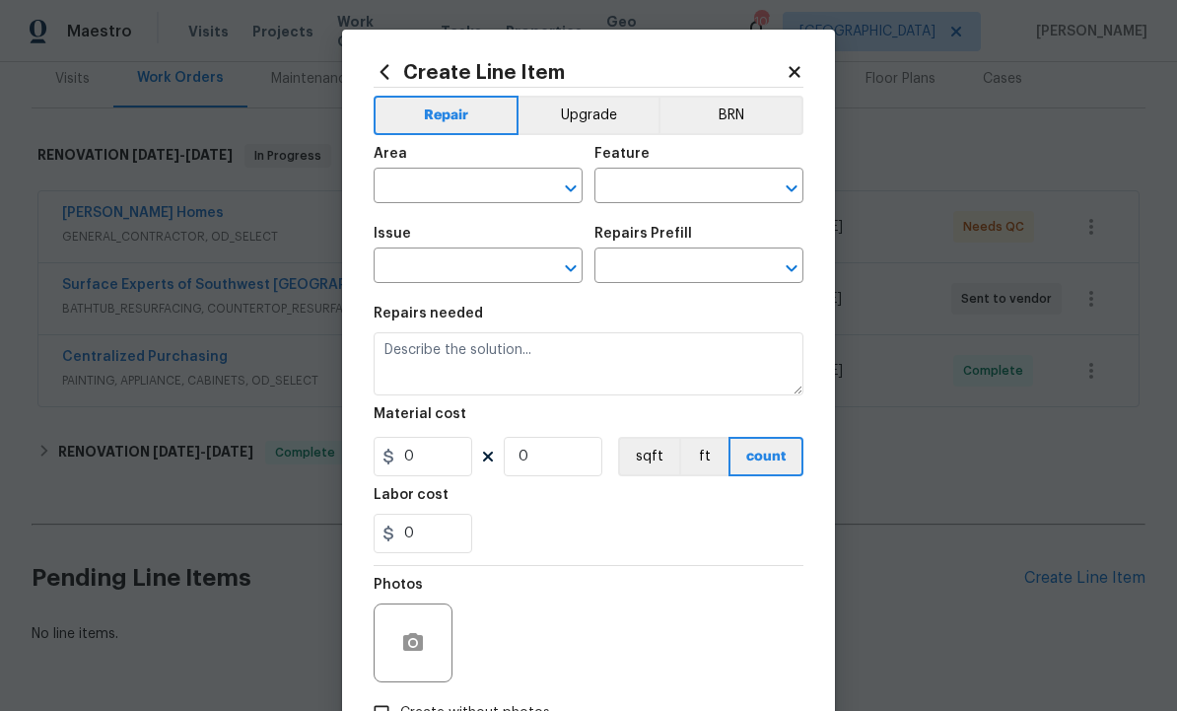
type input "1"
click at [443, 193] on input "text" at bounding box center [451, 188] width 154 height 31
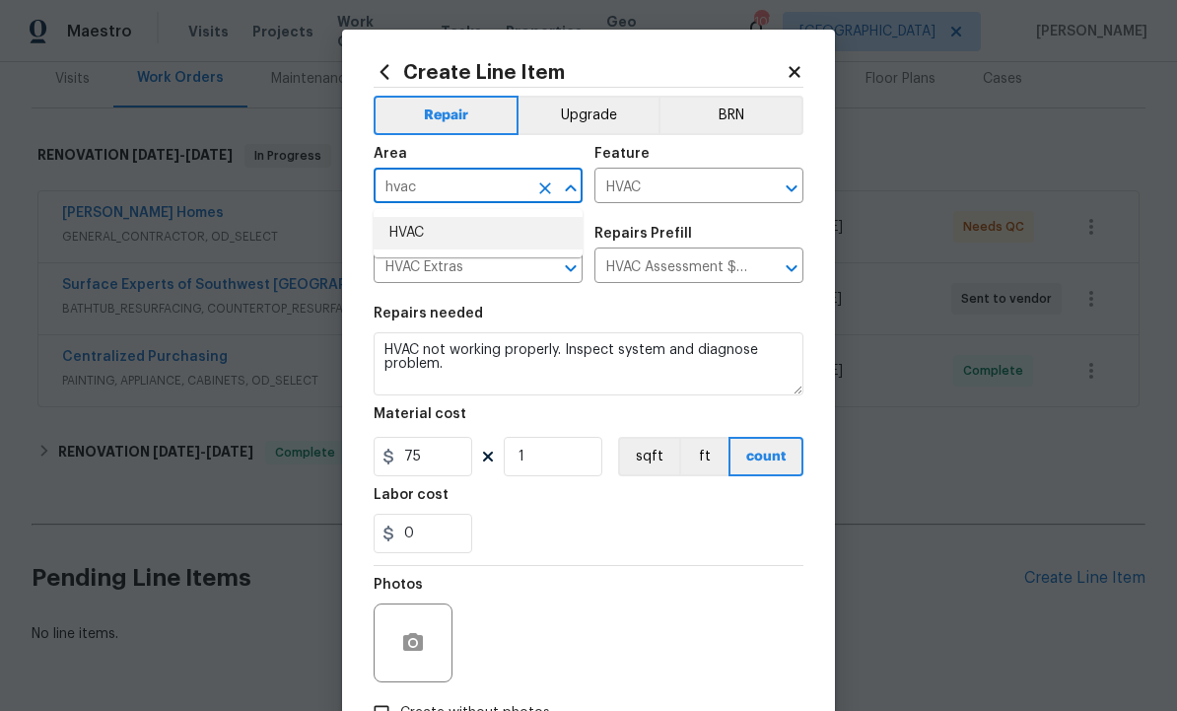
click at [433, 231] on li "HVAC" at bounding box center [478, 233] width 209 height 33
type input "HVAC"
click at [416, 642] on icon "button" at bounding box center [413, 642] width 20 height 18
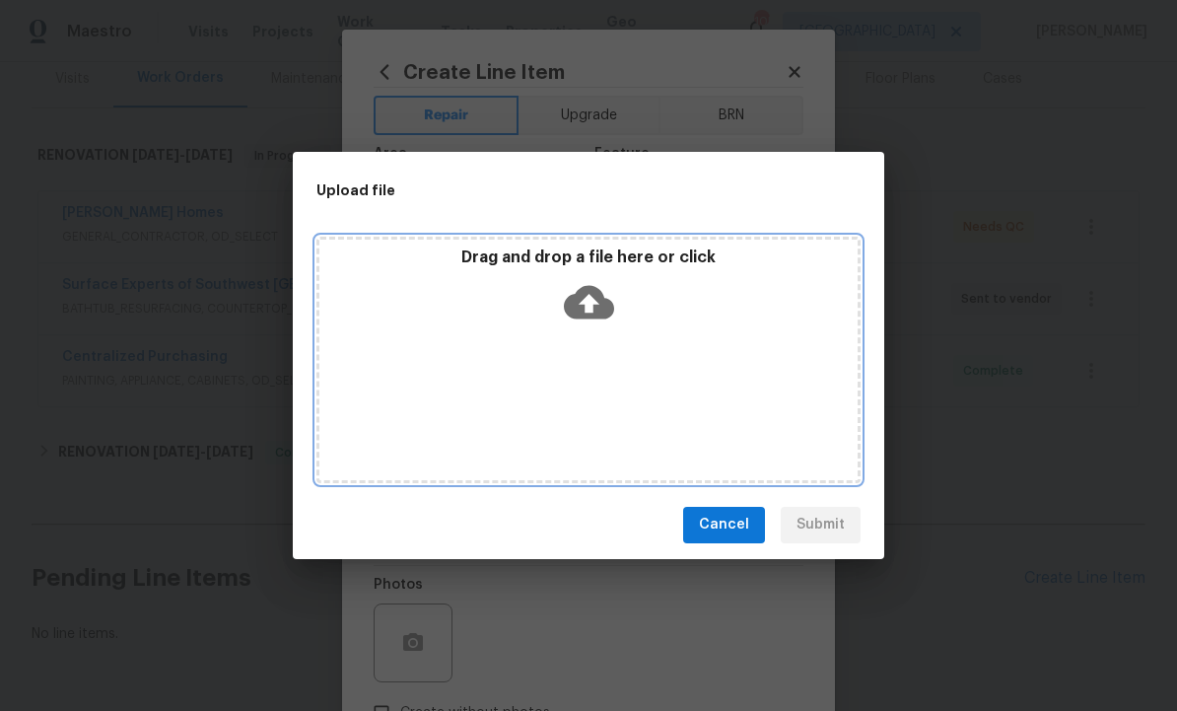
click at [595, 302] on icon at bounding box center [589, 302] width 50 height 50
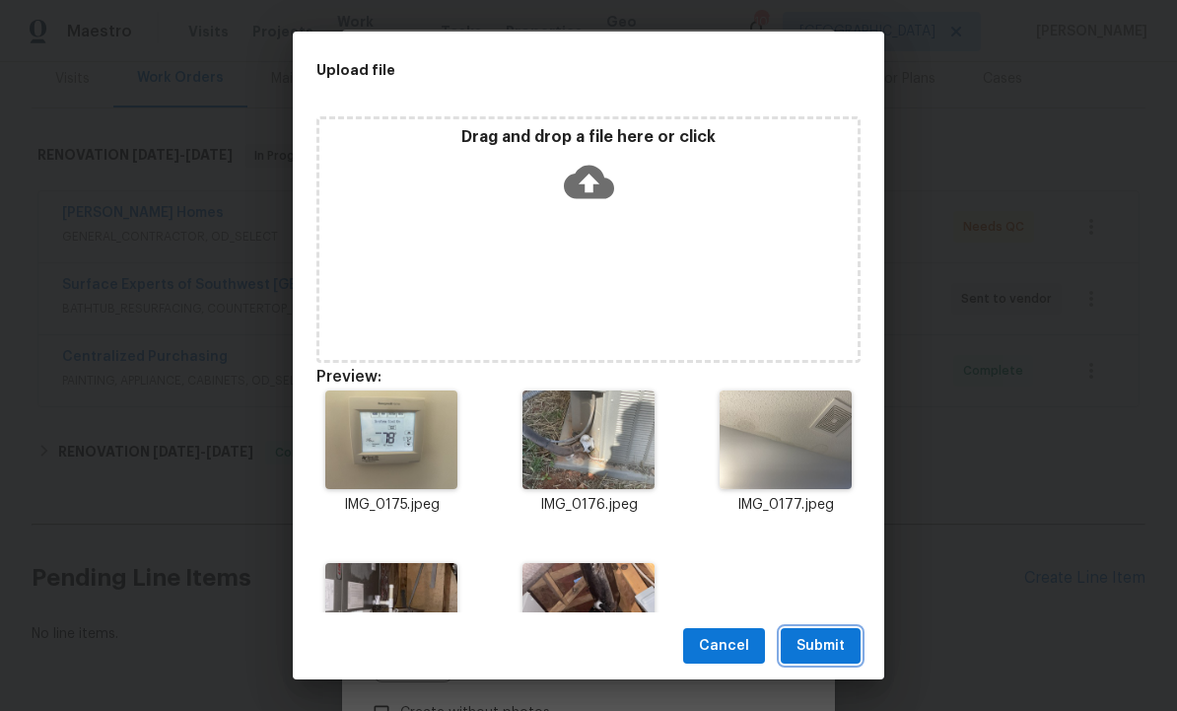
click at [816, 647] on span "Submit" at bounding box center [821, 646] width 48 height 25
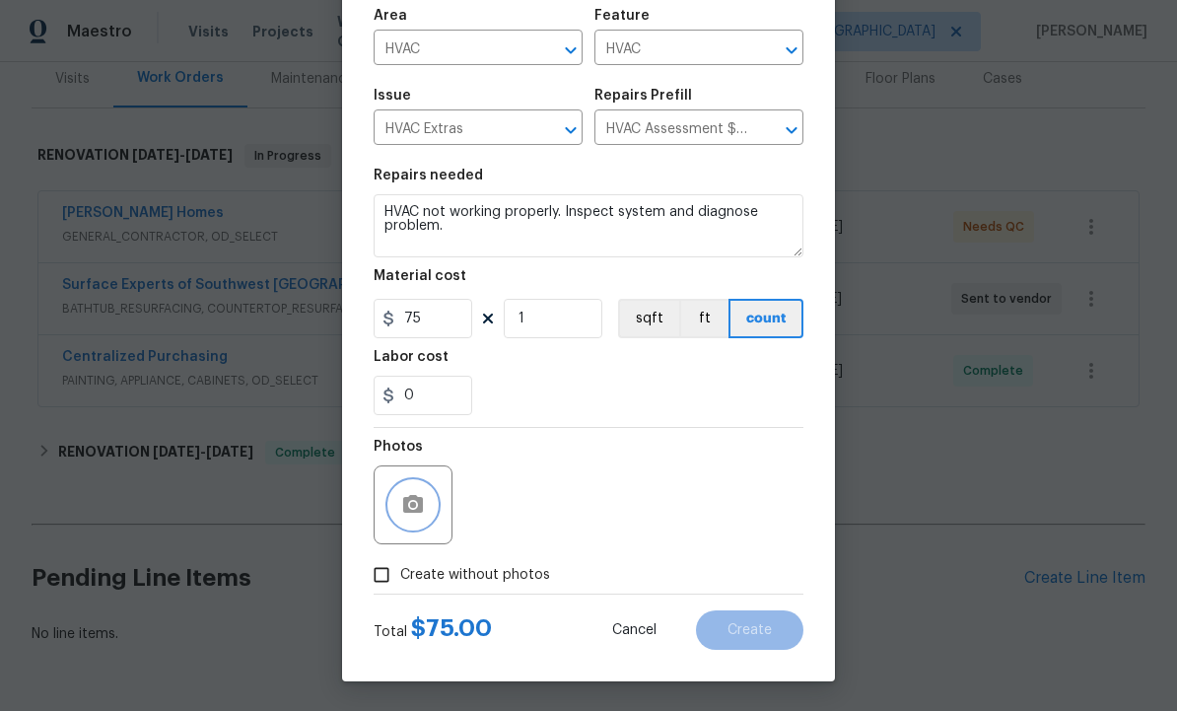
scroll to position [142, 0]
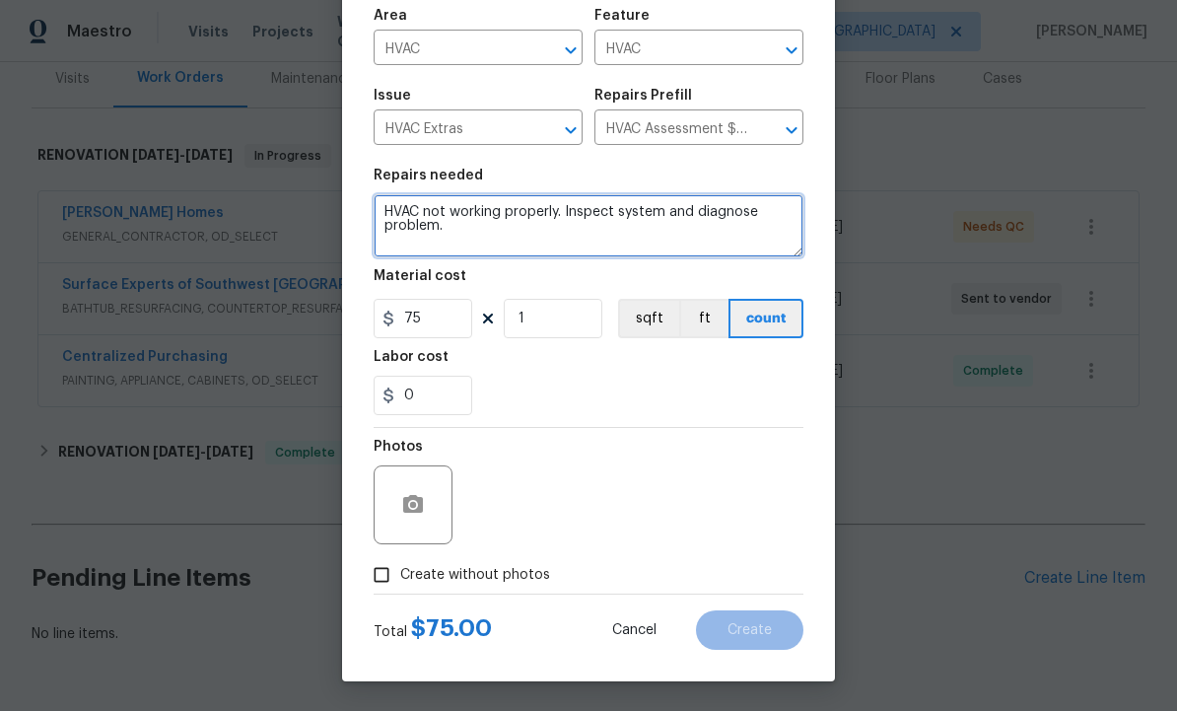
click at [558, 228] on textarea "HVAC not working properly. Inspect system and diagnose problem." at bounding box center [589, 225] width 430 height 63
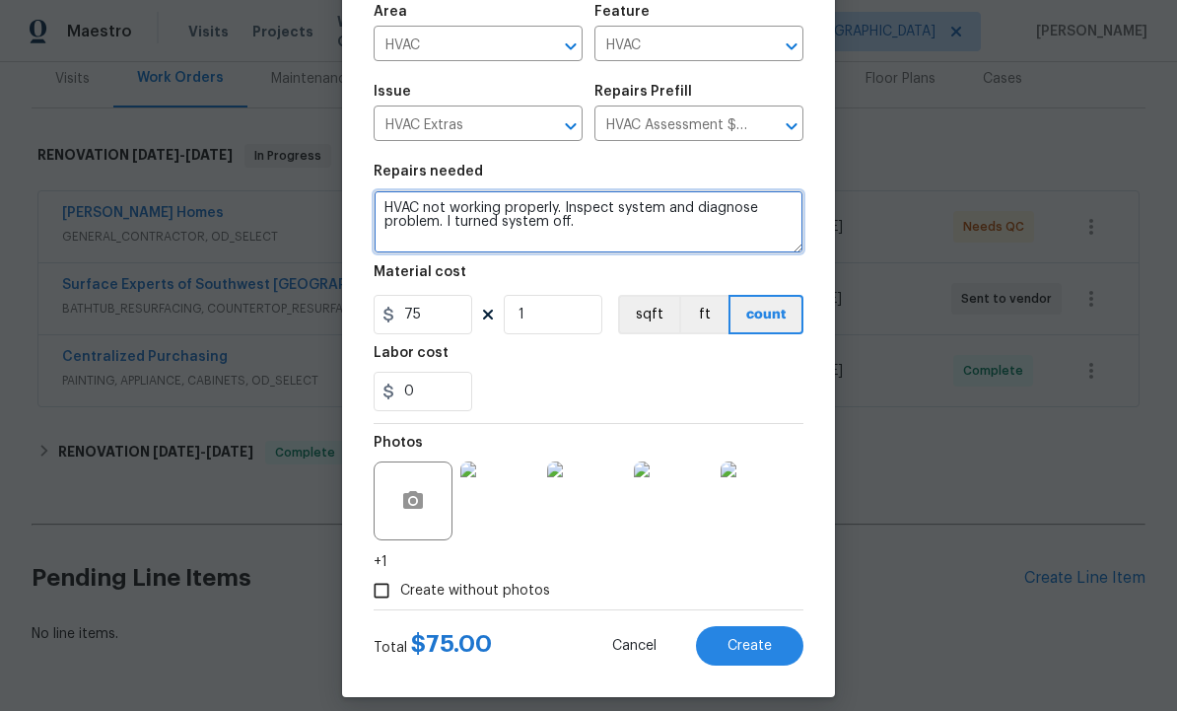
click at [648, 233] on textarea "HVAC not working properly. Inspect system and diagnose problem. I turned system…" at bounding box center [589, 221] width 430 height 63
type textarea "HVAC not working properly. Inspect system and diagnose problem. I turned system…"
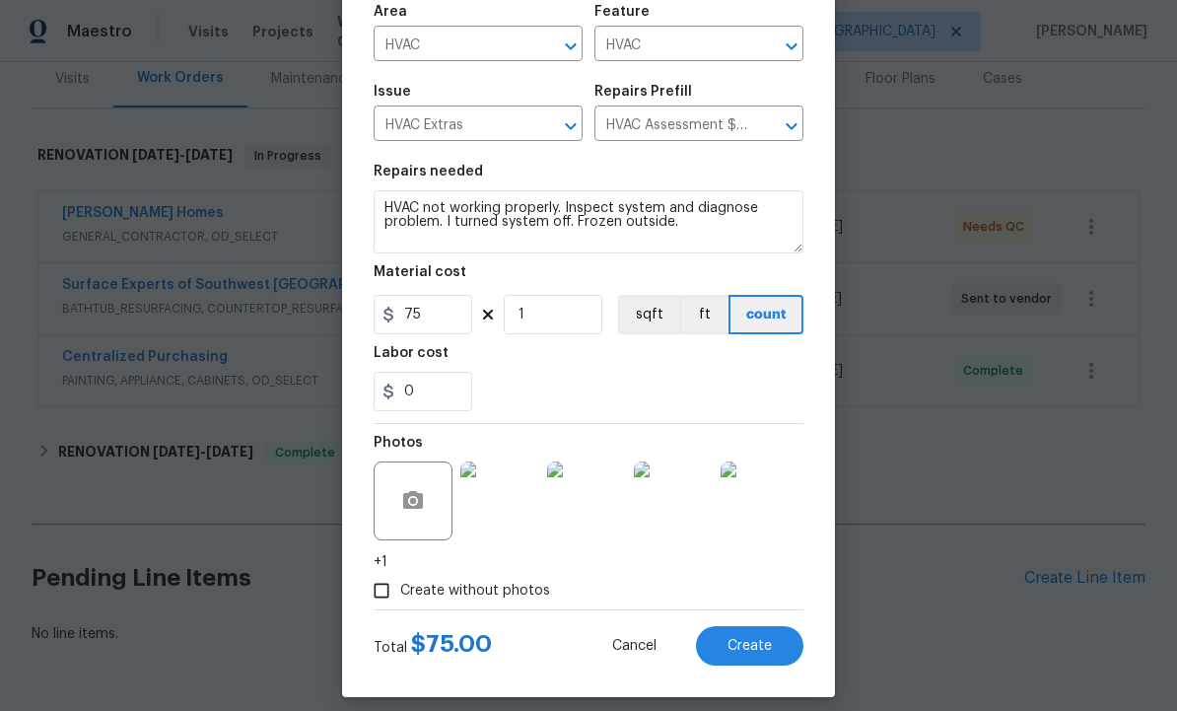
click at [758, 647] on span "Create" at bounding box center [750, 646] width 44 height 15
type input "0"
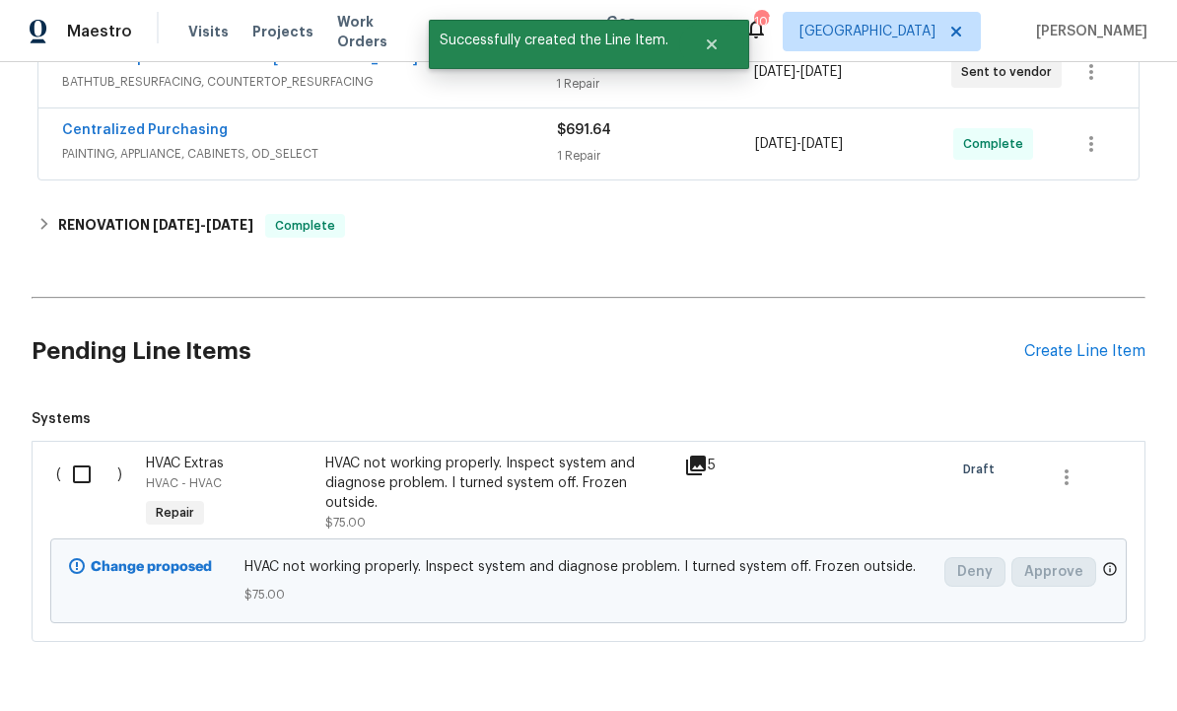
scroll to position [475, 0]
click at [89, 475] on input "checkbox" at bounding box center [89, 474] width 56 height 41
checkbox input "true"
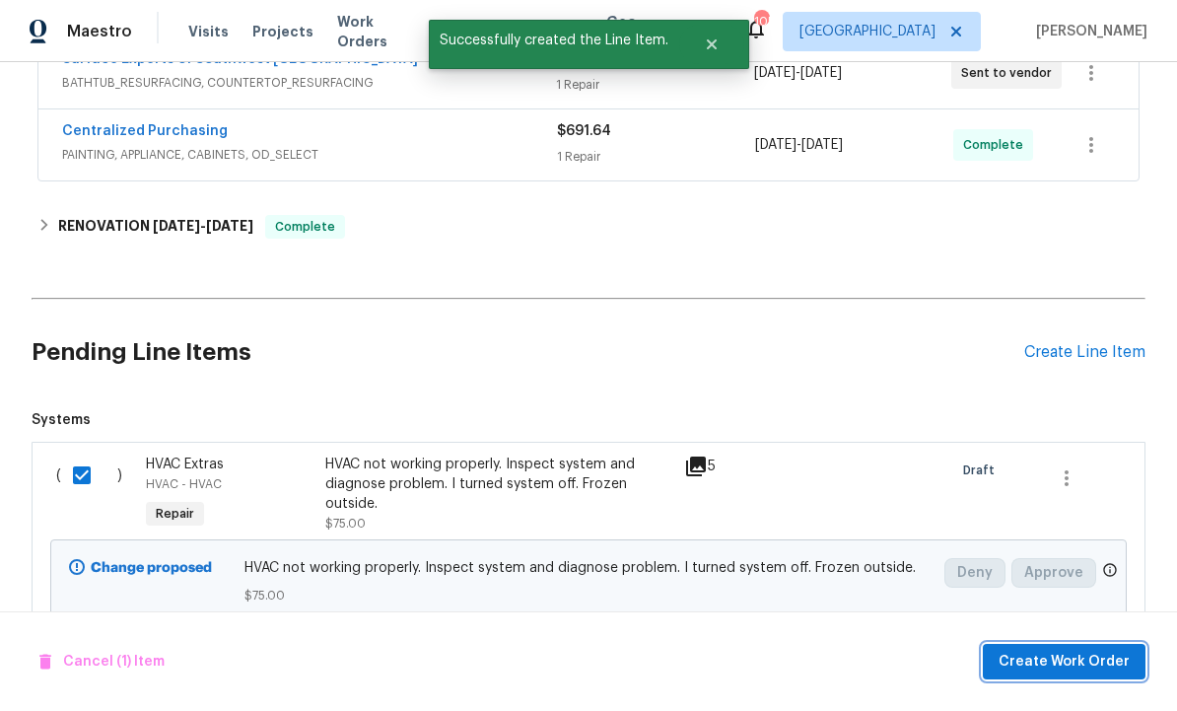
click at [1074, 659] on span "Create Work Order" at bounding box center [1064, 662] width 131 height 25
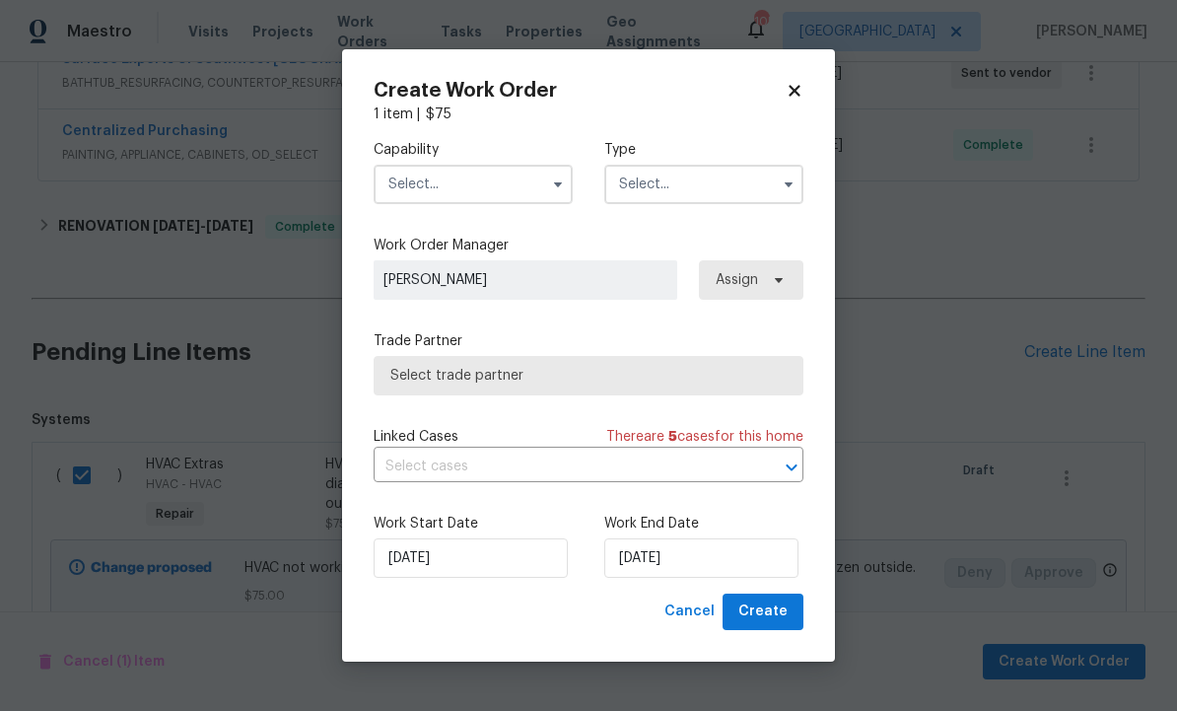
click at [482, 183] on input "text" at bounding box center [473, 184] width 199 height 39
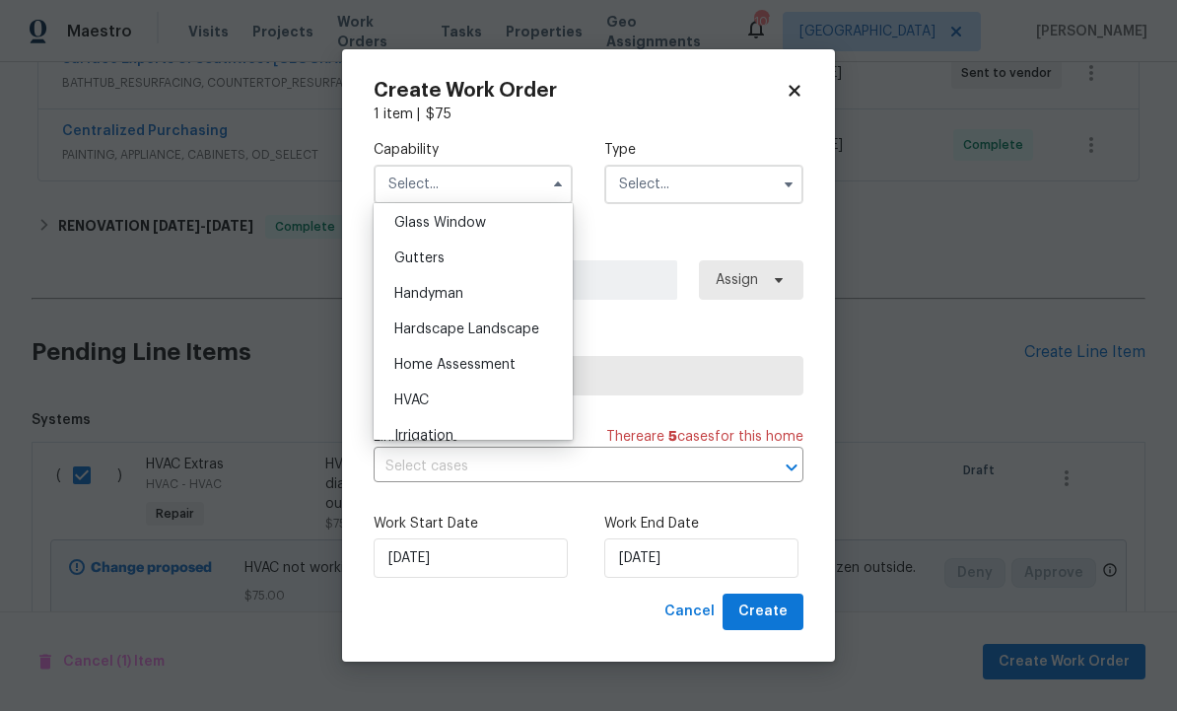
scroll to position [1047, 0]
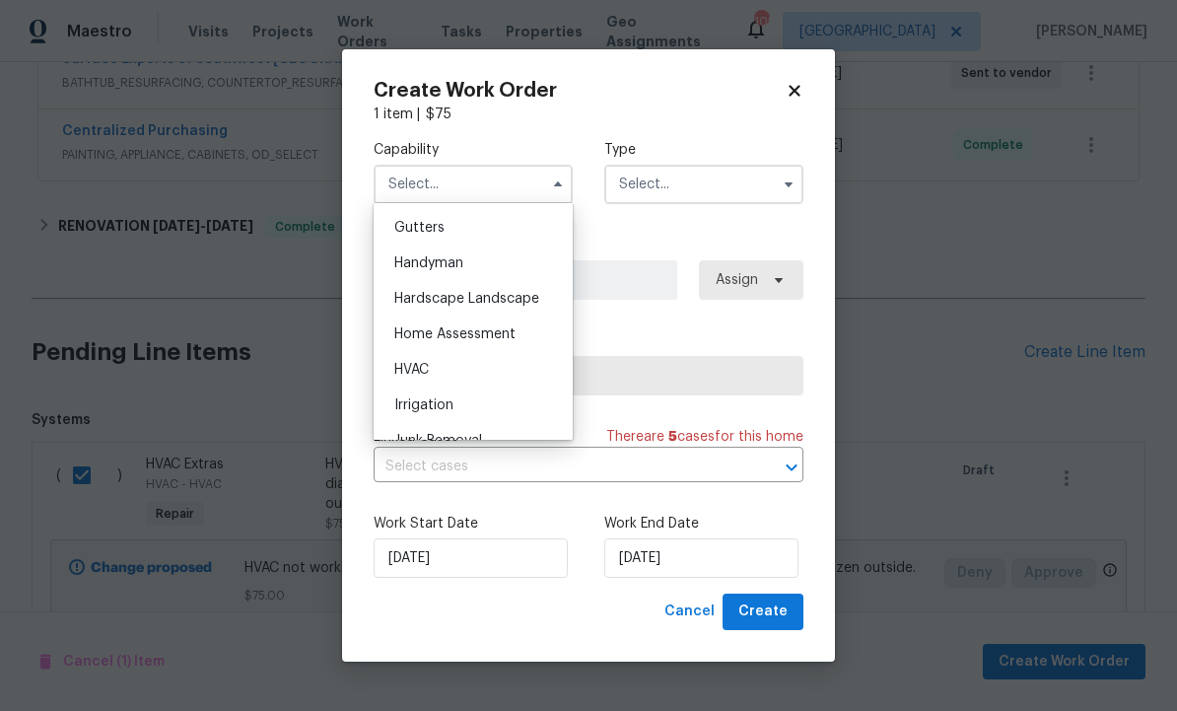
click at [475, 372] on div "HVAC" at bounding box center [473, 369] width 189 height 35
type input "HVAC"
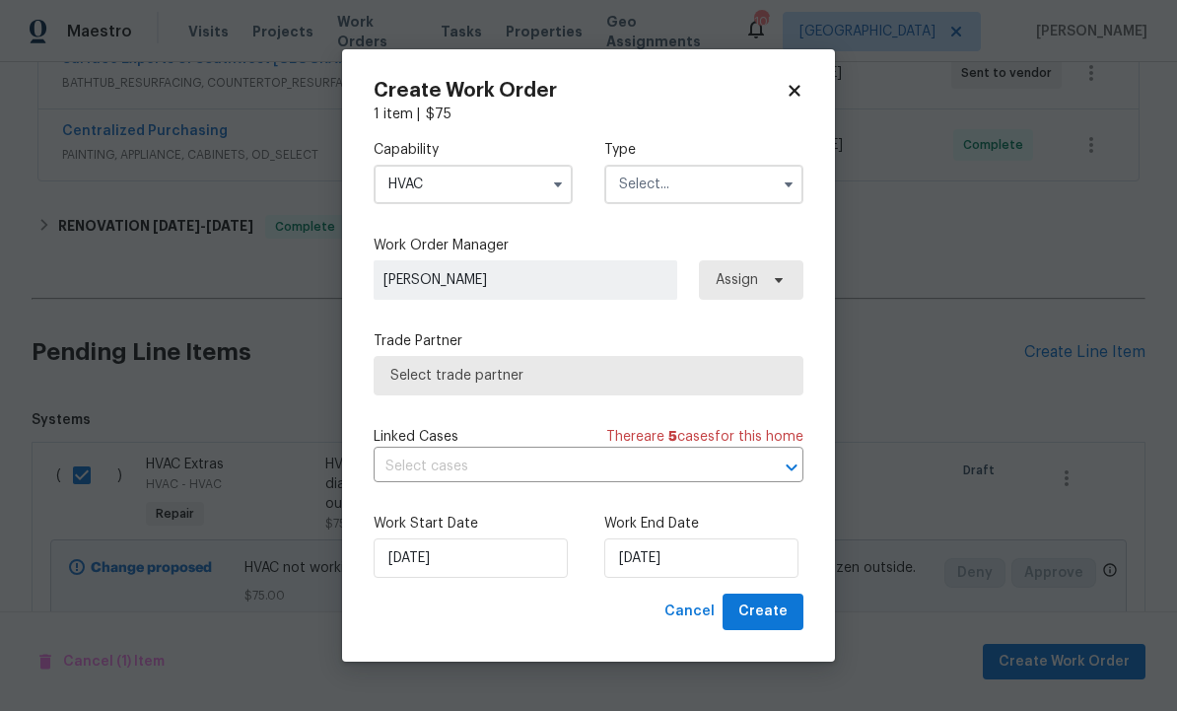
click at [682, 187] on input "text" at bounding box center [703, 184] width 199 height 39
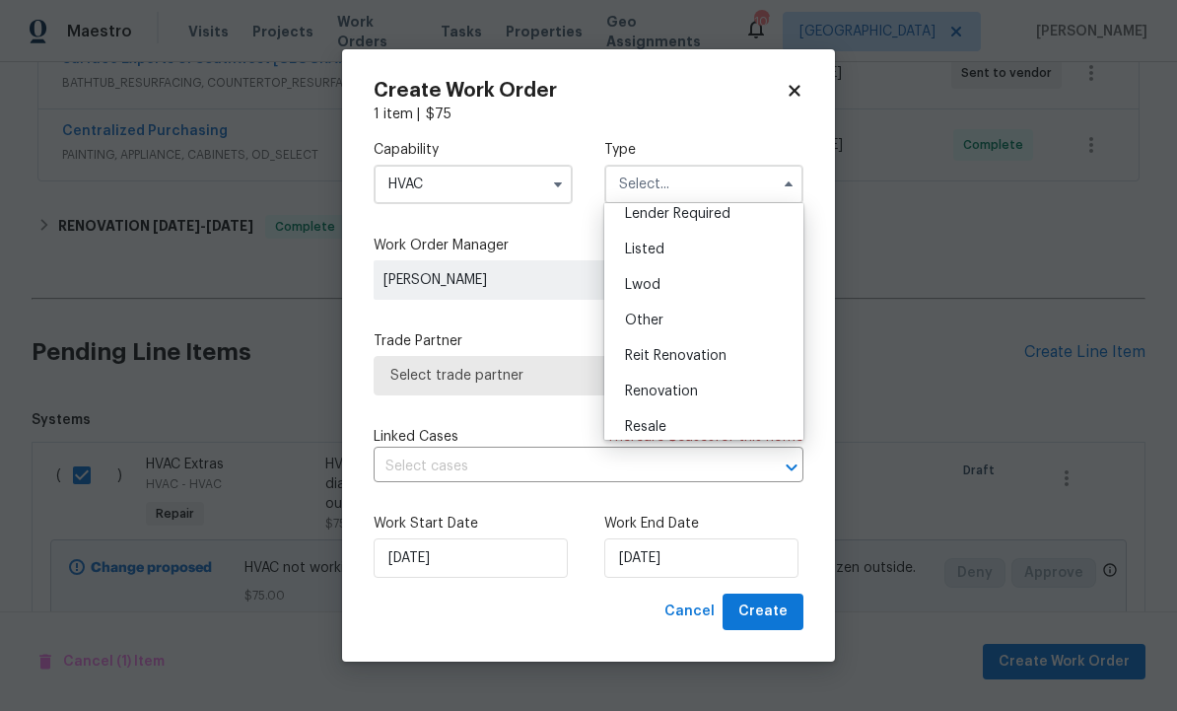
scroll to position [138, 0]
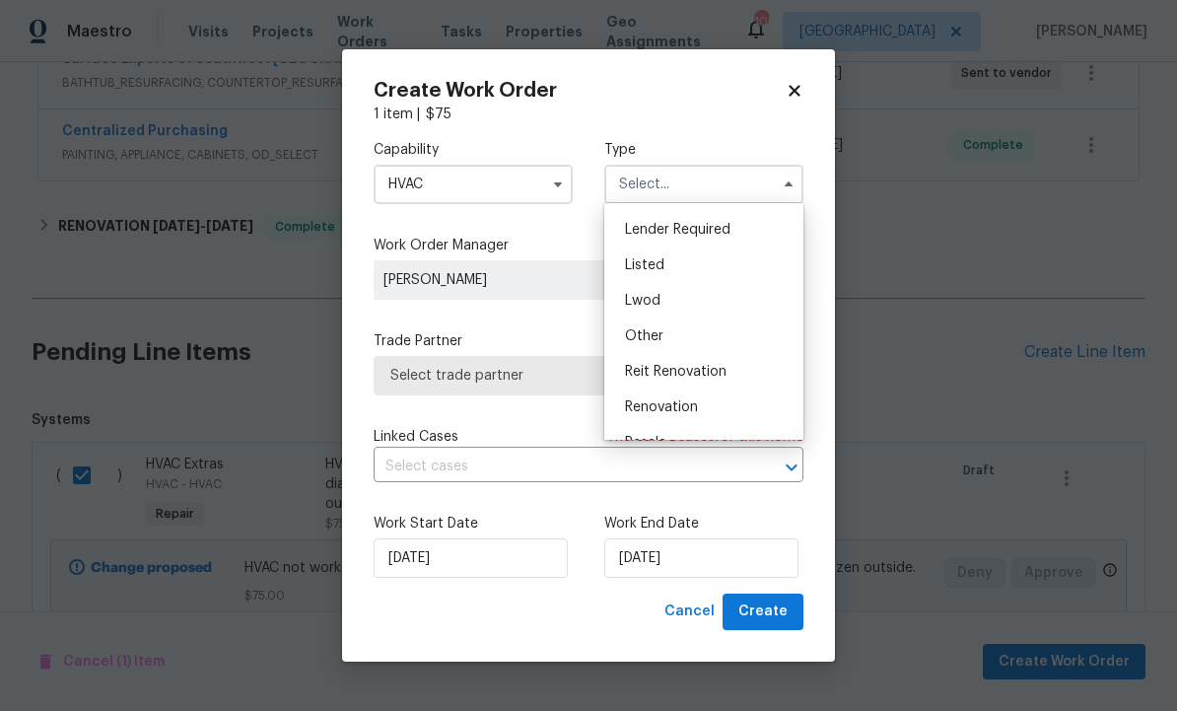
click at [684, 273] on div "Listed" at bounding box center [703, 264] width 189 height 35
type input "Listed"
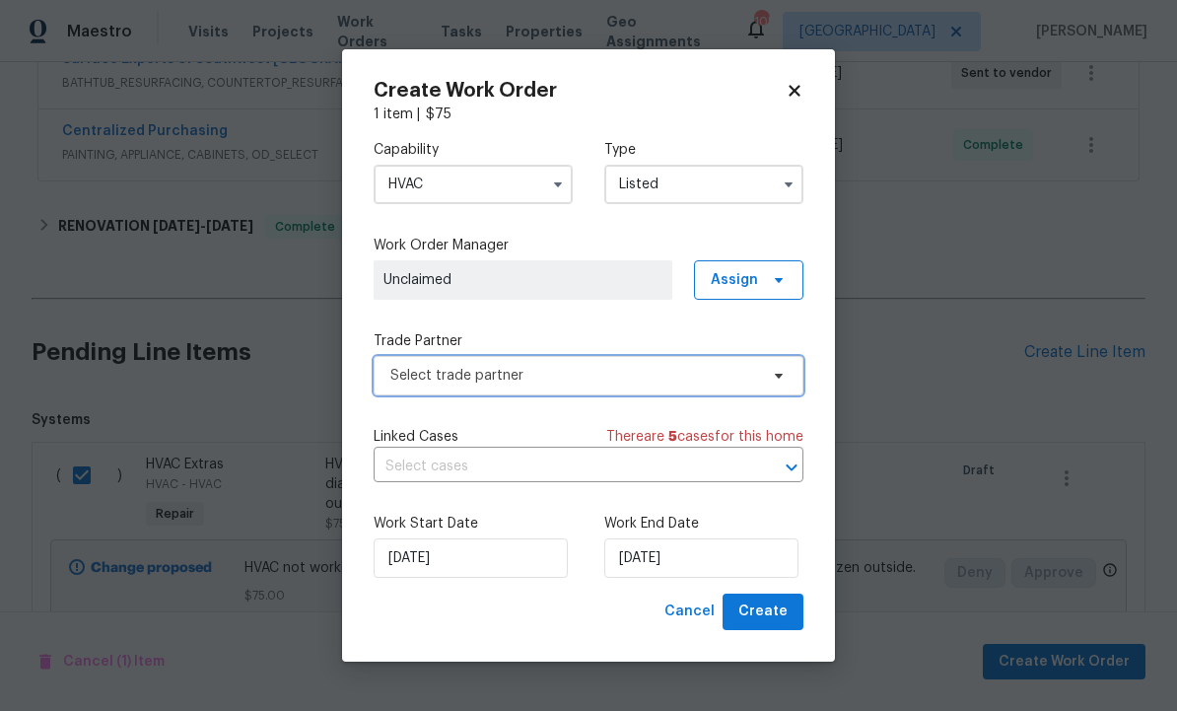
click at [673, 374] on span "Select trade partner" at bounding box center [574, 376] width 368 height 20
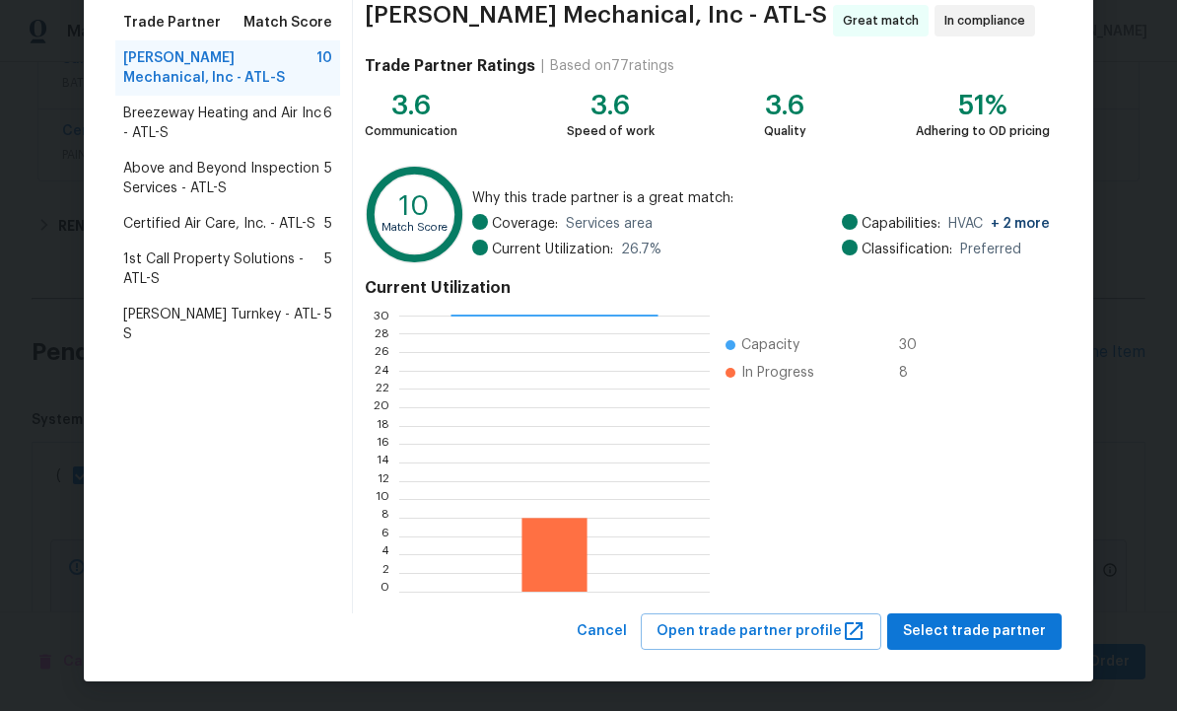
scroll to position [159, 0]
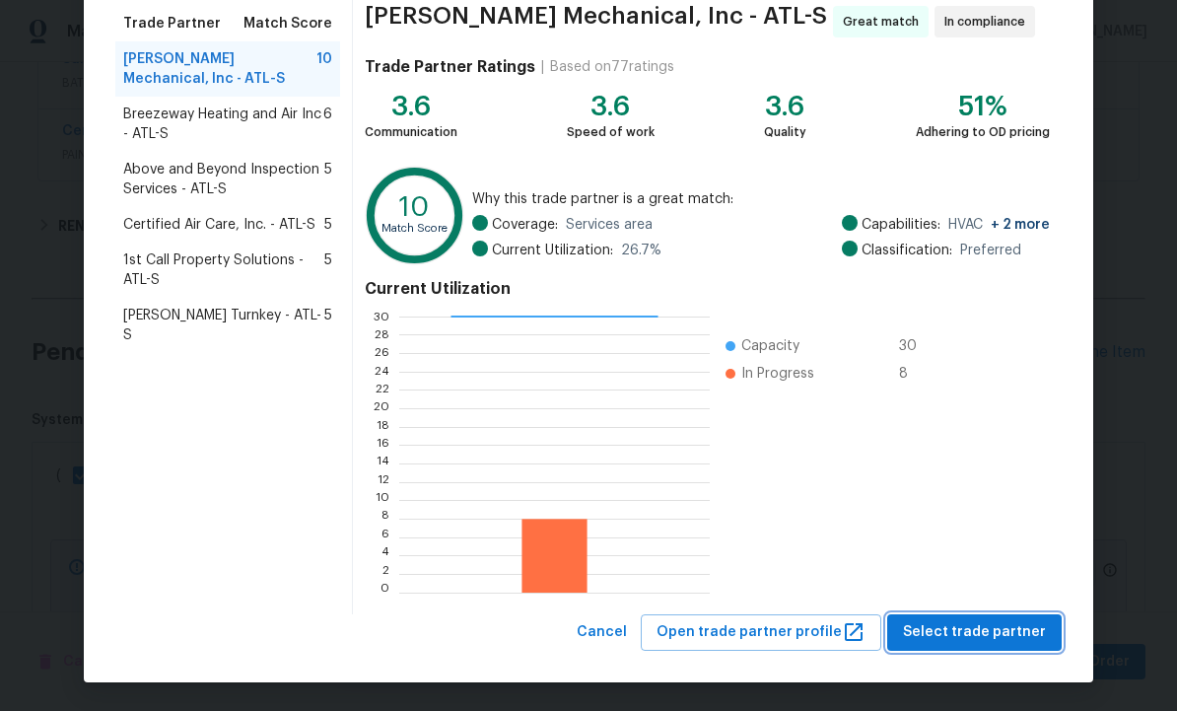
click at [965, 627] on span "Select trade partner" at bounding box center [974, 632] width 143 height 25
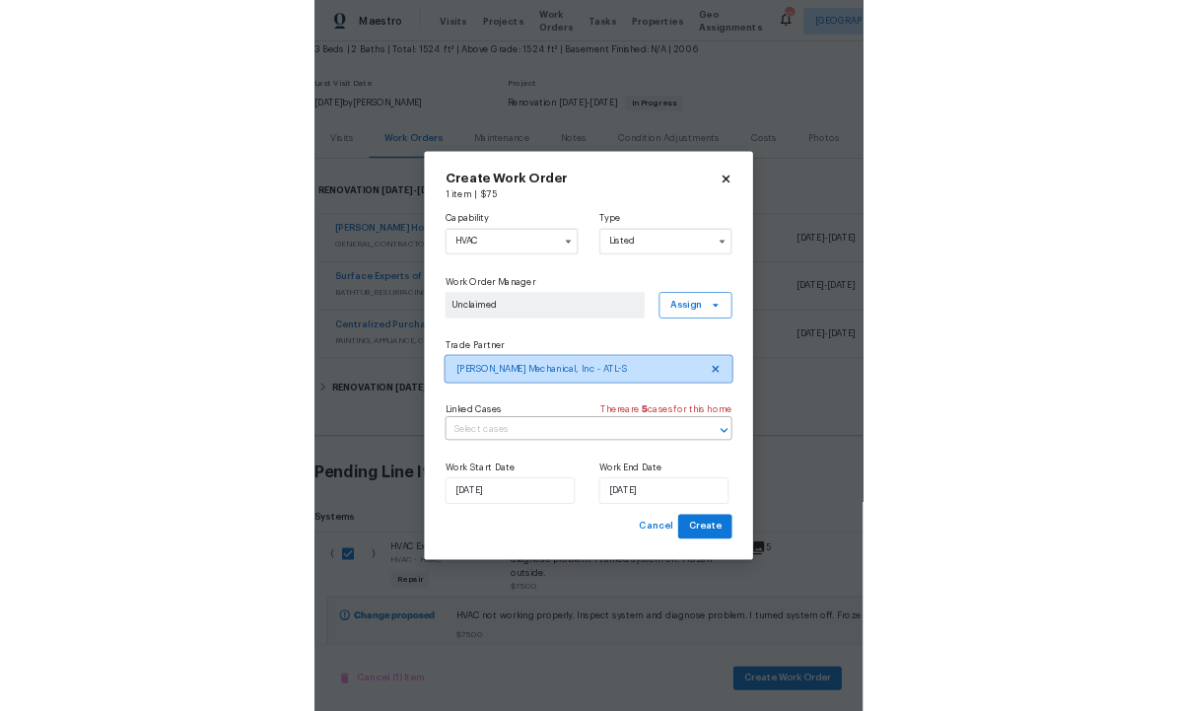
scroll to position [1, 0]
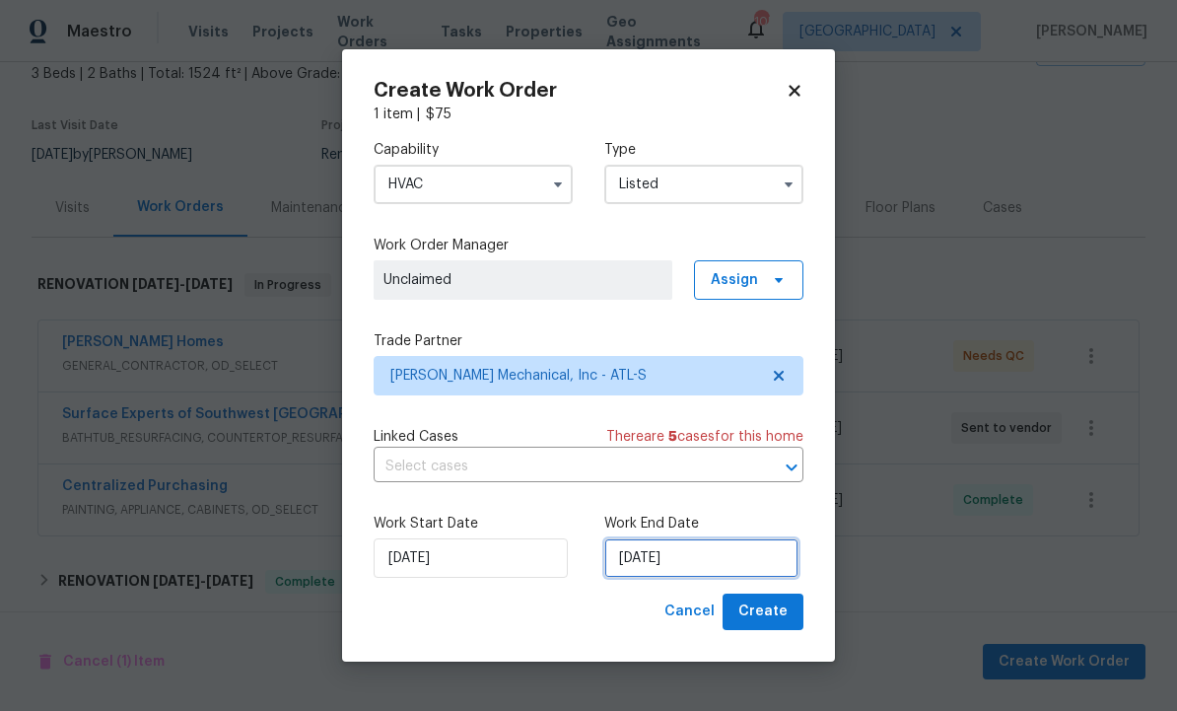
click at [767, 549] on input "[DATE]" at bounding box center [701, 557] width 194 height 39
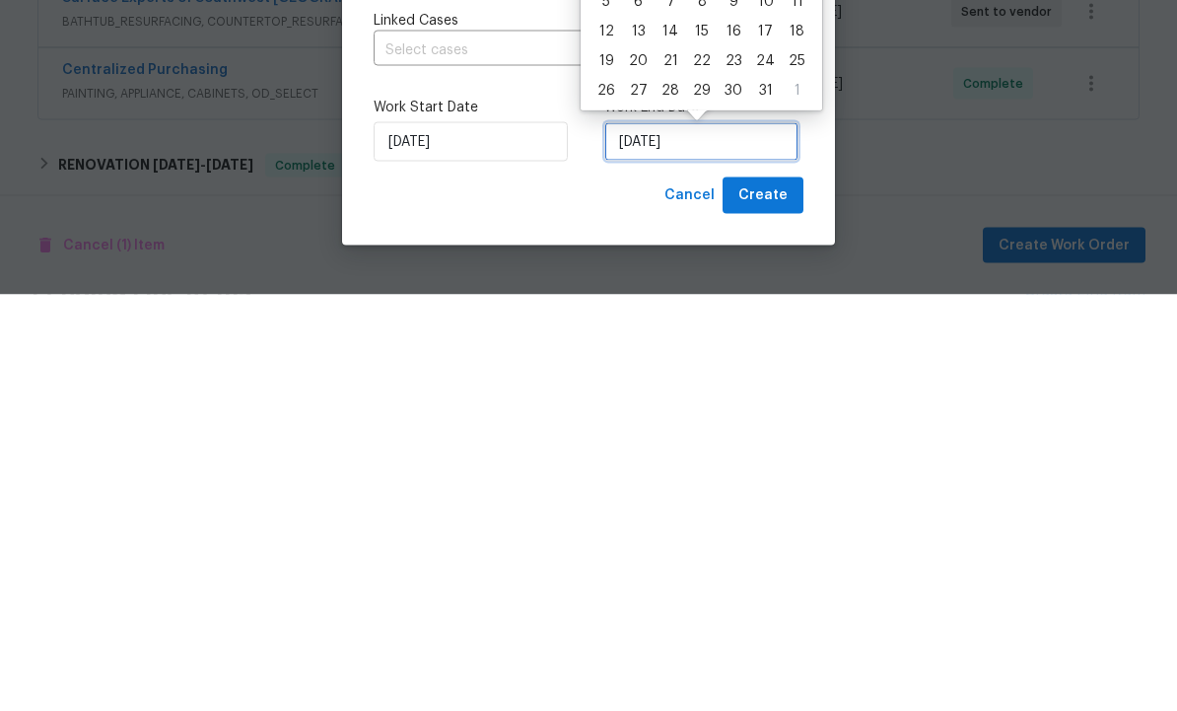
click at [707, 538] on input "[DATE]" at bounding box center [701, 557] width 194 height 39
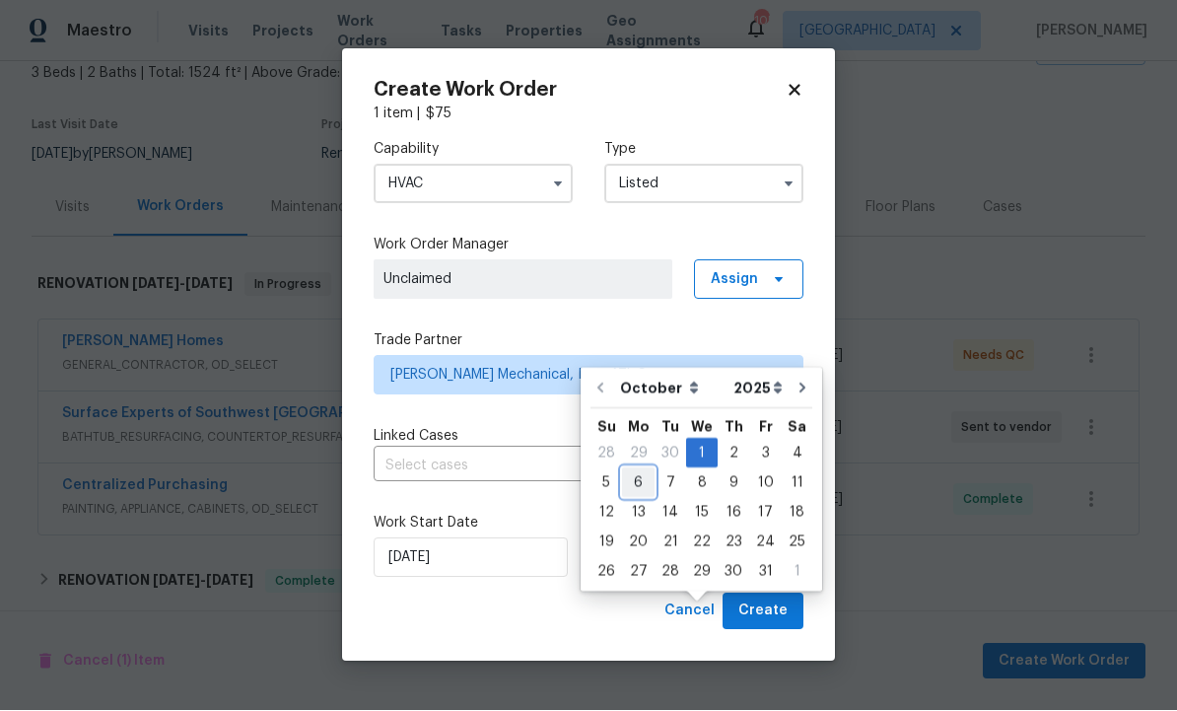
click at [636, 469] on div "6" at bounding box center [638, 483] width 33 height 28
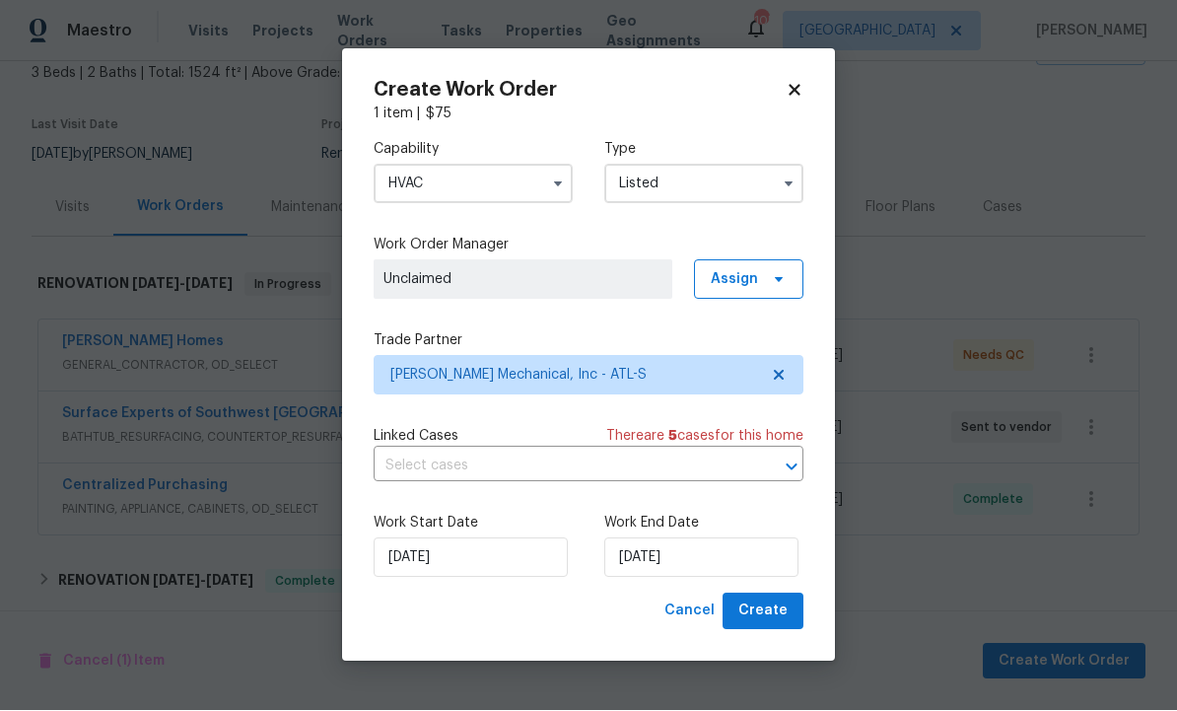
type input "[DATE]"
click at [764, 615] on span "Create" at bounding box center [762, 611] width 49 height 25
checkbox input "false"
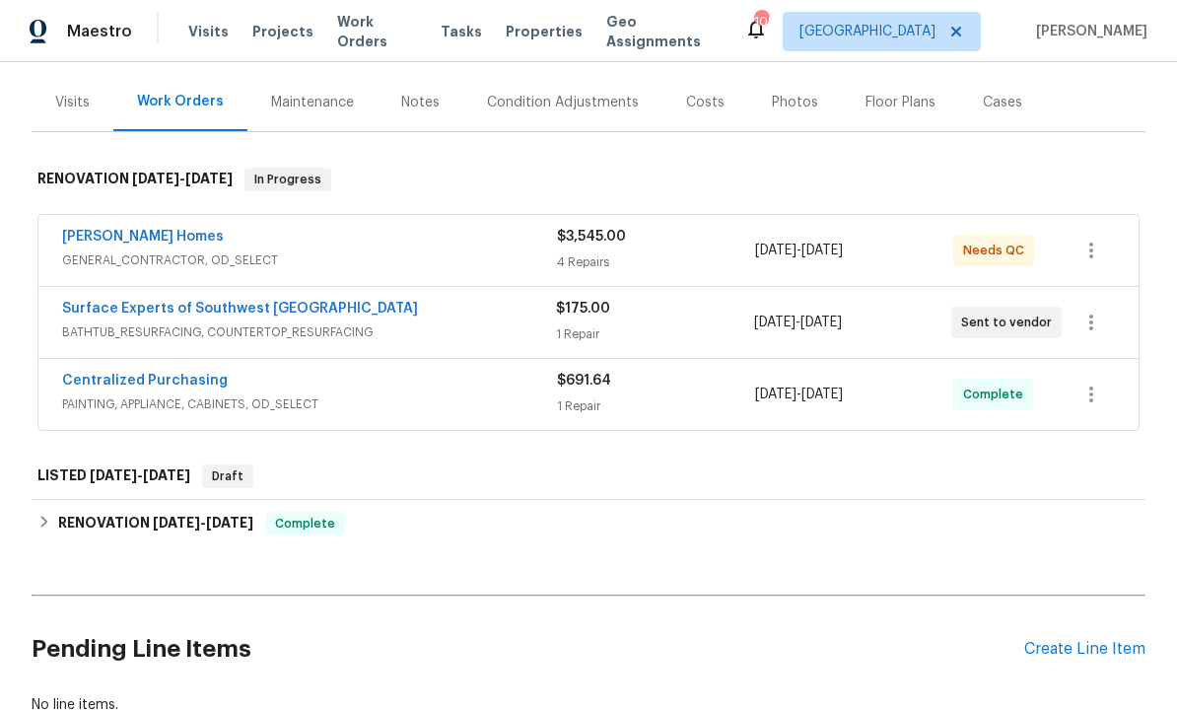
scroll to position [151, 0]
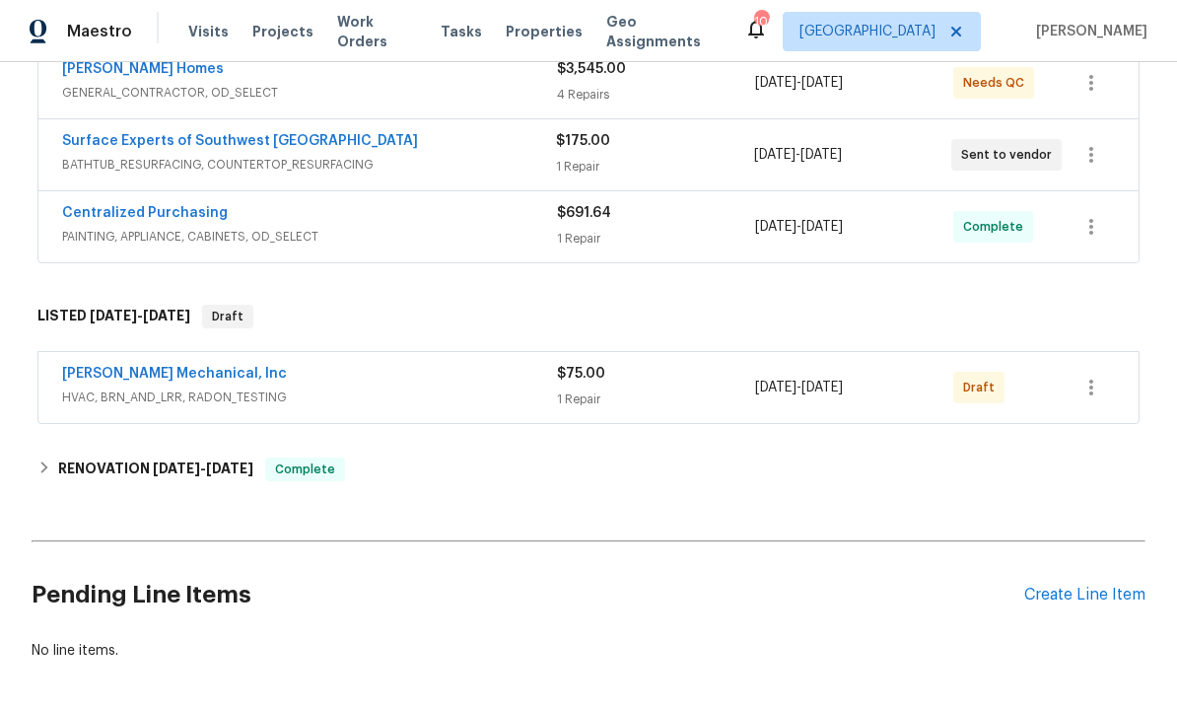
scroll to position [389, 0]
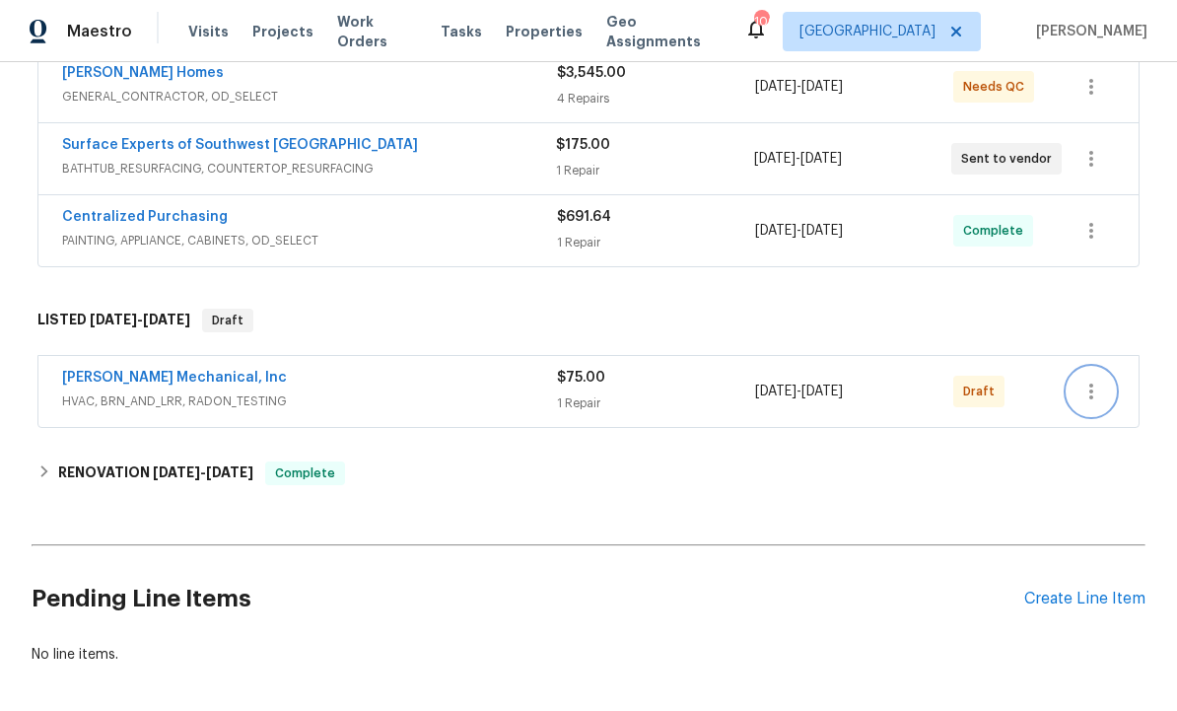
click at [1107, 389] on button "button" at bounding box center [1091, 391] width 47 height 47
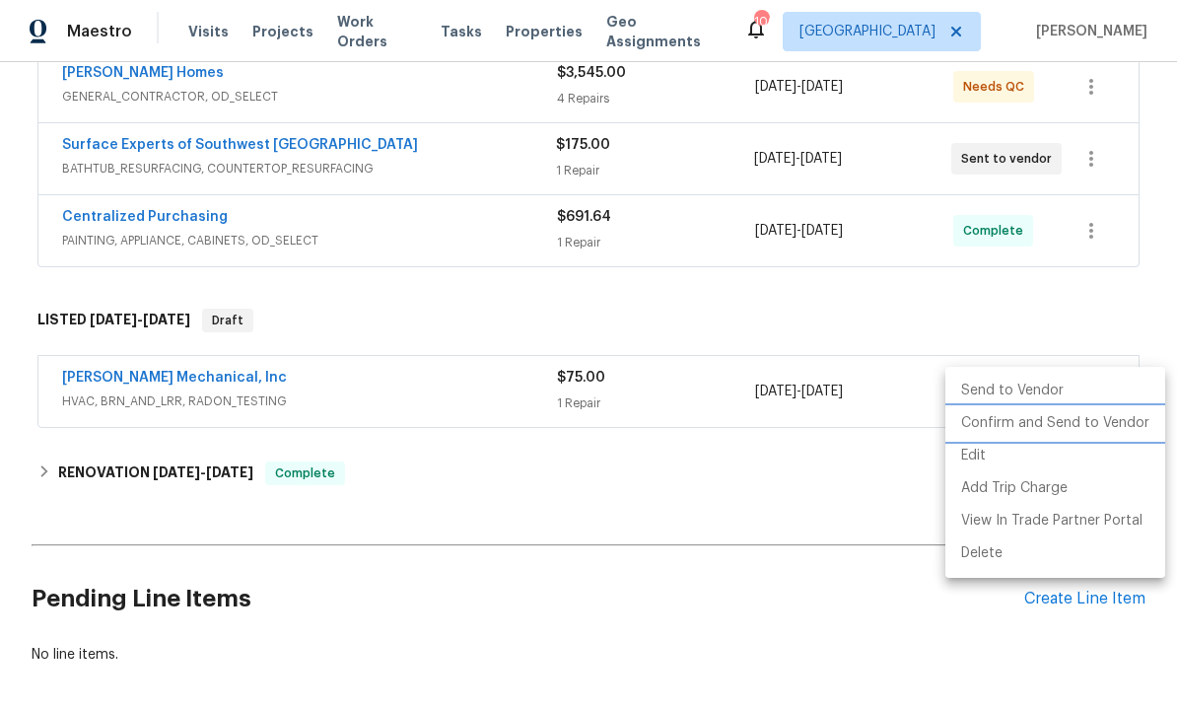
click at [1023, 425] on li "Confirm and Send to Vendor" at bounding box center [1055, 423] width 220 height 33
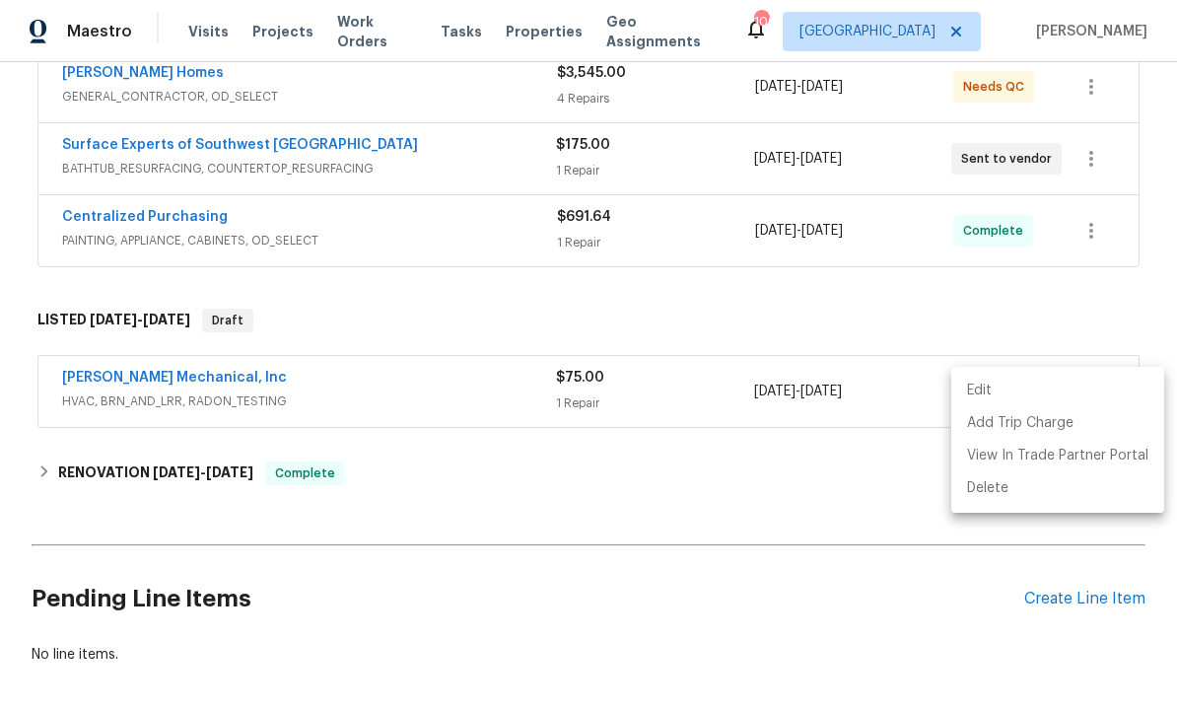
click at [910, 503] on div at bounding box center [588, 355] width 1177 height 711
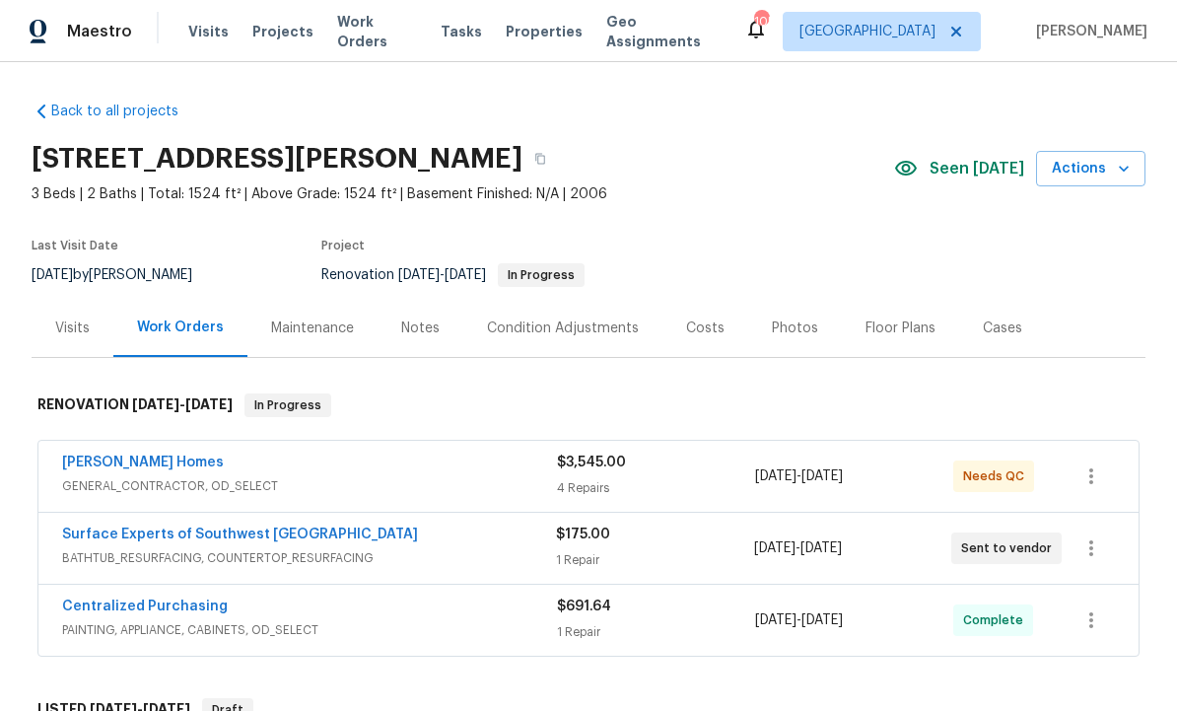
scroll to position [-1, 0]
click at [39, 163] on h2 "[STREET_ADDRESS][PERSON_NAME]" at bounding box center [277, 159] width 491 height 20
copy h2 "[STREET_ADDRESS][PERSON_NAME]"
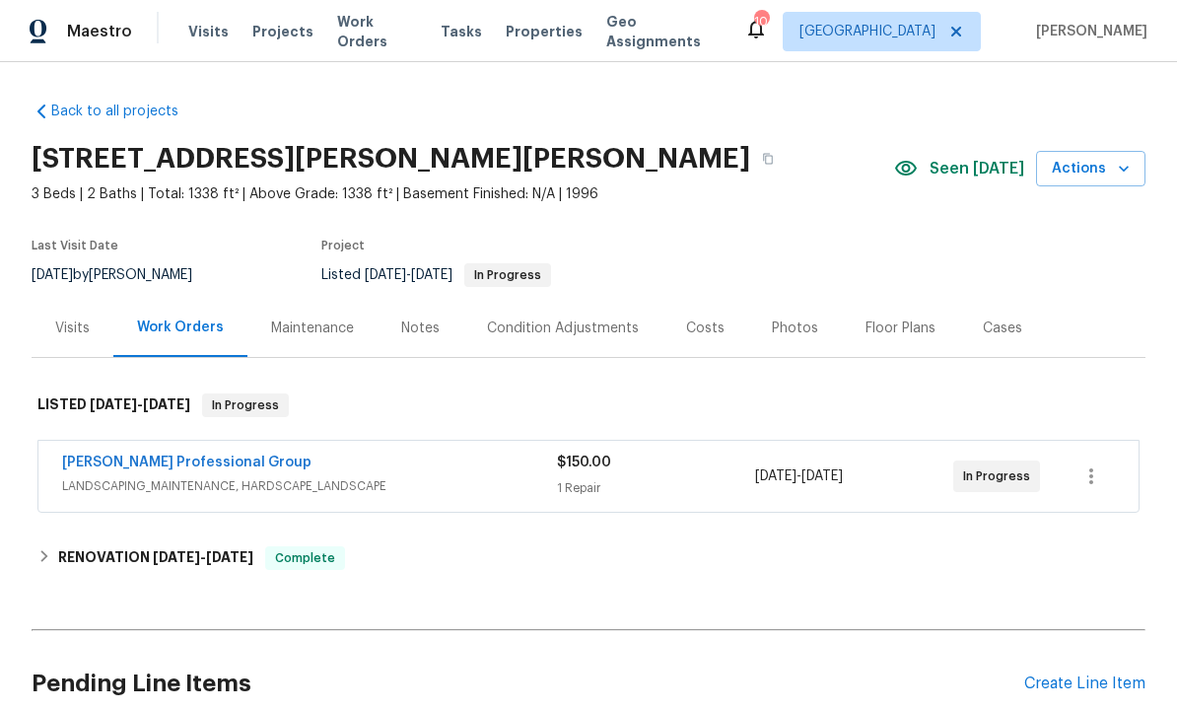
click at [792, 333] on div "Photos" at bounding box center [795, 328] width 46 height 20
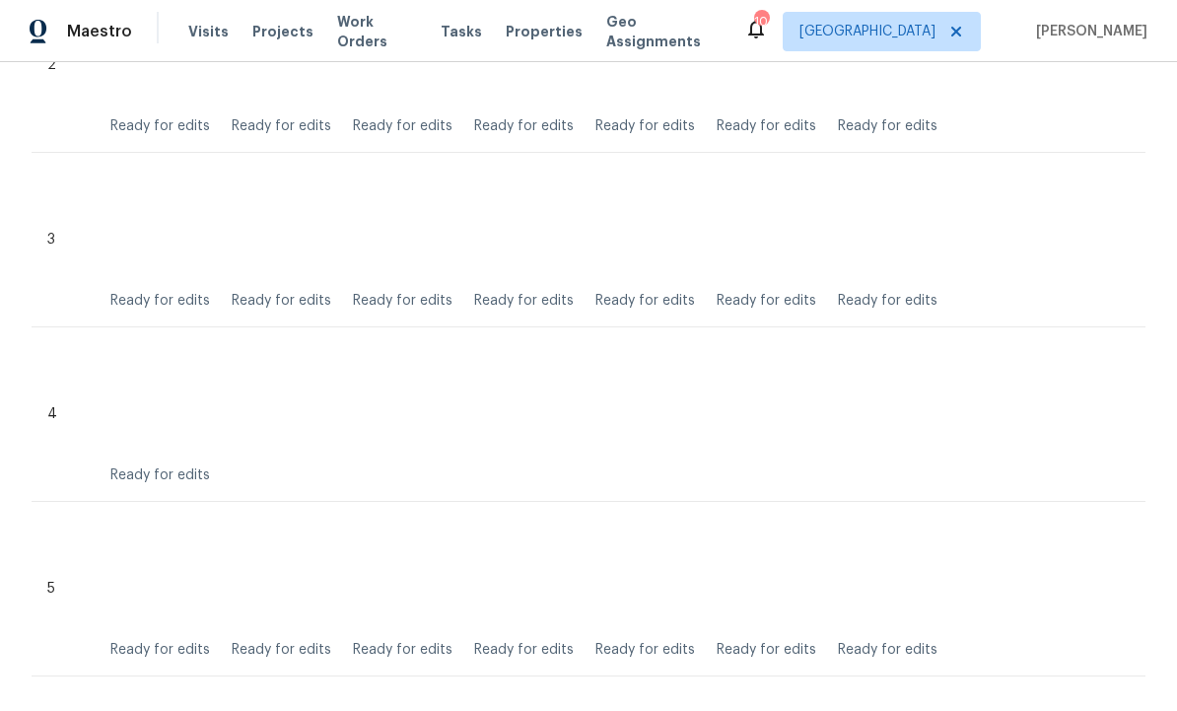
scroll to position [1444, 0]
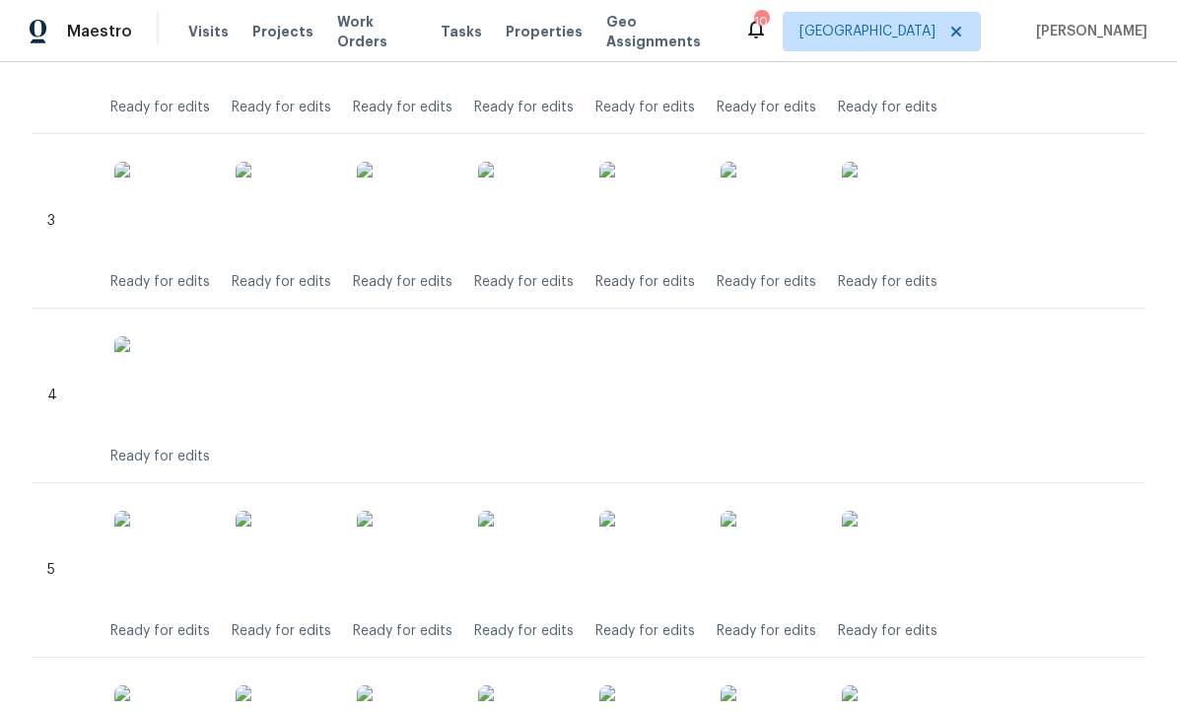
click at [165, 384] on img at bounding box center [163, 385] width 99 height 99
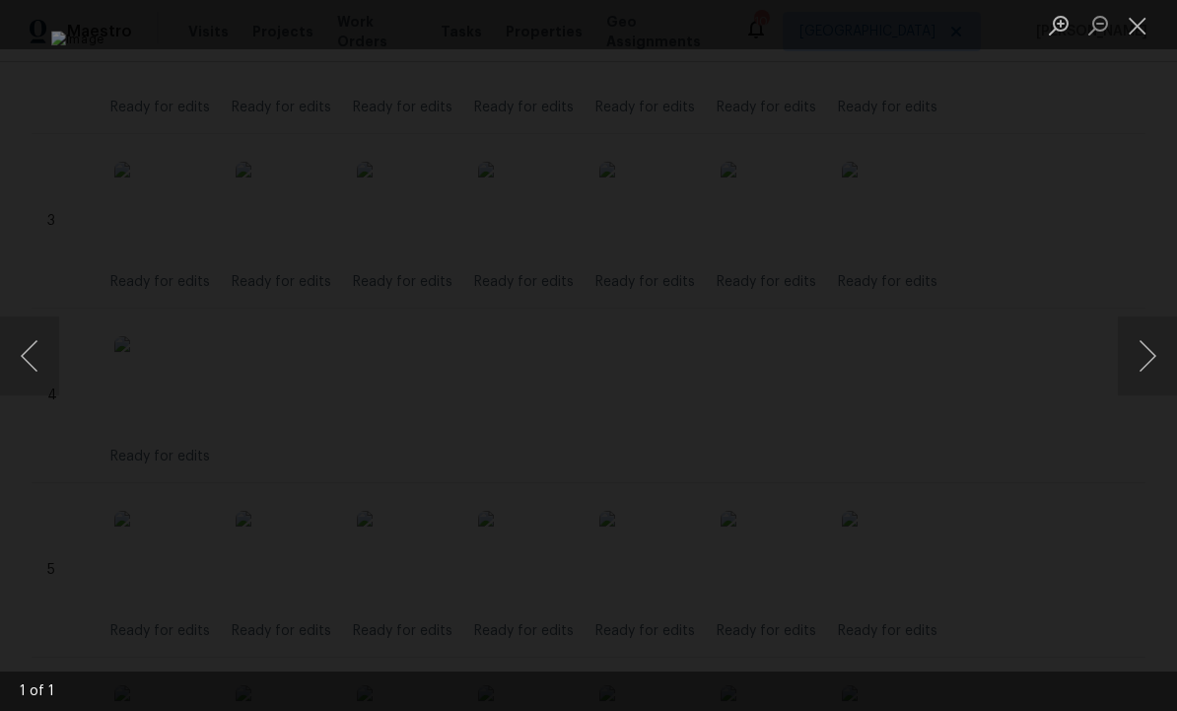
click at [1147, 25] on button "Close lightbox" at bounding box center [1137, 25] width 39 height 35
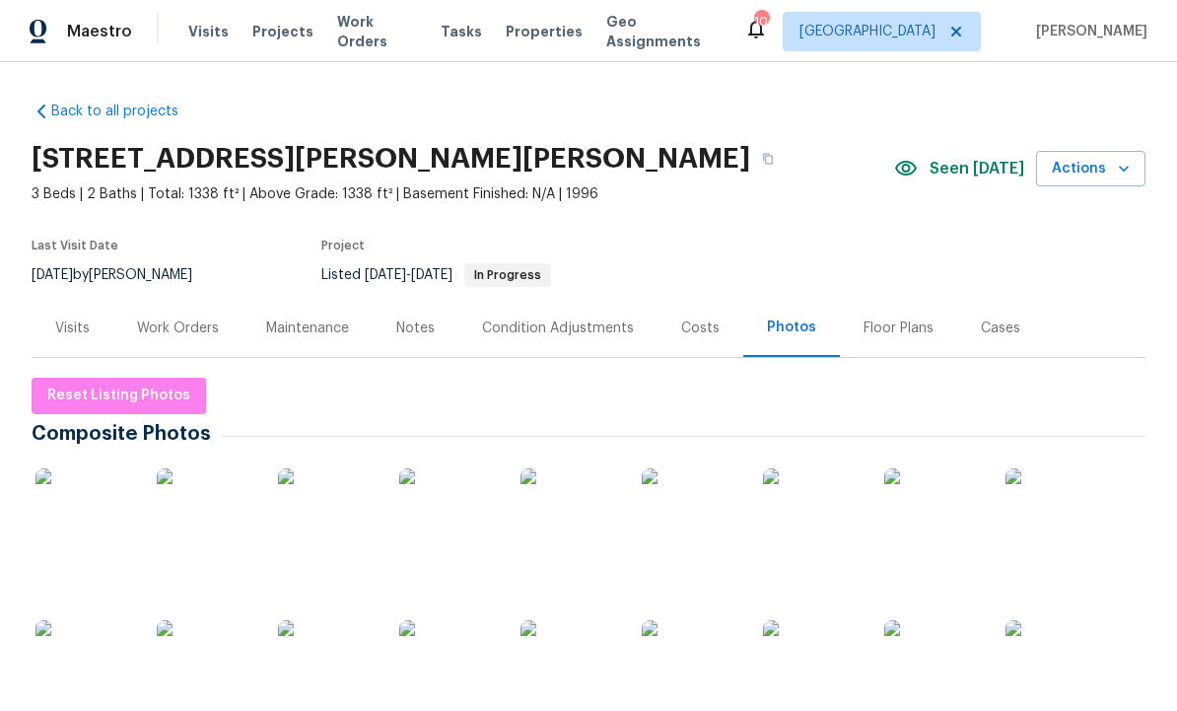
scroll to position [0, 0]
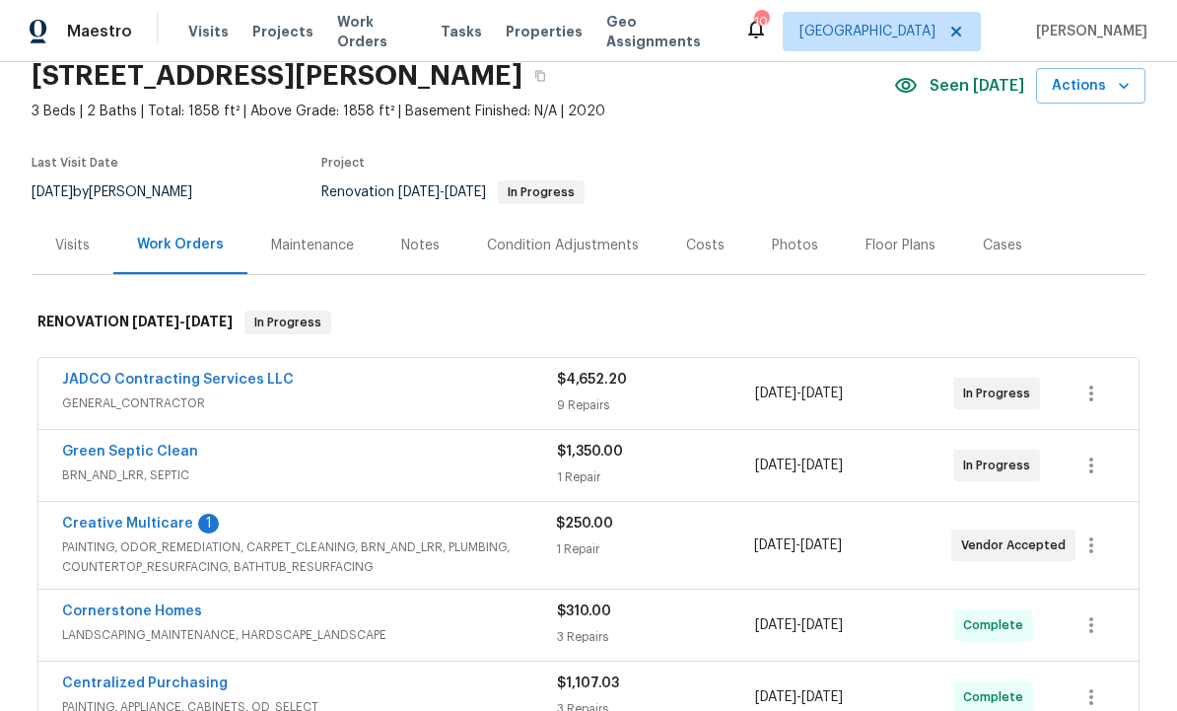
scroll to position [92, 0]
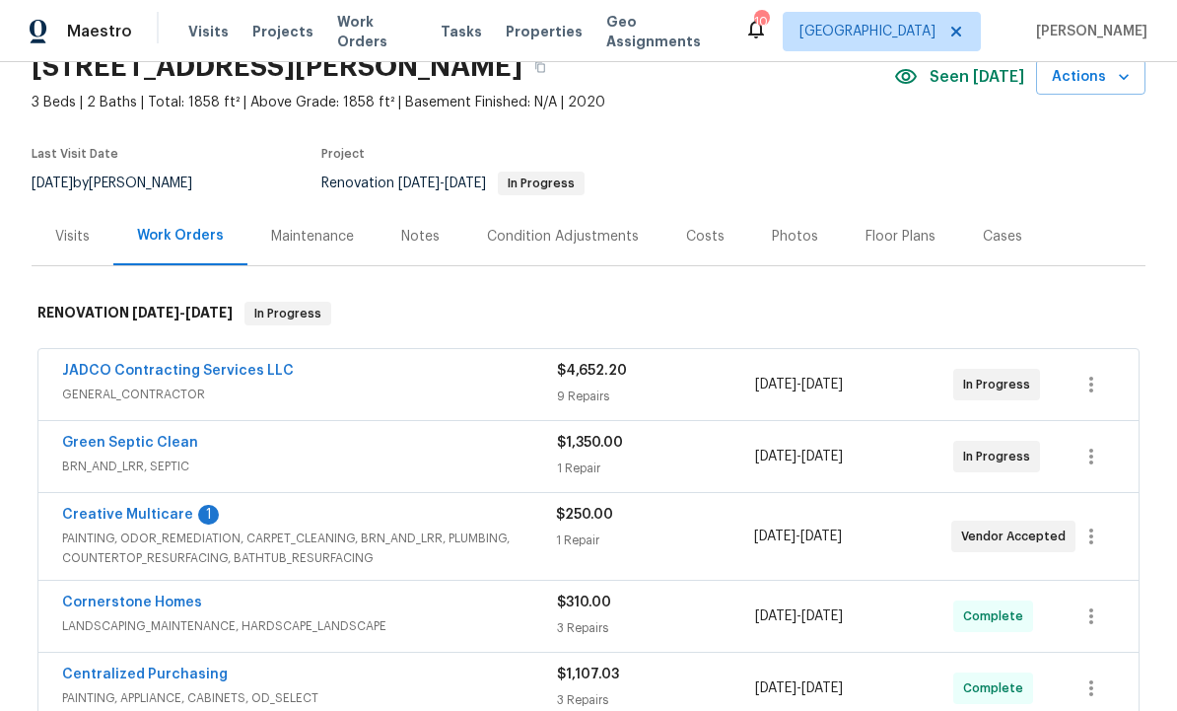
click at [162, 509] on link "Creative Multicare" at bounding box center [127, 515] width 131 height 14
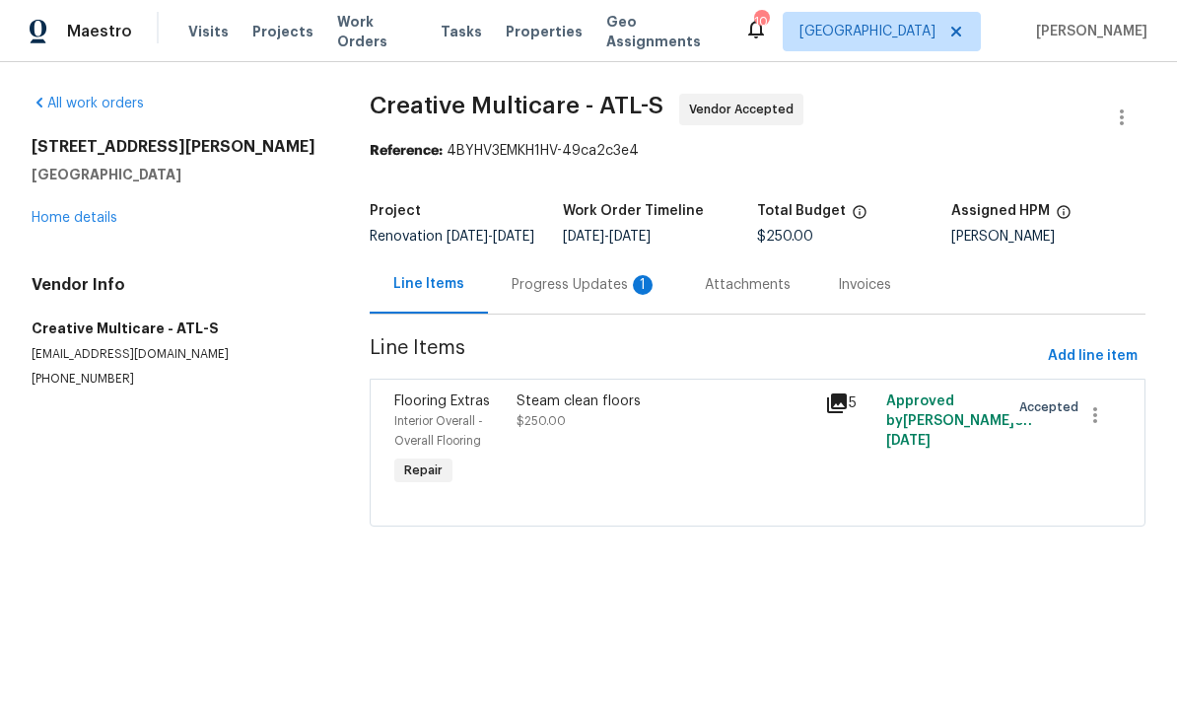
click at [573, 295] on div "Progress Updates 1" at bounding box center [585, 285] width 146 height 20
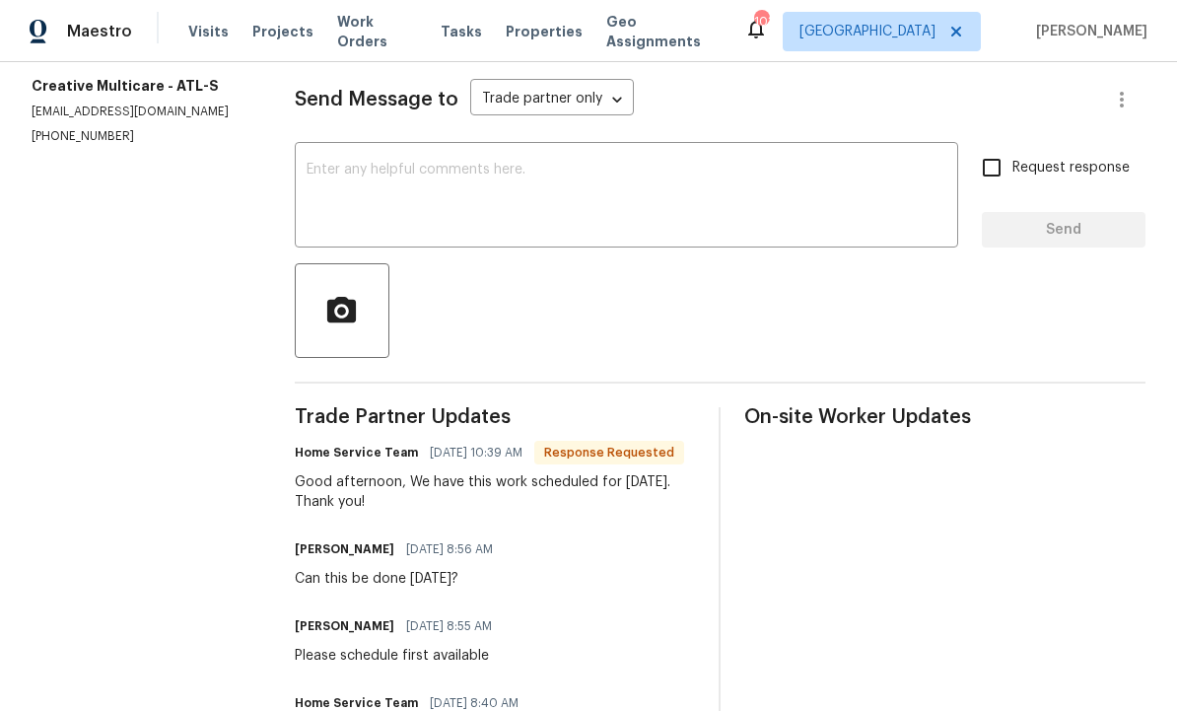
scroll to position [272, 0]
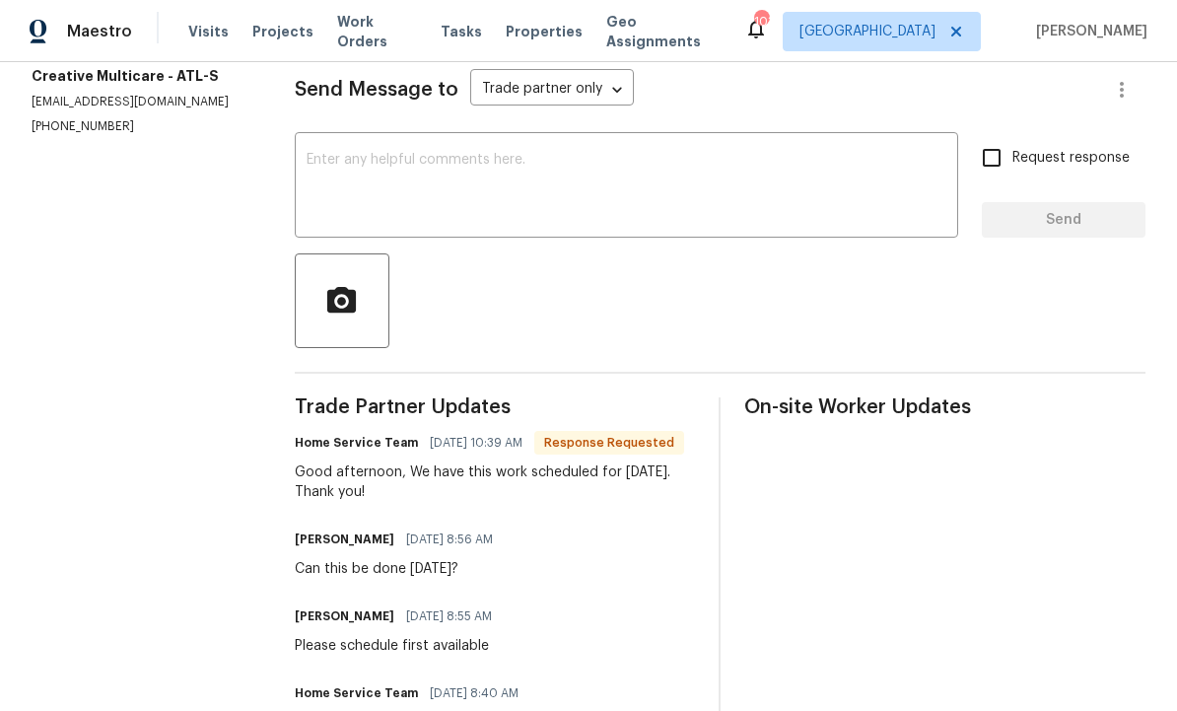
click at [465, 192] on textarea at bounding box center [627, 187] width 640 height 69
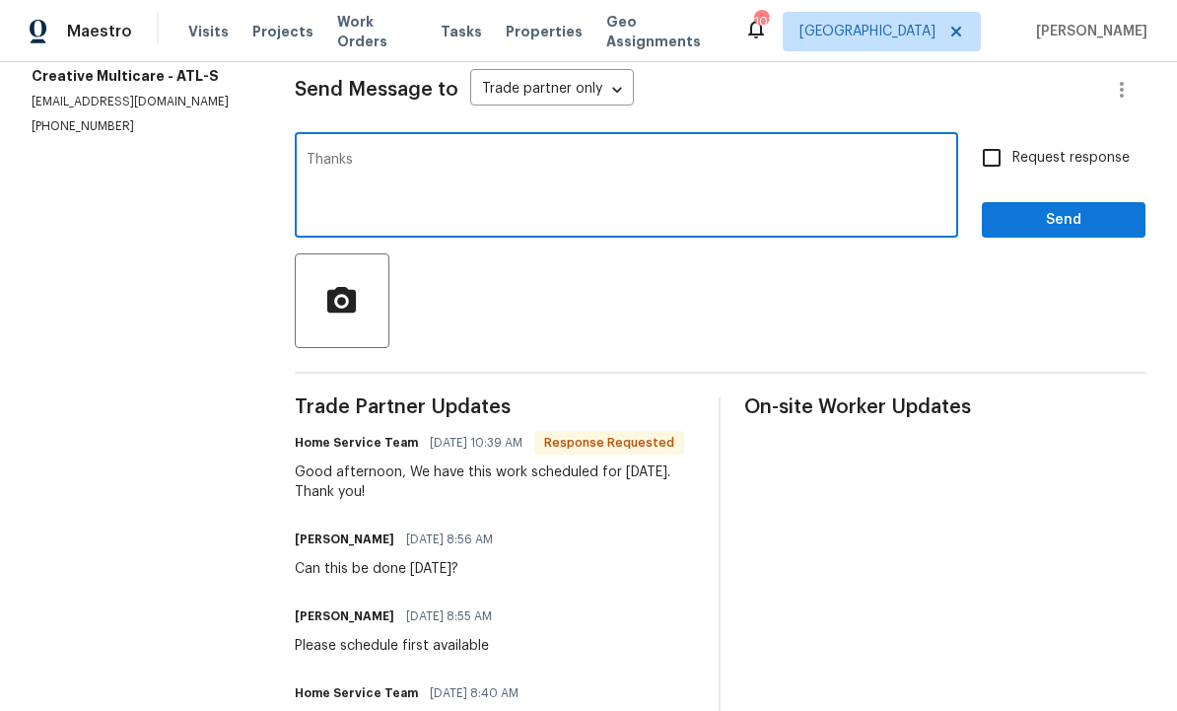
type textarea "Thanks"
click at [1063, 233] on span "Send" at bounding box center [1064, 220] width 132 height 25
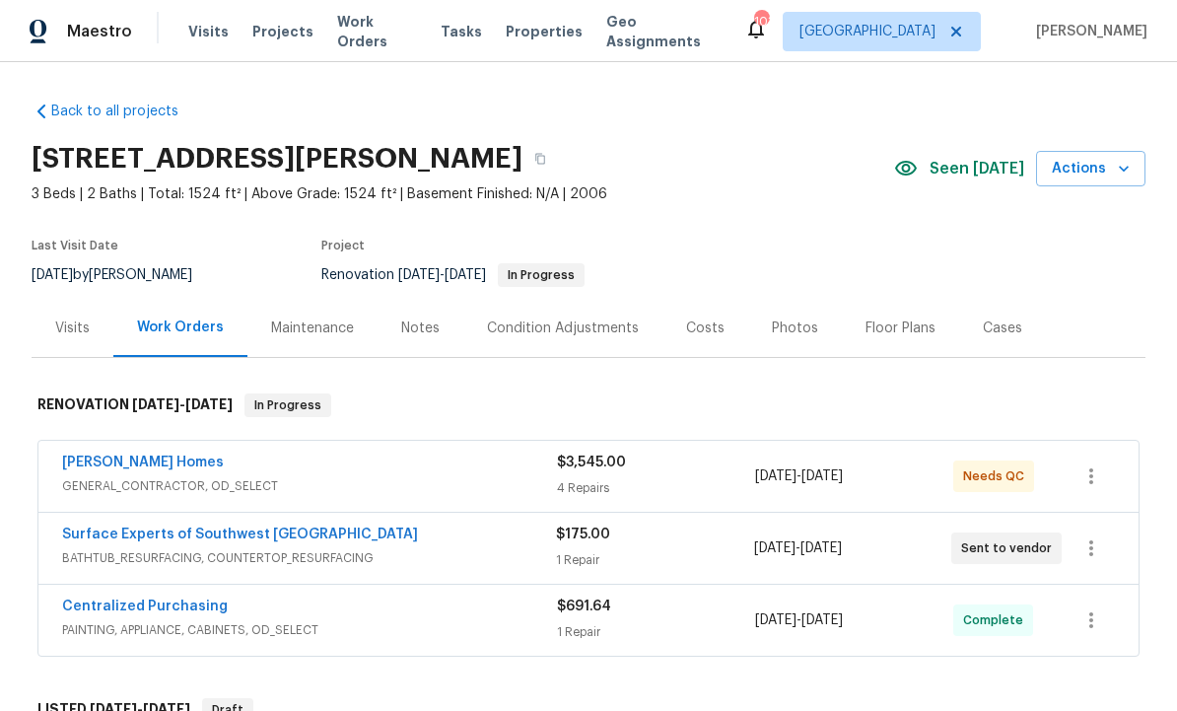
click at [161, 460] on link "[PERSON_NAME] Homes" at bounding box center [143, 462] width 162 height 14
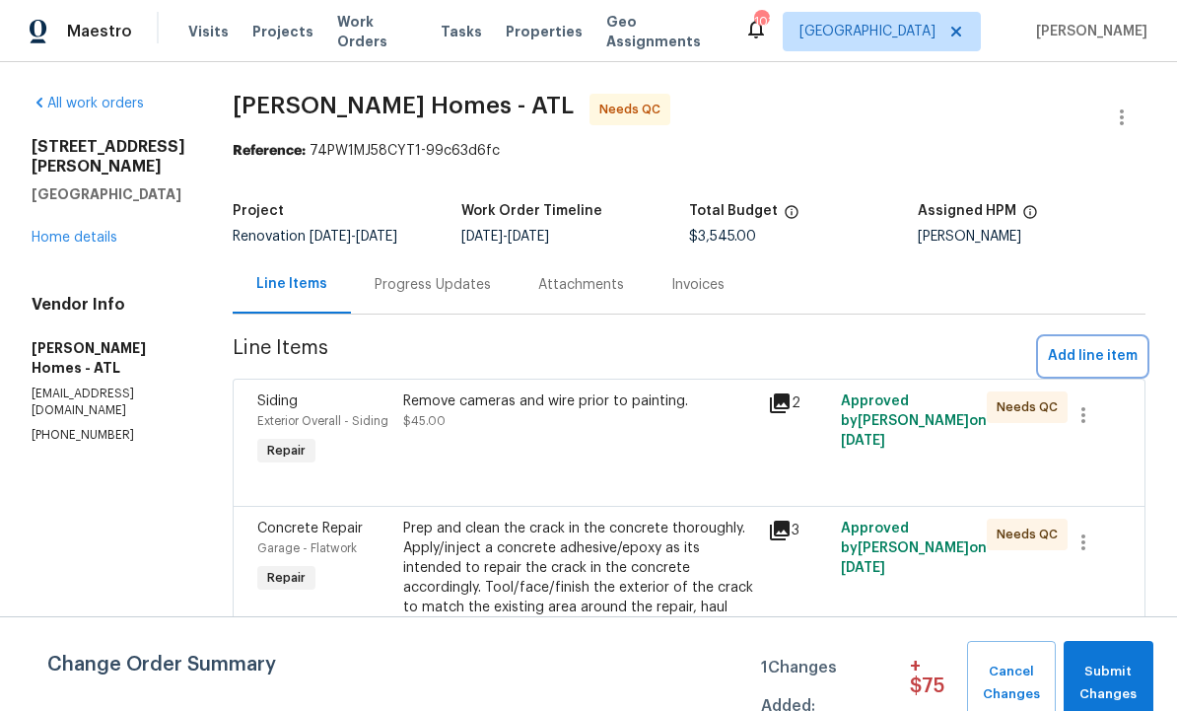
click at [1087, 362] on span "Add line item" at bounding box center [1093, 356] width 90 height 25
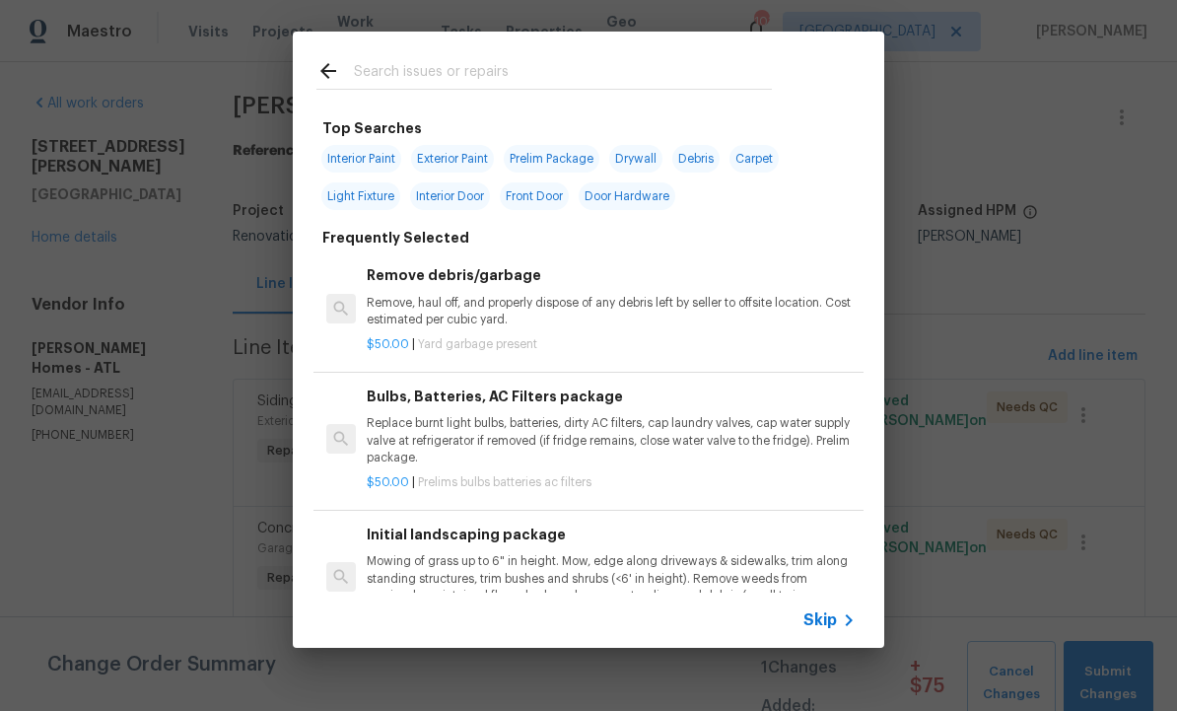
click at [453, 62] on input "text" at bounding box center [563, 74] width 418 height 30
type input "Siding"
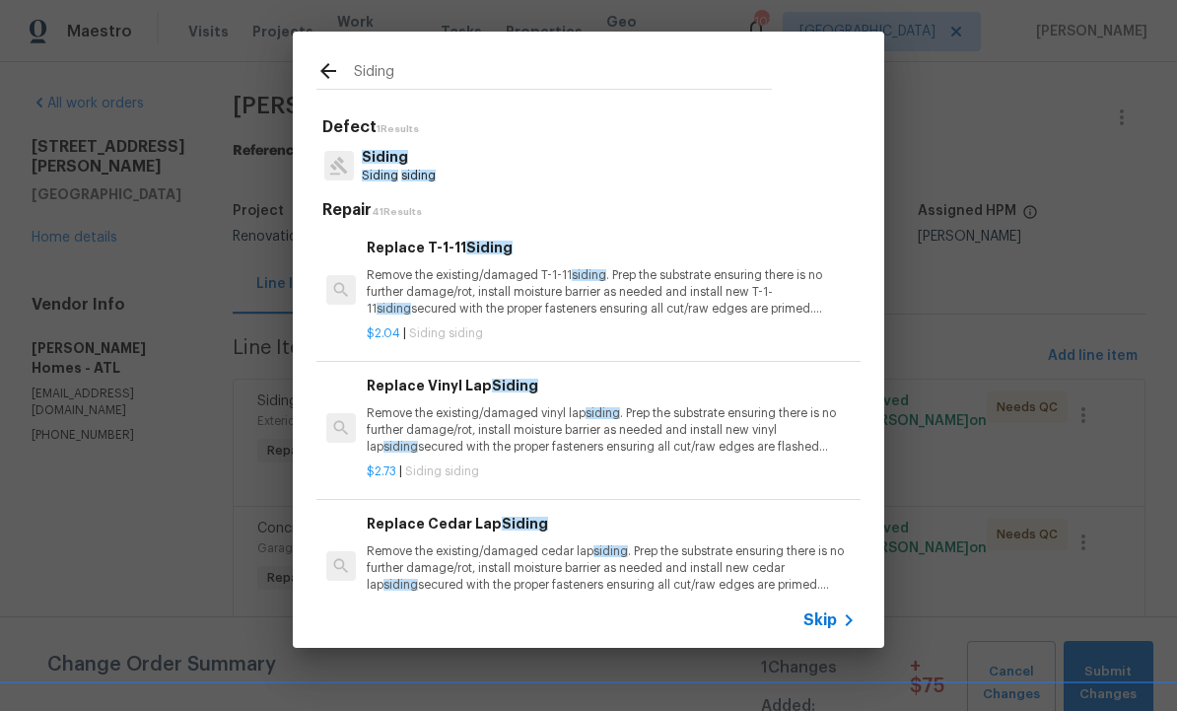
click at [519, 420] on p "Remove the existing/damaged vinyl lap siding . Prep the substrate ensuring ther…" at bounding box center [611, 430] width 489 height 50
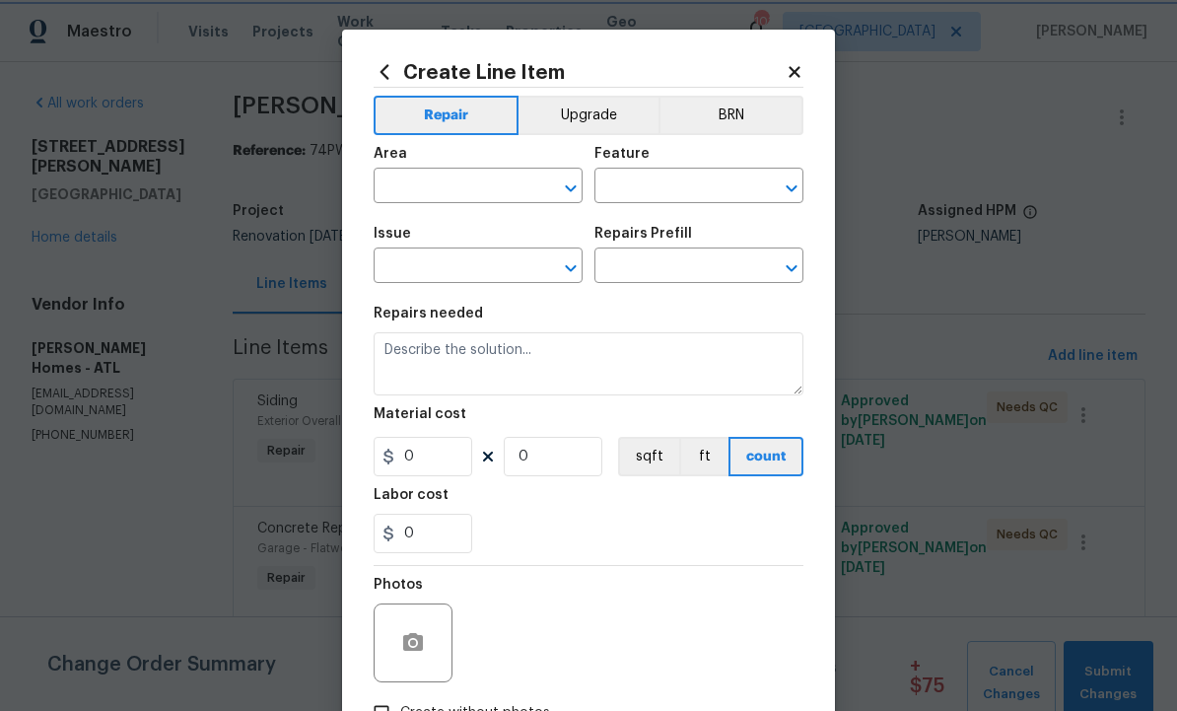
type input "Siding"
type input "Replace Vinyl Lap Siding $2.73"
type textarea "Remove the existing/damaged vinyl lap siding. Prep the substrate ensuring there…"
type input "2.73"
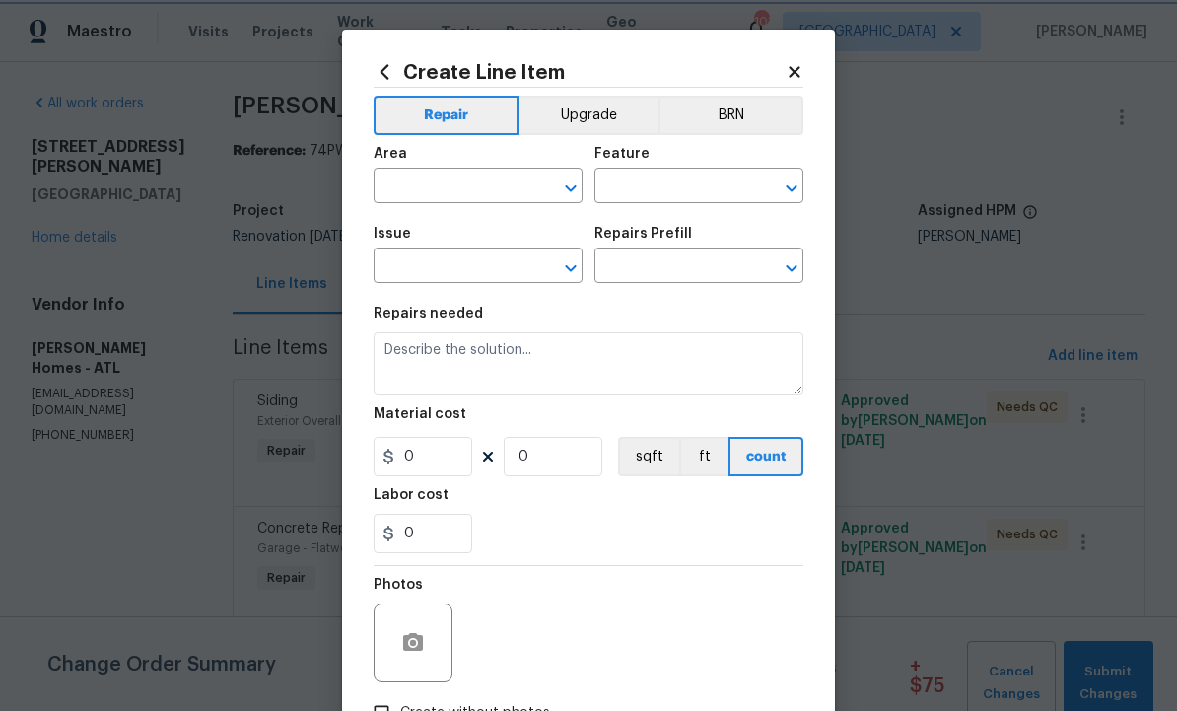
type input "1"
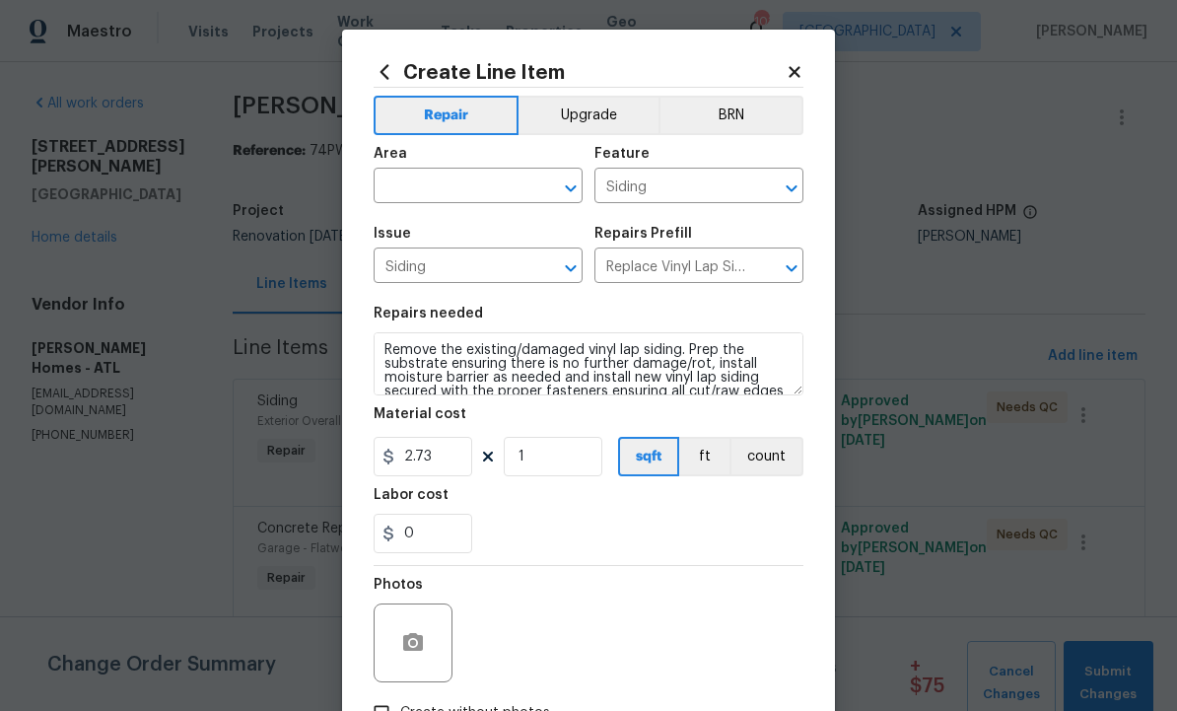
click at [462, 183] on input "text" at bounding box center [451, 188] width 154 height 31
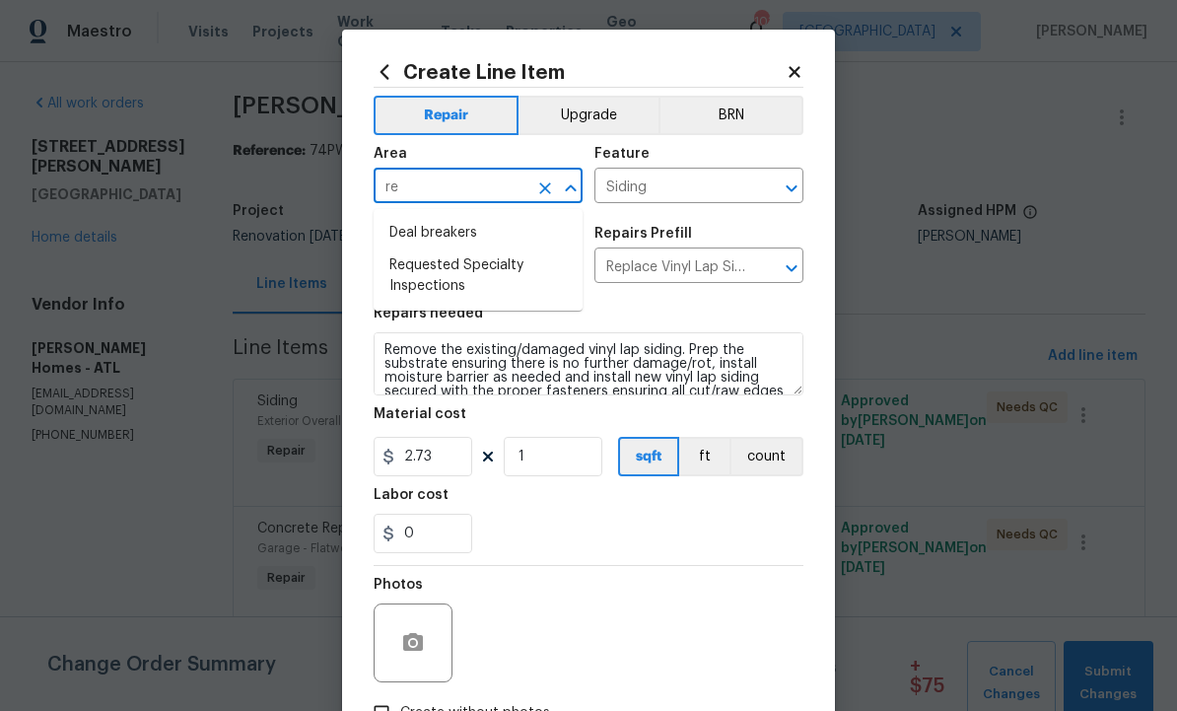
type input "r"
click at [479, 274] on li "Exterior Overall" at bounding box center [478, 265] width 209 height 33
type input "Exterior Overall"
click at [416, 639] on icon "button" at bounding box center [413, 642] width 20 height 18
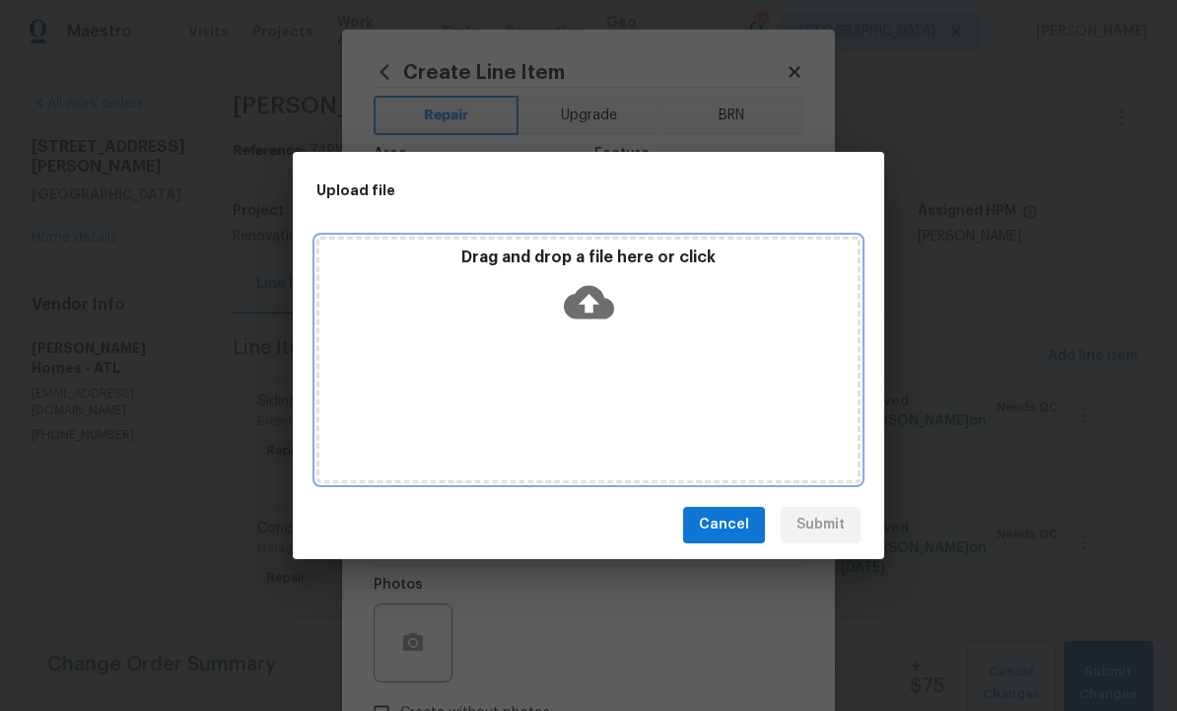
click at [603, 296] on icon at bounding box center [589, 302] width 50 height 34
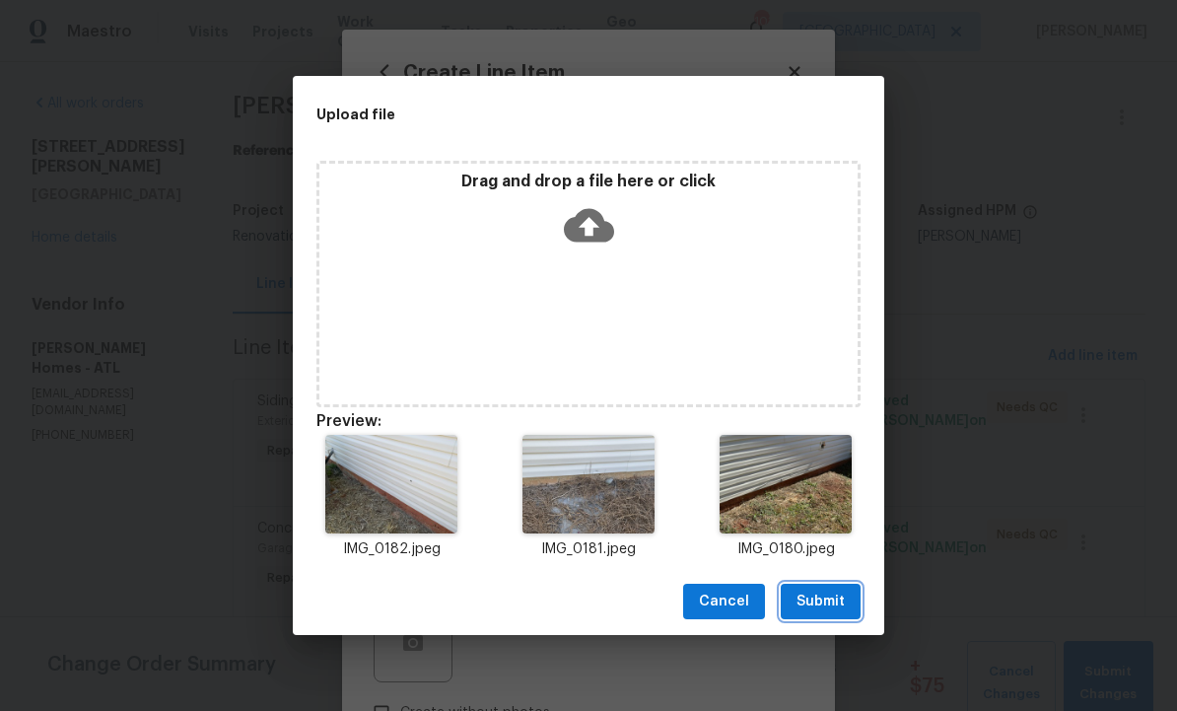
click at [823, 605] on span "Submit" at bounding box center [821, 602] width 48 height 25
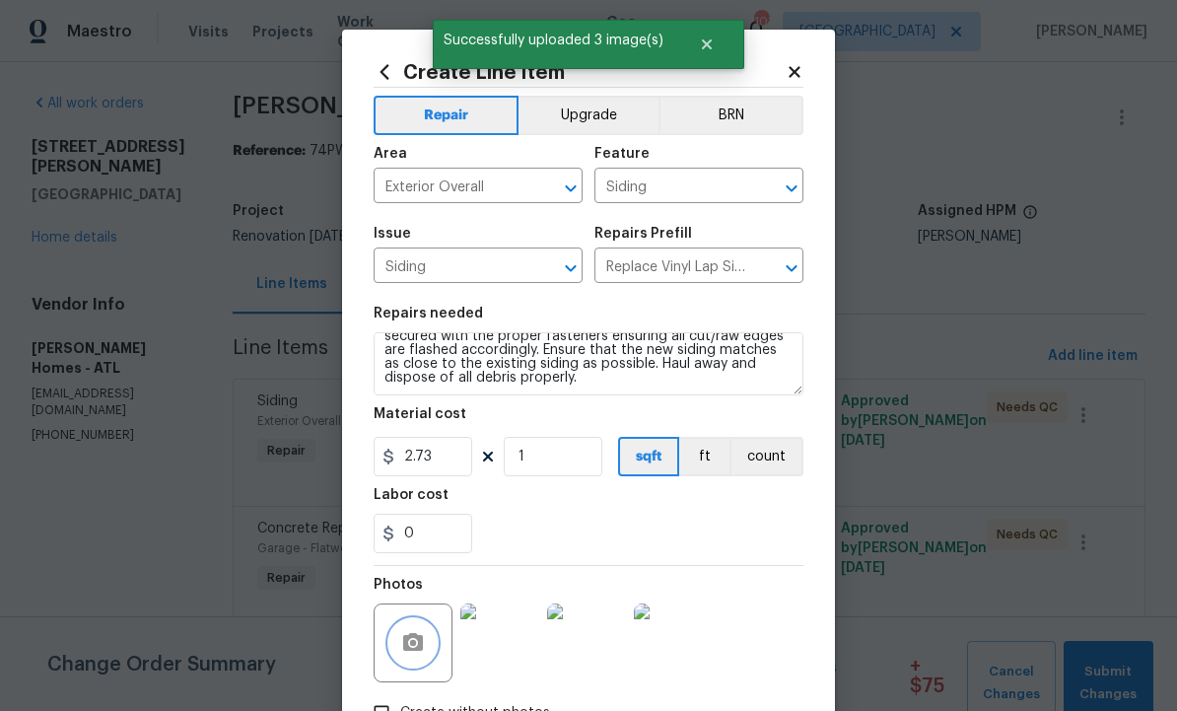
scroll to position [55, 0]
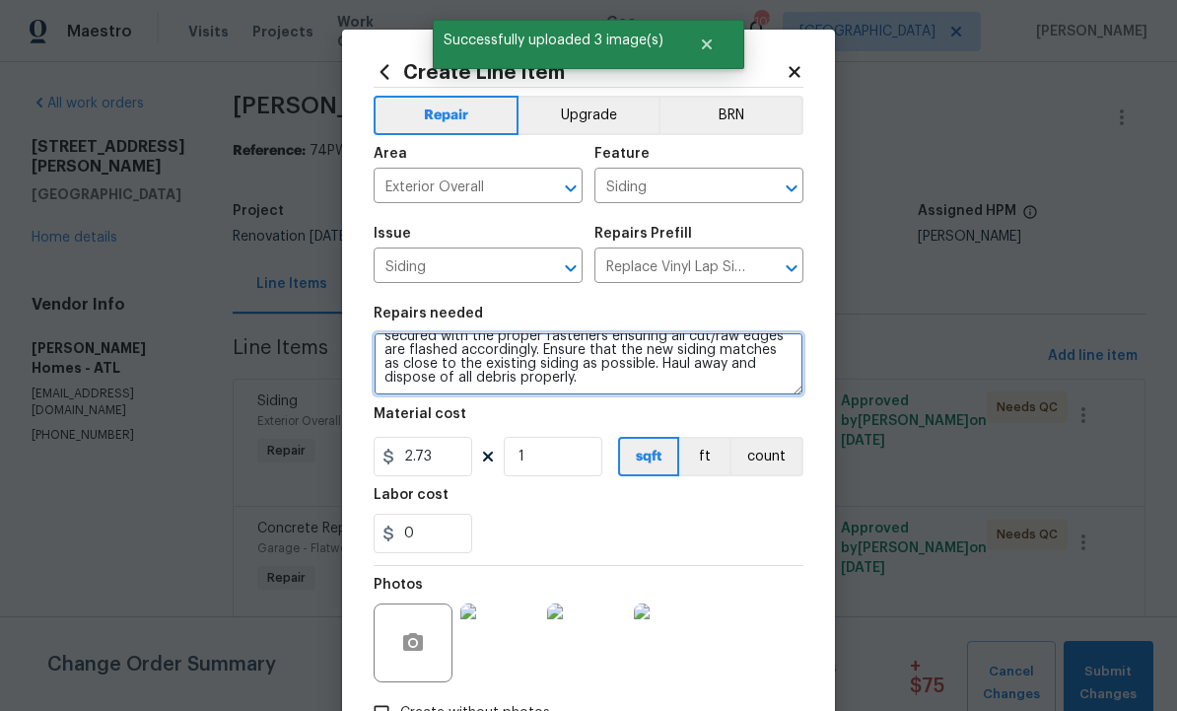
click at [665, 380] on textarea "Remove the existing/damaged vinyl lap siding. Prep the substrate ensuring there…" at bounding box center [589, 363] width 430 height 63
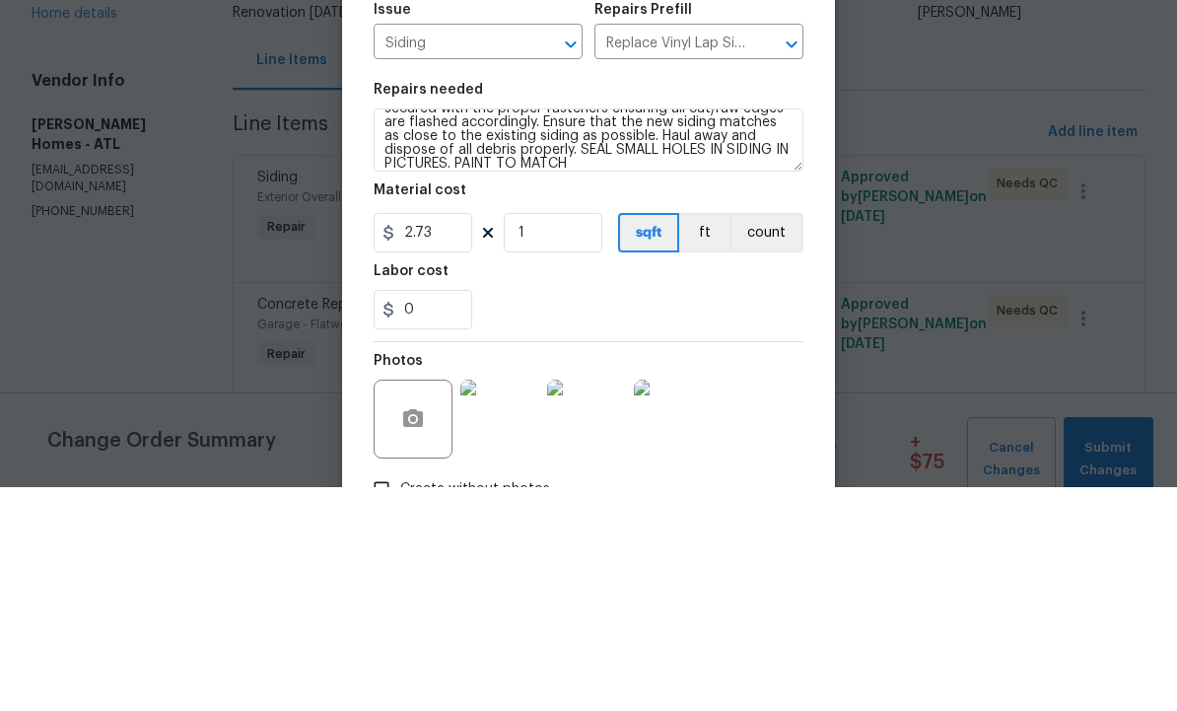
scroll to position [66, 0]
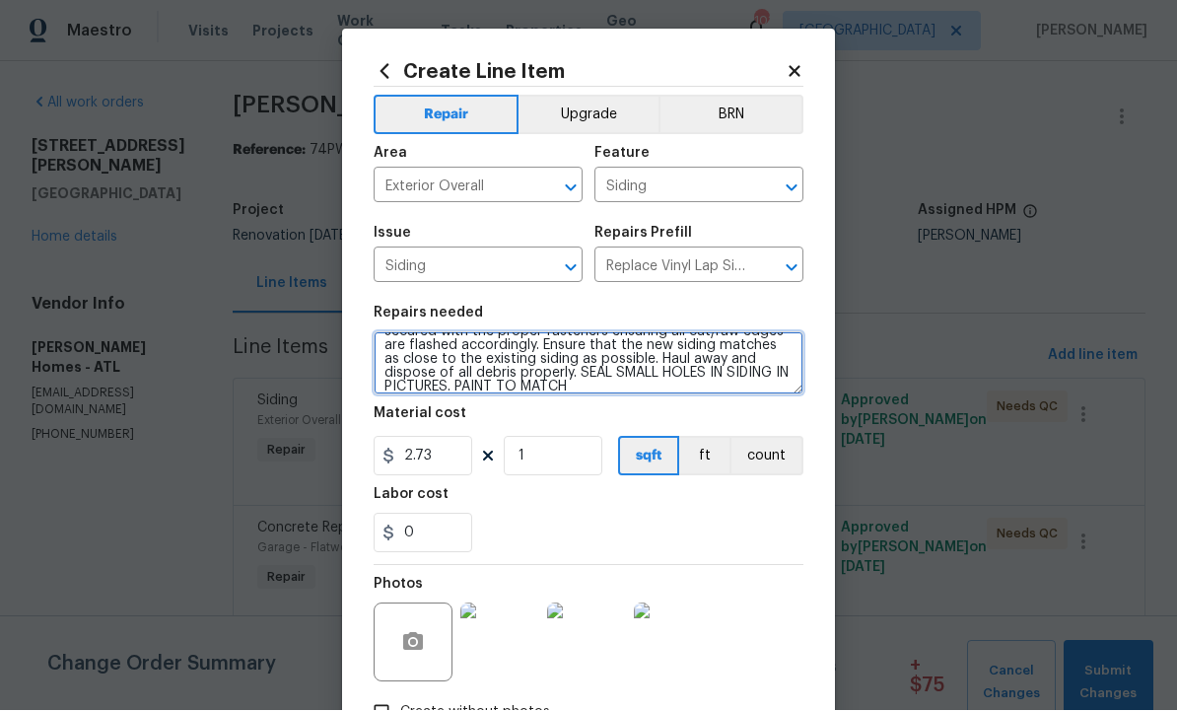
type textarea "Remove the existing/damaged vinyl lap siding. Prep the substrate ensuring there…"
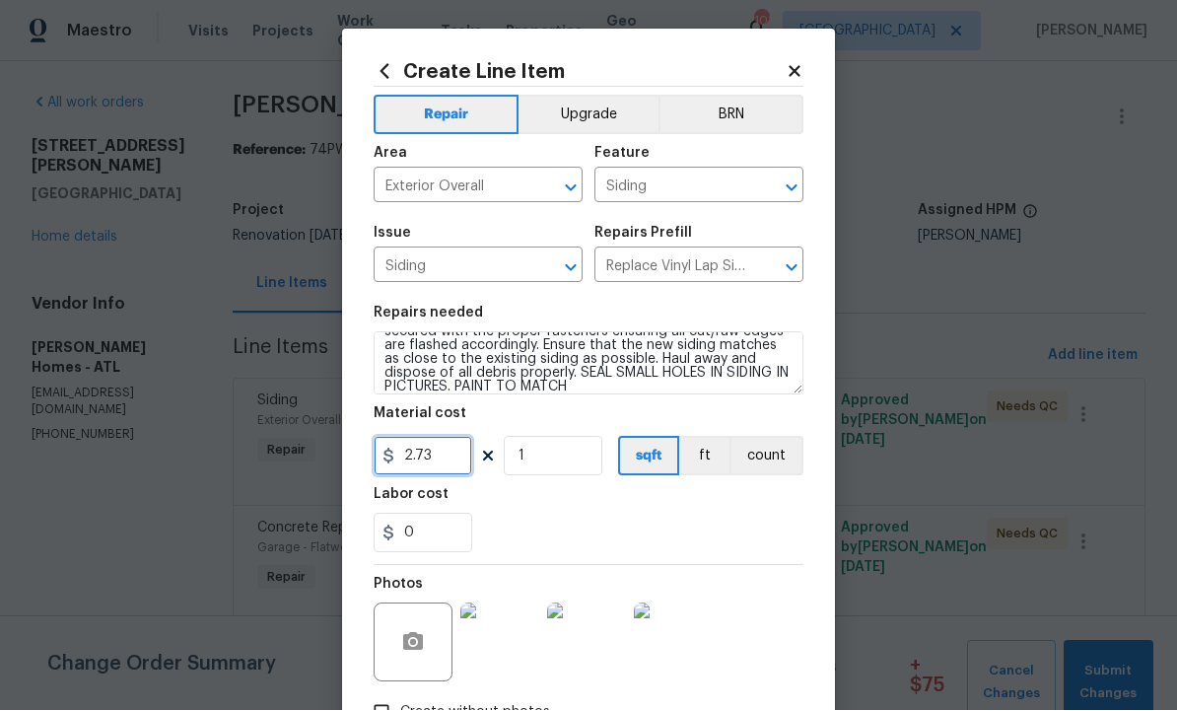
click at [447, 457] on input "2.73" at bounding box center [423, 456] width 99 height 39
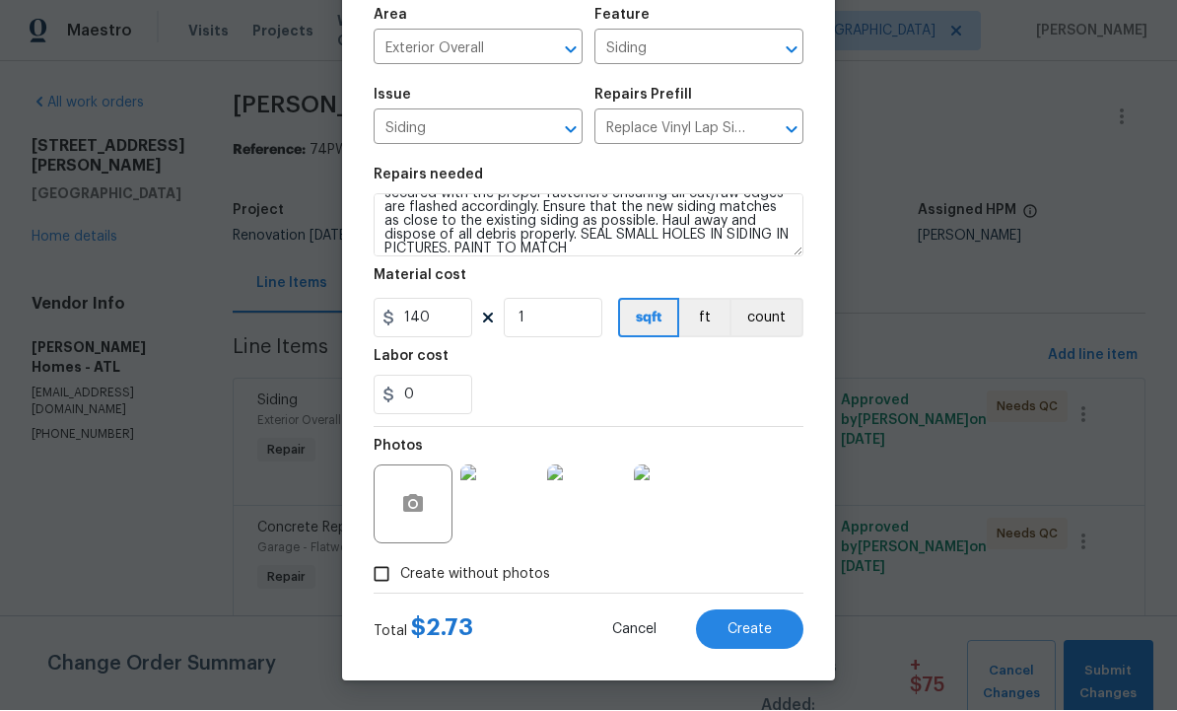
scroll to position [142, 0]
click at [440, 329] on input "140" at bounding box center [423, 318] width 99 height 39
type input "125"
click at [753, 623] on span "Create" at bounding box center [750, 630] width 44 height 15
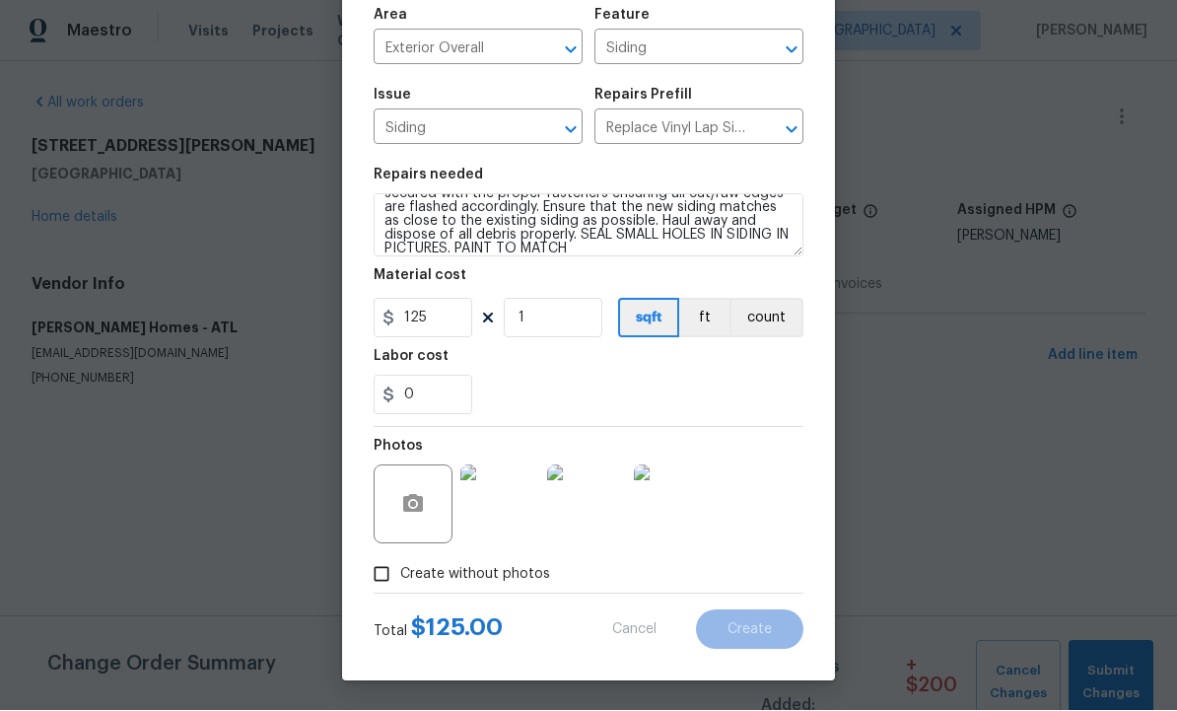
scroll to position [0, 0]
type input "0"
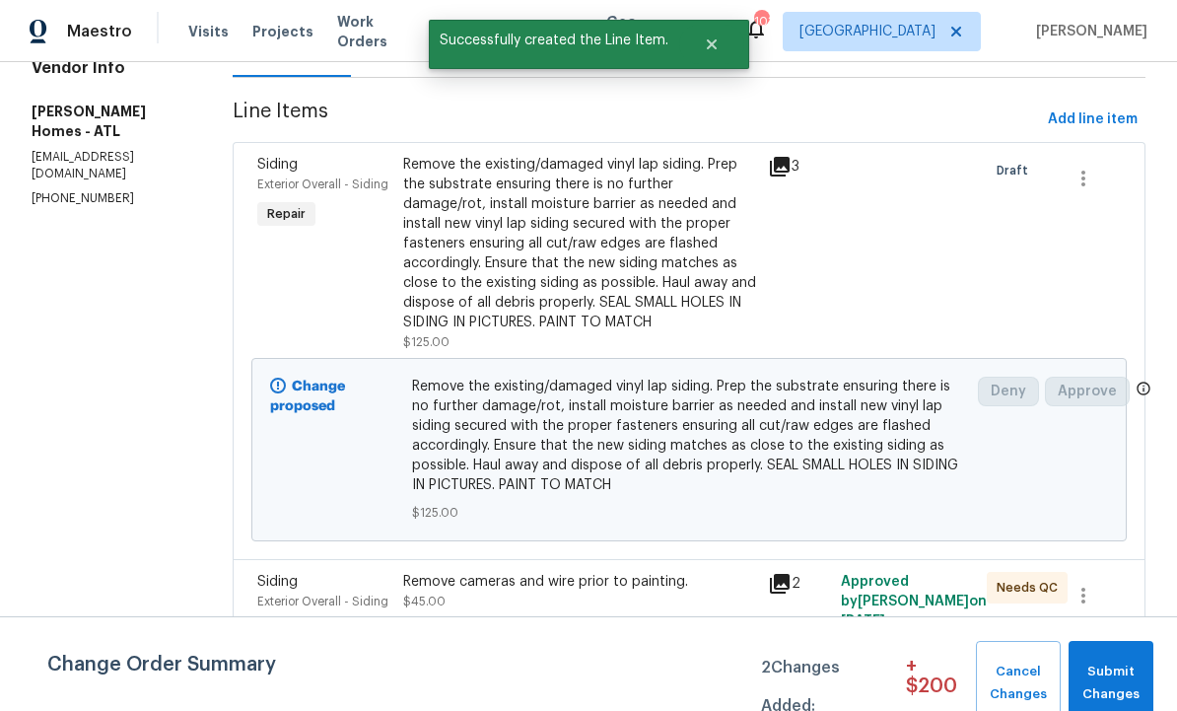
scroll to position [233, 0]
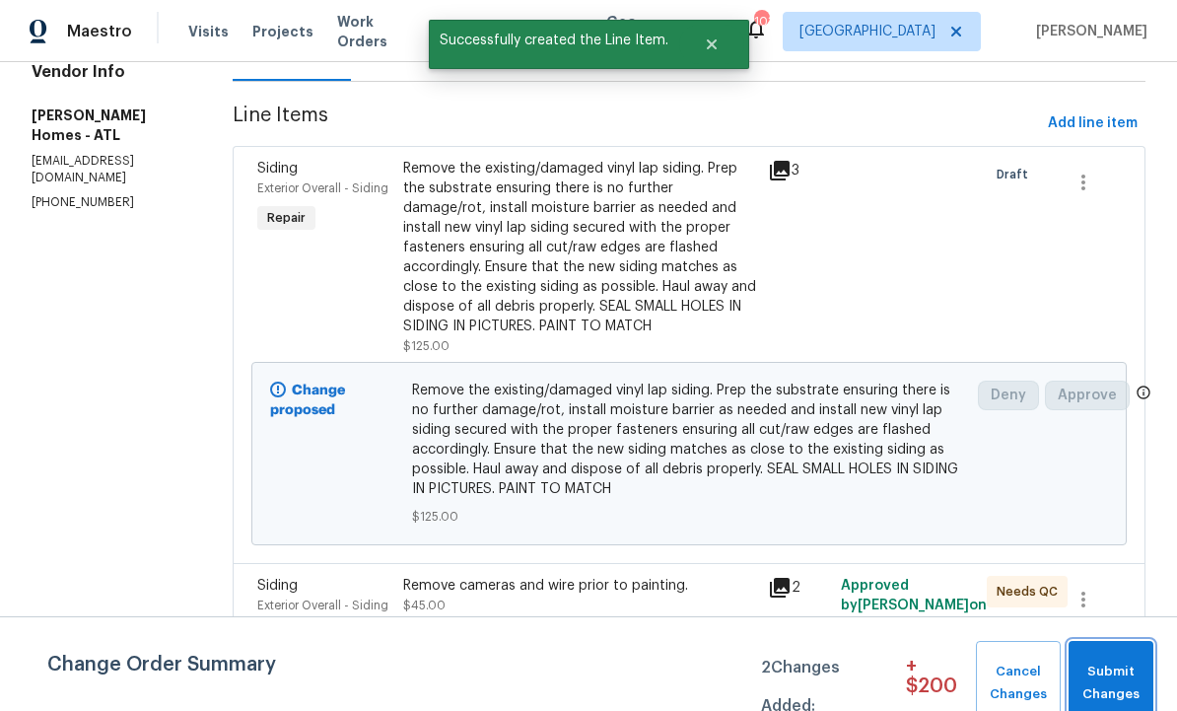
click at [1110, 679] on span "Submit Changes" at bounding box center [1110, 682] width 65 height 45
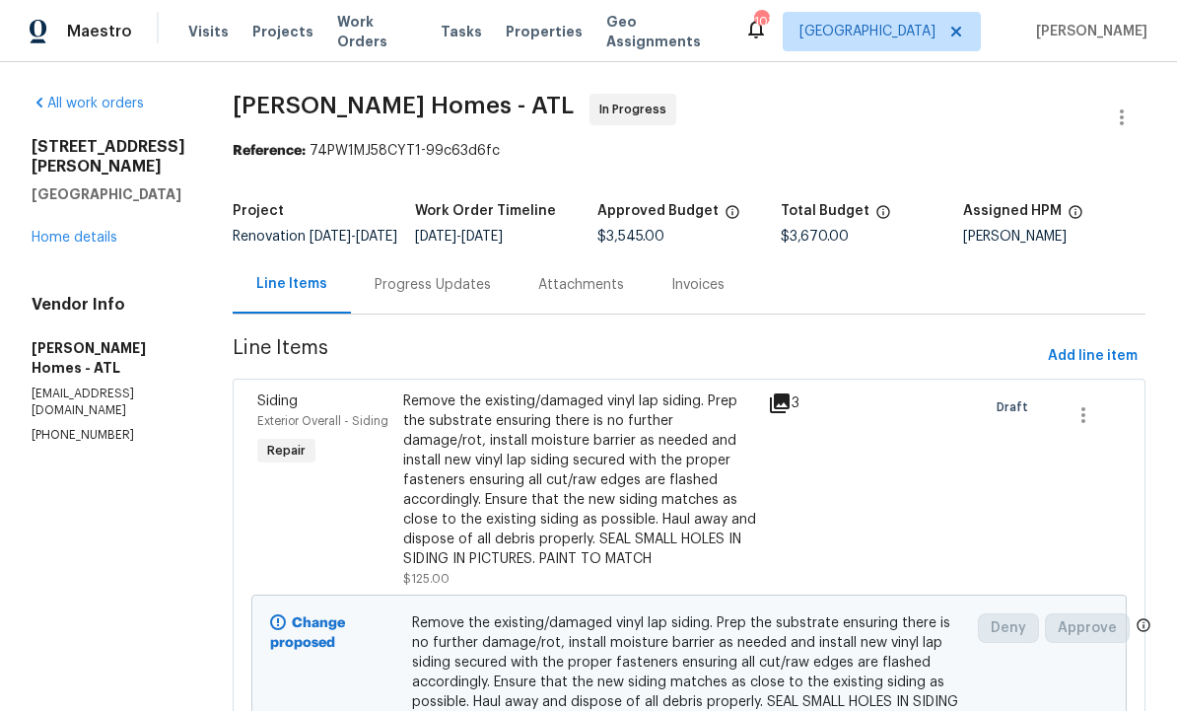
scroll to position [-1, 0]
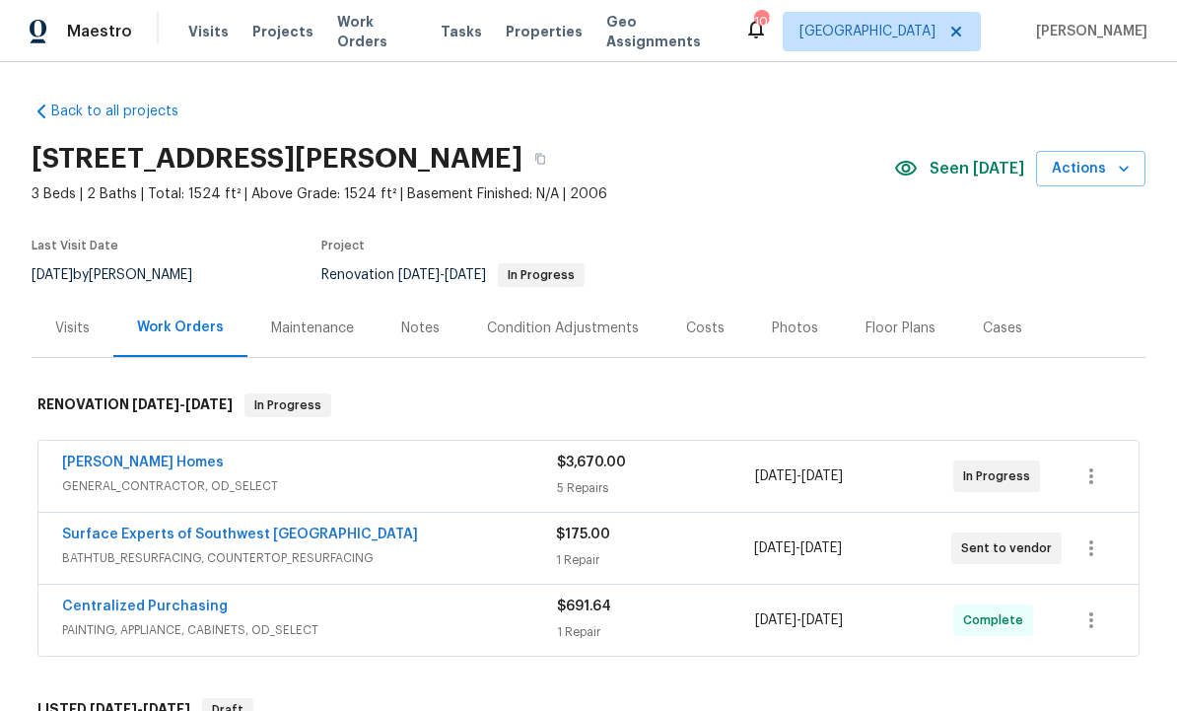
click at [420, 336] on div "Notes" at bounding box center [420, 328] width 38 height 20
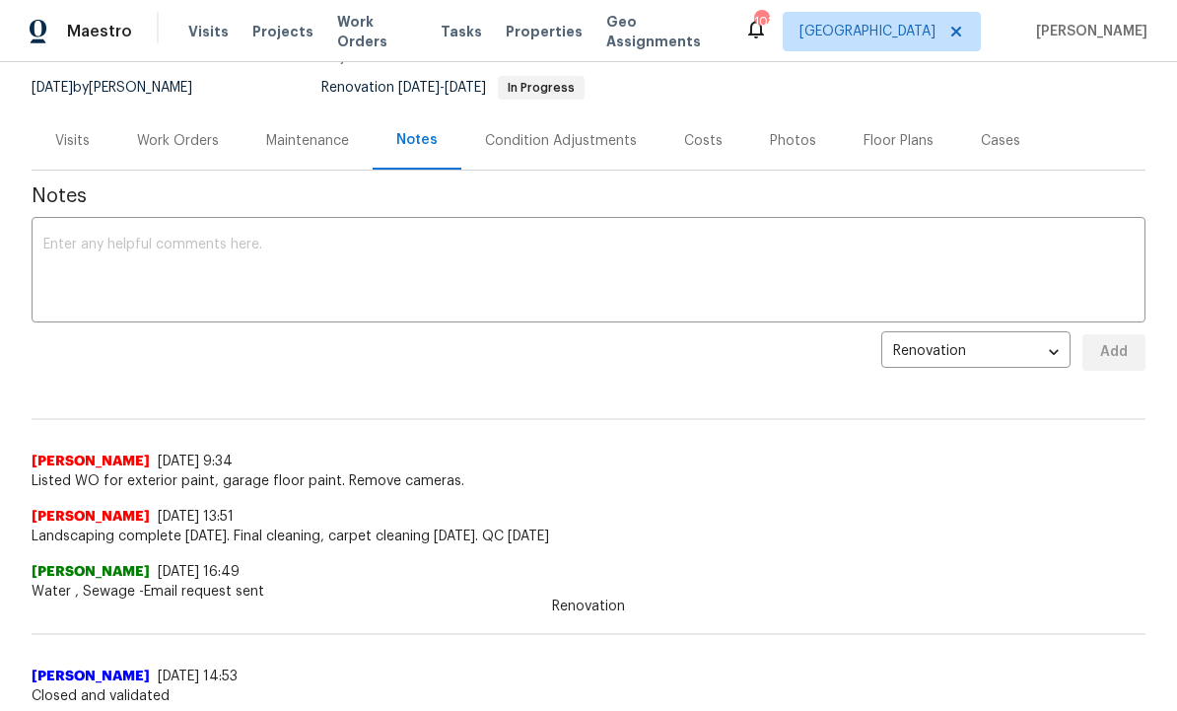
scroll to position [185, 0]
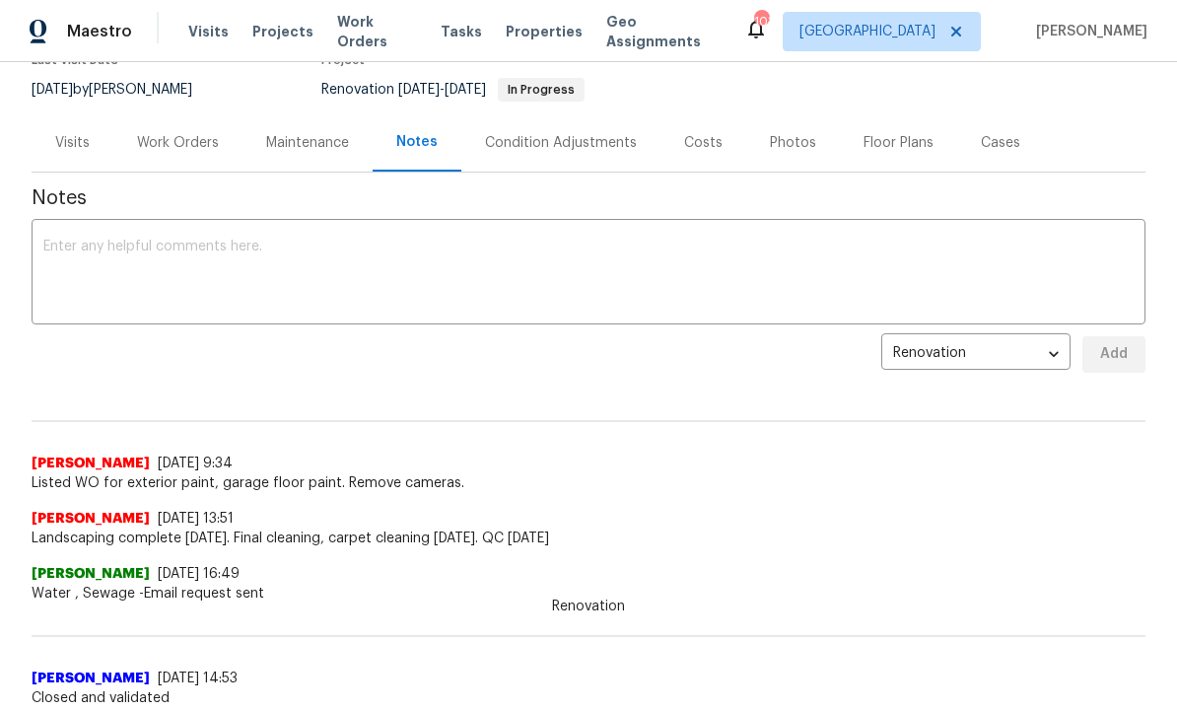
click at [242, 247] on textarea at bounding box center [588, 274] width 1090 height 69
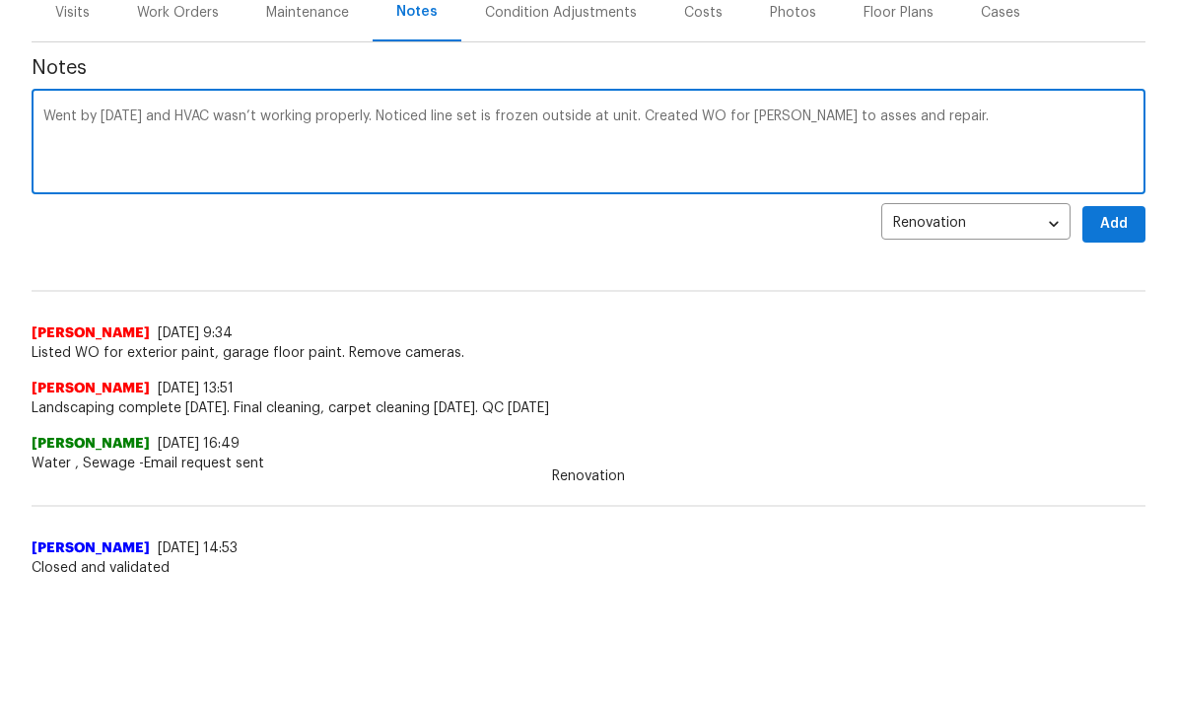
scroll to position [129, 0]
click at [1010, 119] on textarea "Went by [DATE] and HVAC wasn’t working properly. Noticed line set is frozen out…" at bounding box center [588, 144] width 1090 height 69
type textarea "Went by [DATE] and HVAC wasn’t working properly. Noticed line set is frozen out…"
click at [1115, 224] on span "Add" at bounding box center [1114, 225] width 32 height 25
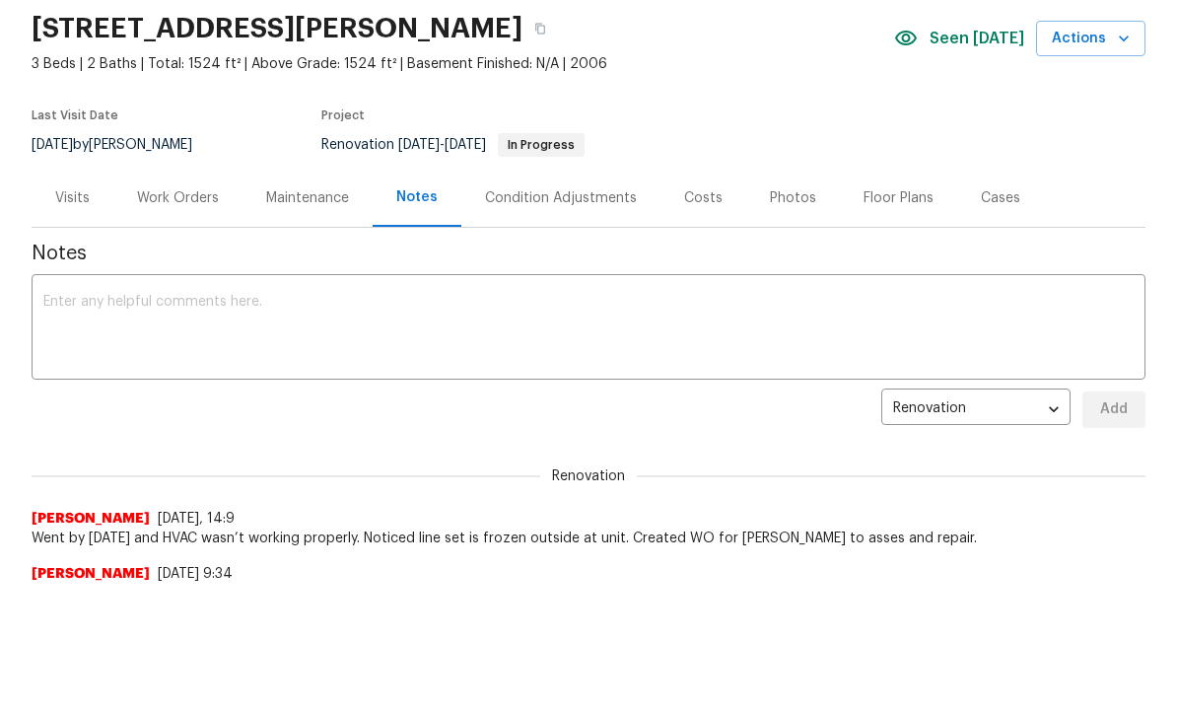
scroll to position [0, 0]
click at [710, 202] on div "Costs" at bounding box center [703, 198] width 38 height 20
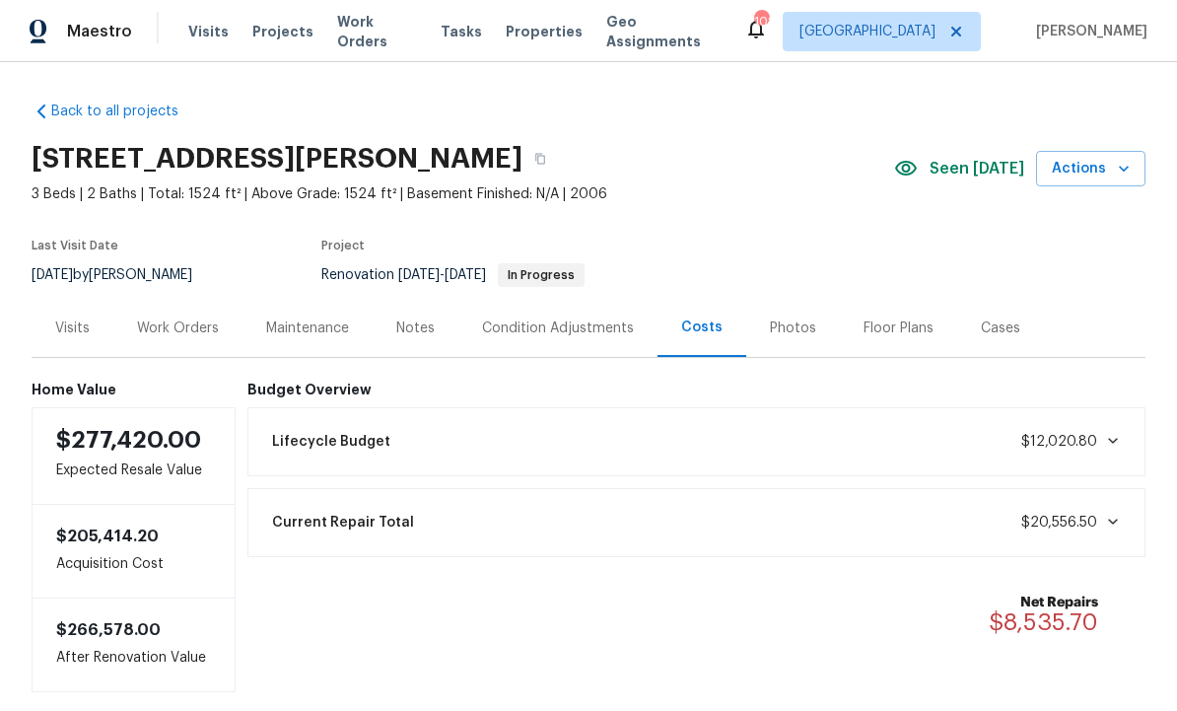
click at [413, 318] on div "Notes" at bounding box center [415, 328] width 38 height 20
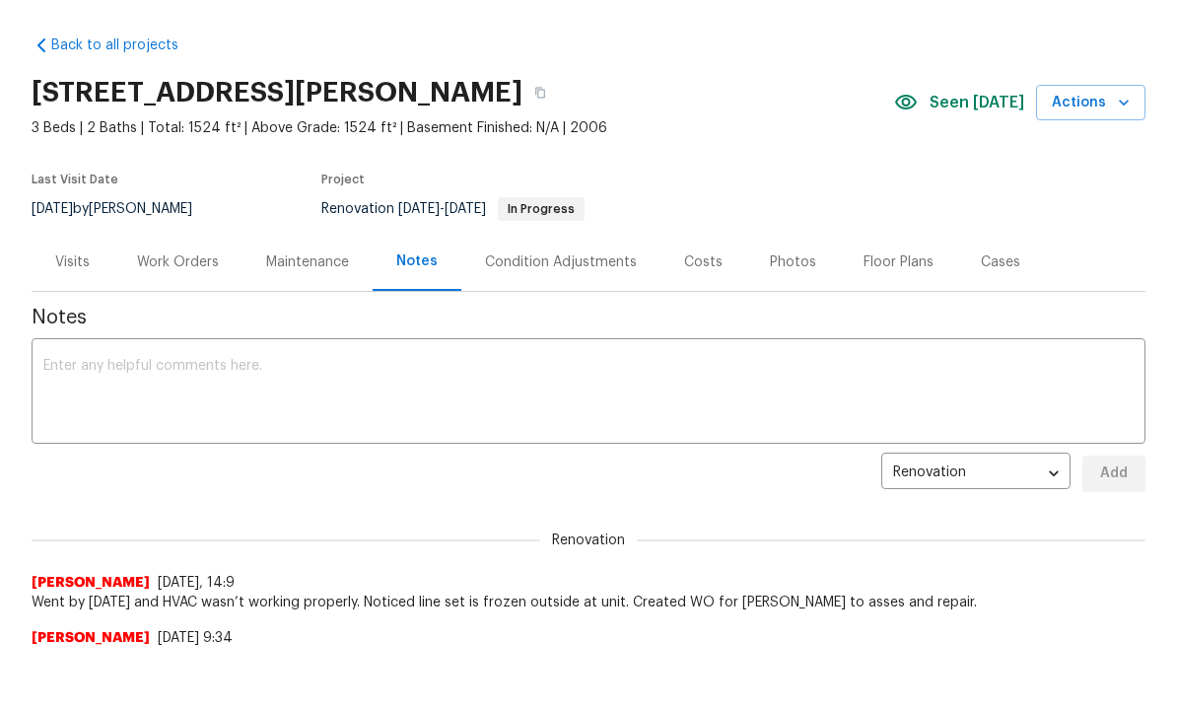
click at [785, 256] on div "Photos" at bounding box center [793, 262] width 46 height 20
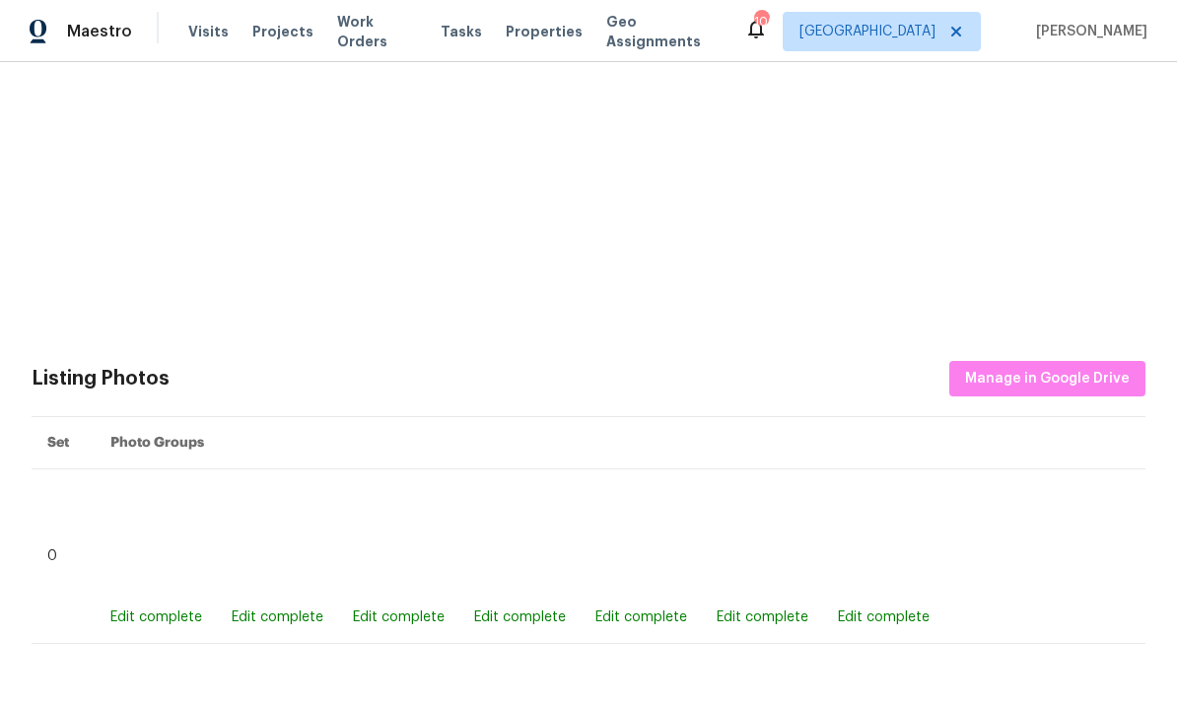
scroll to position [435, 0]
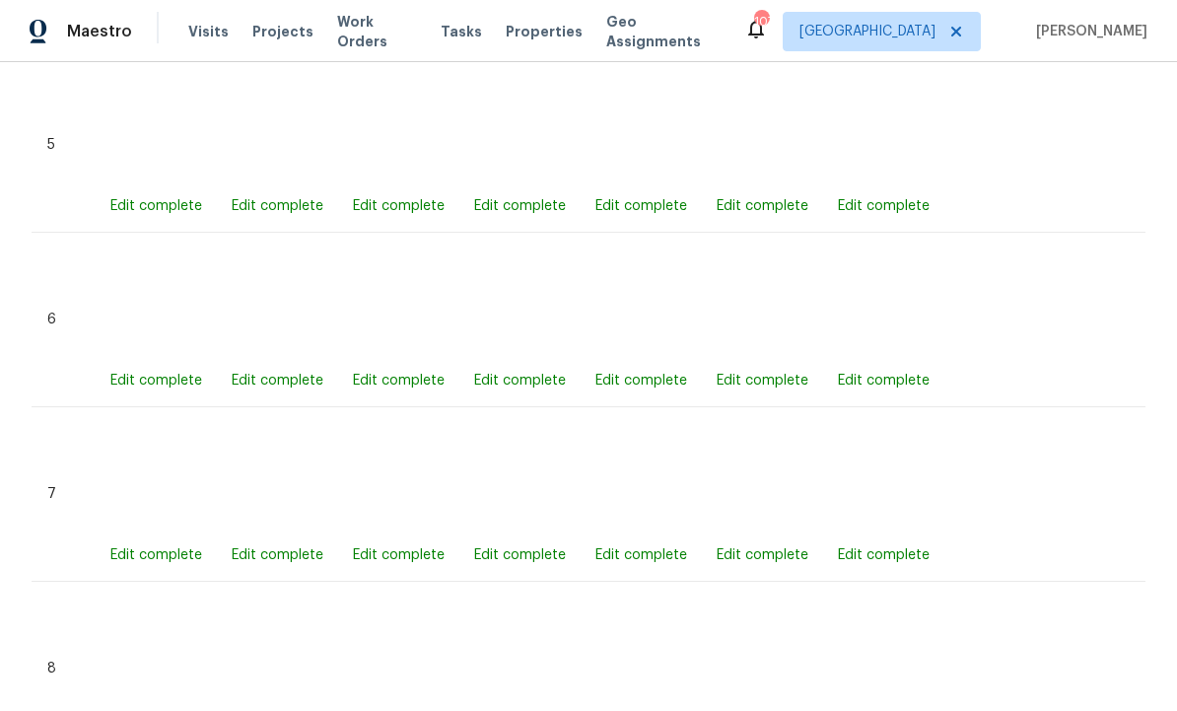
scroll to position [1687, 0]
